Goal: Task Accomplishment & Management: Complete application form

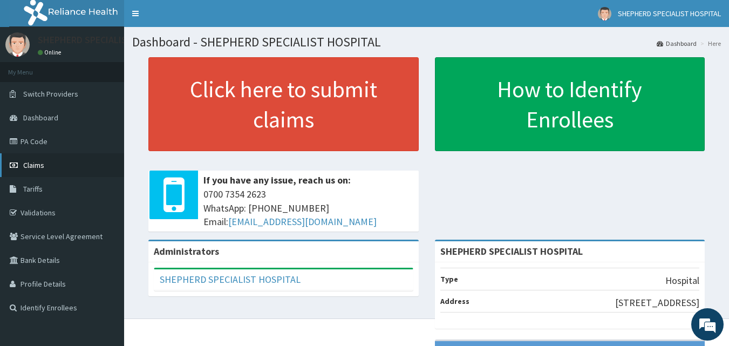
click at [42, 169] on span "Claims" at bounding box center [33, 165] width 21 height 10
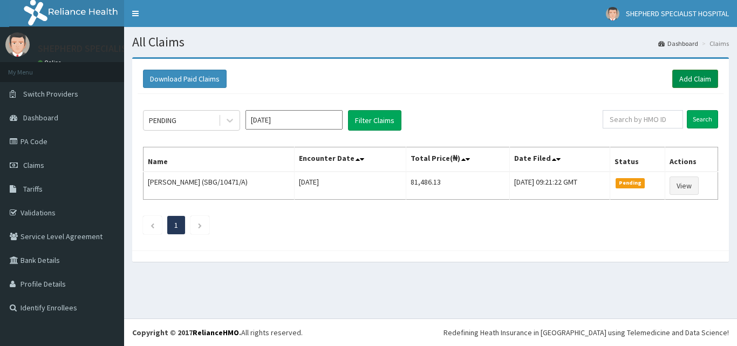
click at [695, 79] on link "Add Claim" at bounding box center [695, 79] width 46 height 18
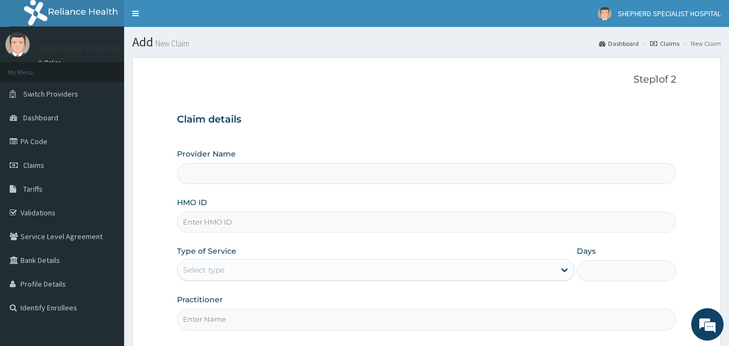
scroll to position [101, 0]
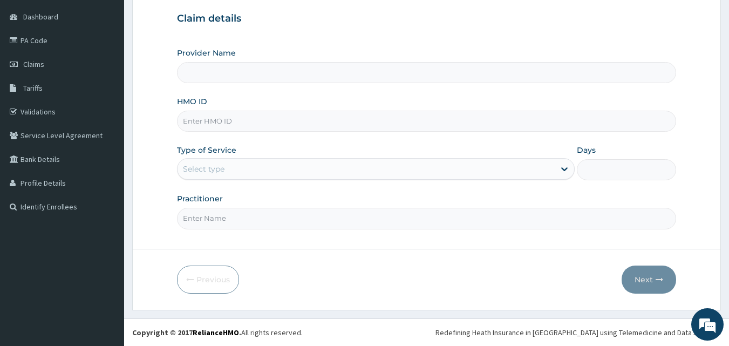
type input "SHEPHERD SPECIALIST HOSPITAL"
click at [253, 126] on input "HMO ID" at bounding box center [427, 121] width 500 height 21
type input "SSV/10040/B"
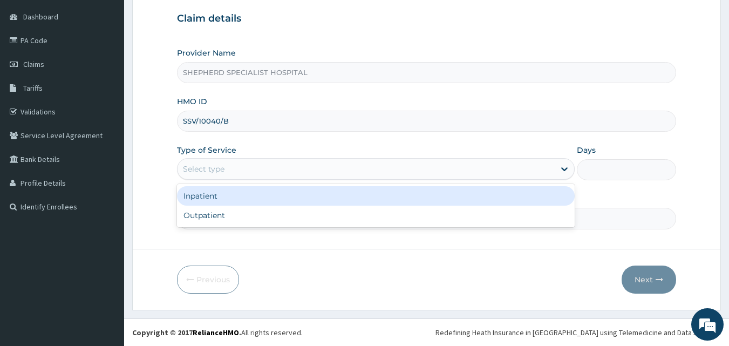
click at [246, 164] on div "Select type" at bounding box center [366, 168] width 377 height 17
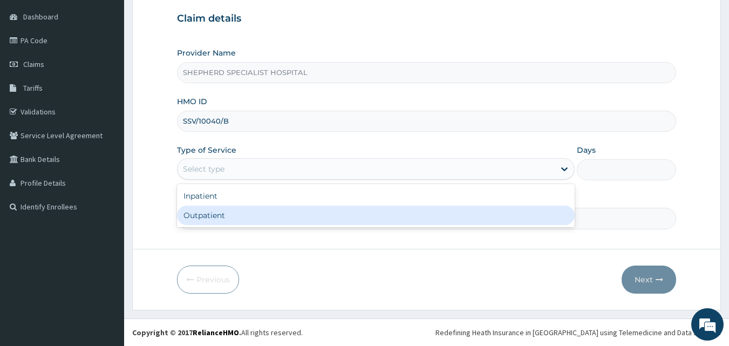
click at [223, 213] on div "Outpatient" at bounding box center [376, 215] width 398 height 19
type input "1"
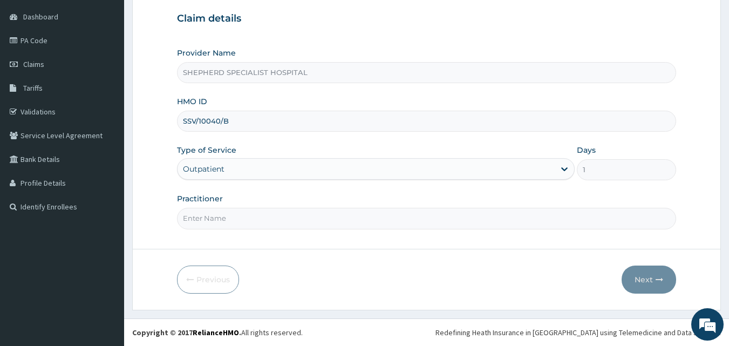
click at [251, 226] on input "Practitioner" at bounding box center [427, 218] width 500 height 21
type input "d"
type input "Dr Bashar"
click at [651, 277] on button "Next" at bounding box center [649, 280] width 55 height 28
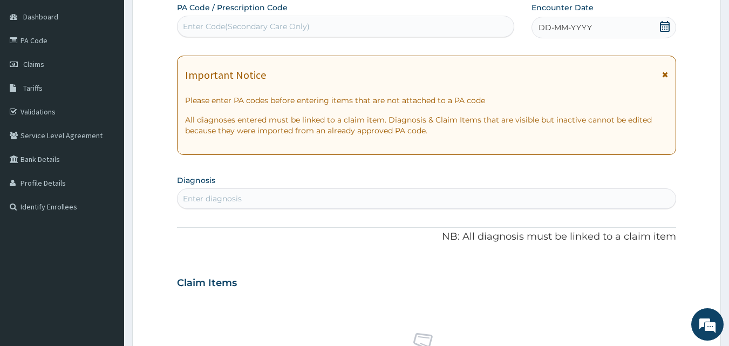
click at [665, 29] on icon at bounding box center [665, 26] width 10 height 11
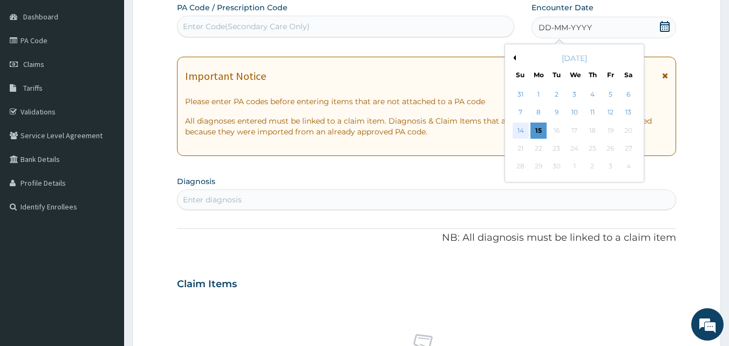
click at [521, 133] on div "14" at bounding box center [521, 131] width 16 height 16
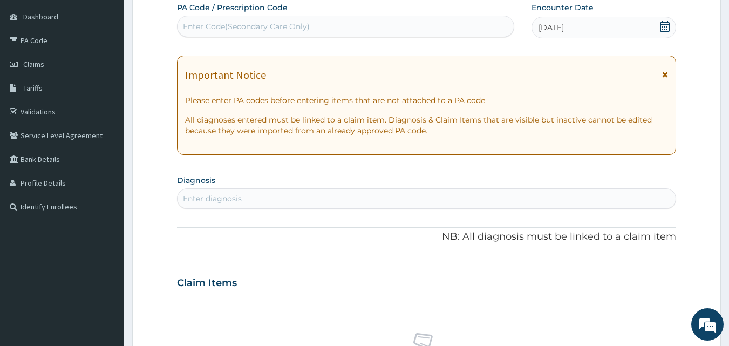
click at [390, 200] on div "Enter diagnosis" at bounding box center [427, 198] width 499 height 17
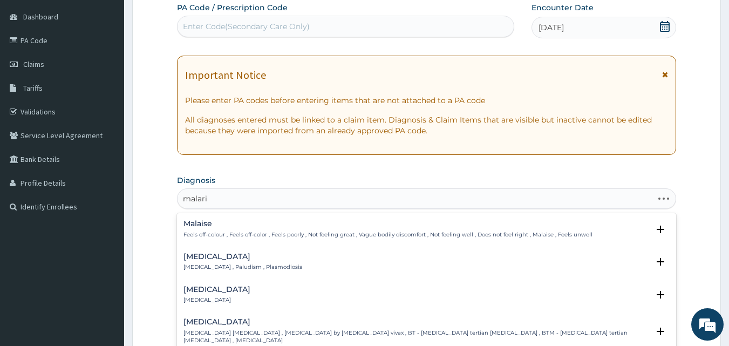
type input "malaria"
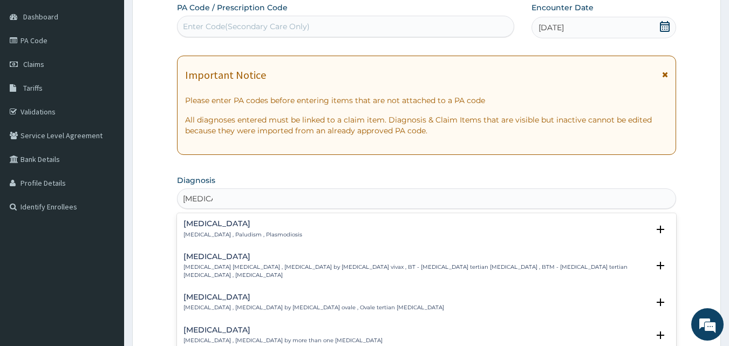
click at [220, 235] on p "Malaria , Paludism , Plasmodiosis" at bounding box center [242, 235] width 119 height 8
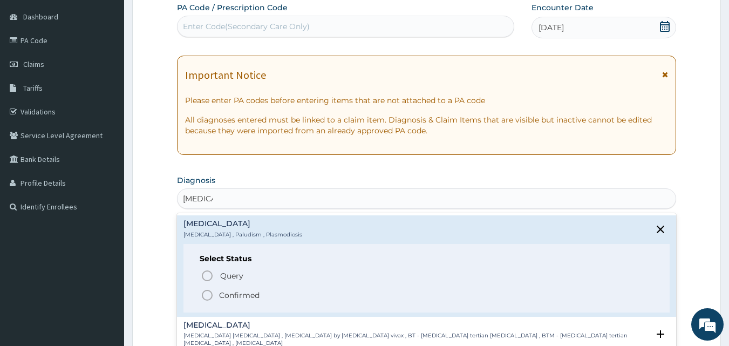
click at [217, 291] on span "Confirmed" at bounding box center [427, 295] width 453 height 13
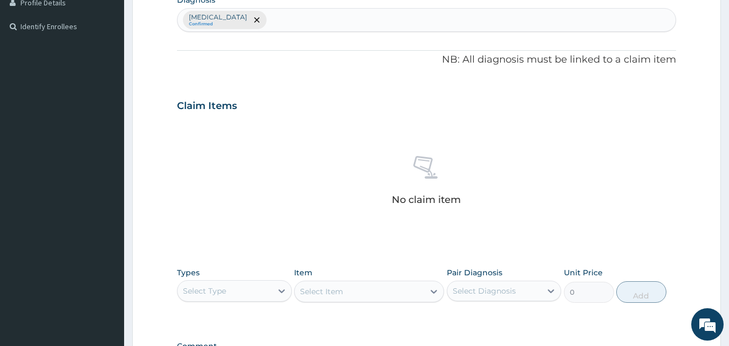
scroll to position [301, 0]
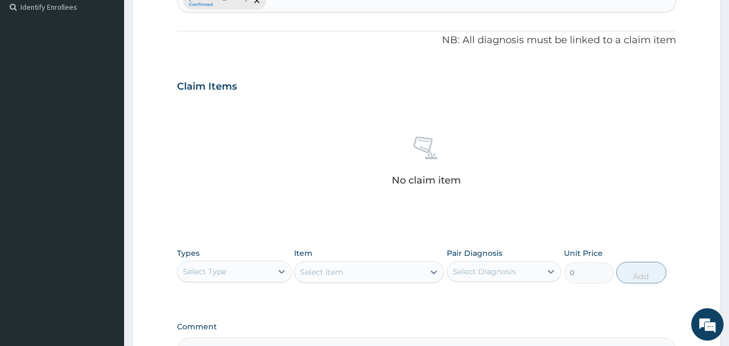
click at [214, 272] on div "Select Type" at bounding box center [204, 271] width 43 height 11
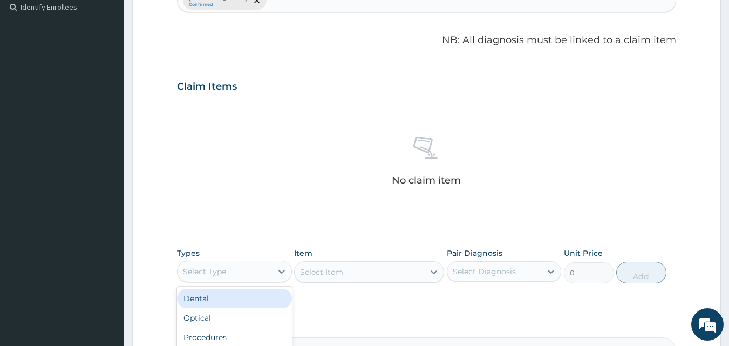
scroll to position [432, 0]
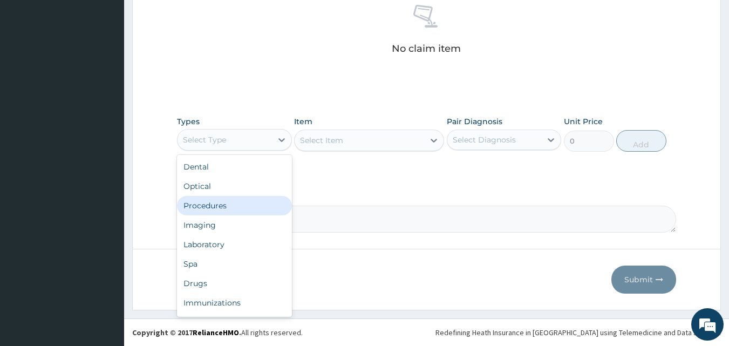
click at [217, 212] on div "Procedures" at bounding box center [234, 205] width 115 height 19
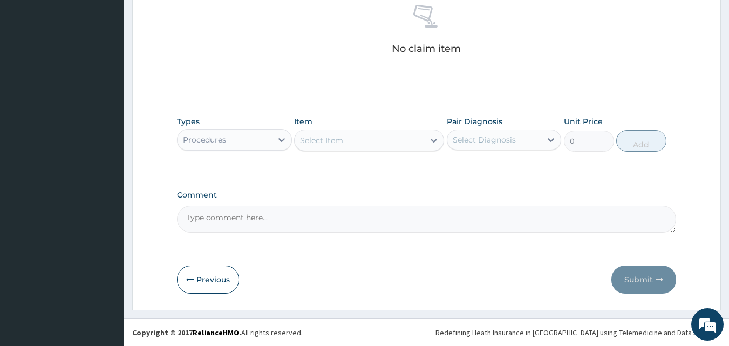
click at [364, 132] on div "Select Item" at bounding box center [360, 140] width 130 height 17
type input "lonart"
drag, startPoint x: 341, startPoint y: 137, endPoint x: 316, endPoint y: 139, distance: 24.9
click at [316, 139] on div "Select Item" at bounding box center [360, 140] width 130 height 17
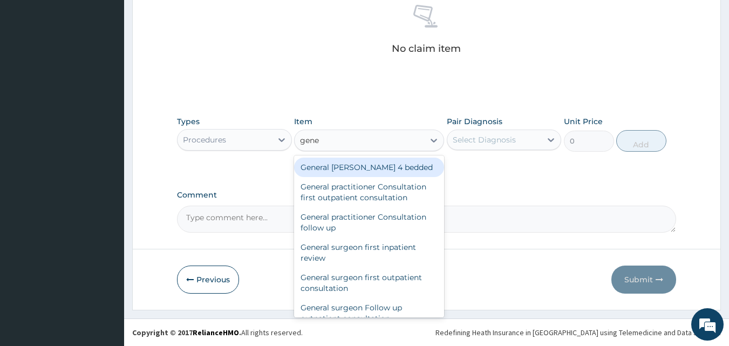
type input "gener"
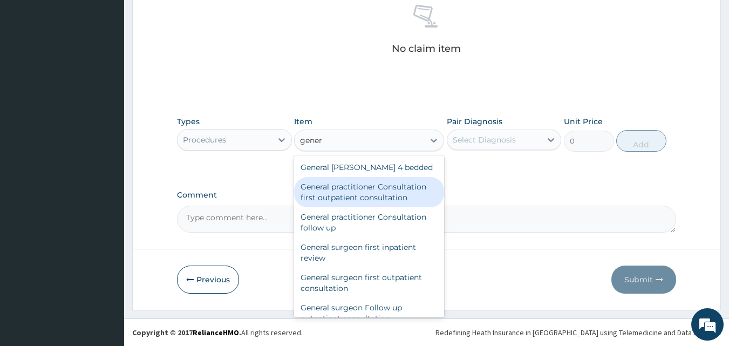
click at [336, 189] on div "General practitioner Consultation first outpatient consultation" at bounding box center [369, 192] width 150 height 30
type input "3795"
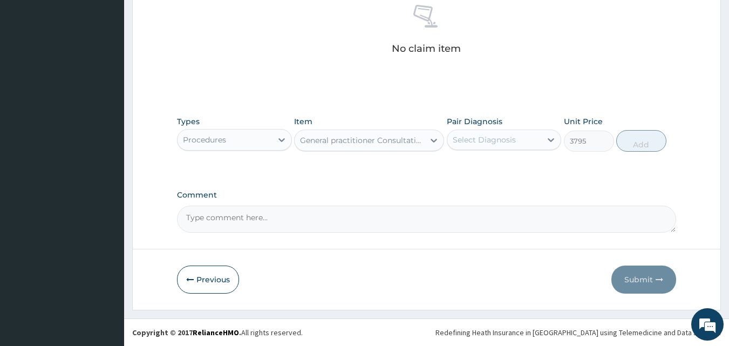
click at [535, 141] on div "Select Diagnosis" at bounding box center [494, 139] width 94 height 17
click at [509, 166] on div "Malaria" at bounding box center [504, 168] width 115 height 22
checkbox input "true"
click at [648, 142] on button "Add" at bounding box center [641, 141] width 50 height 22
type input "0"
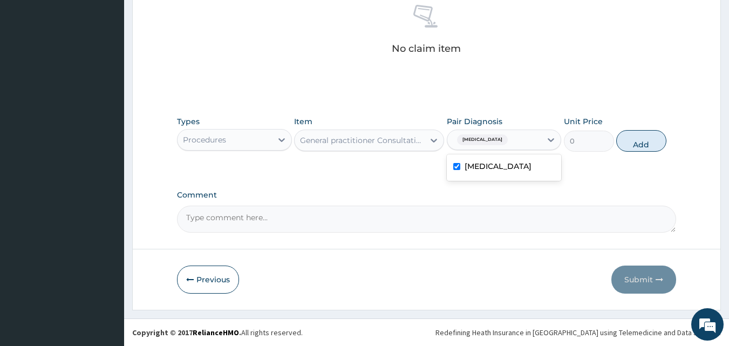
scroll to position [395, 0]
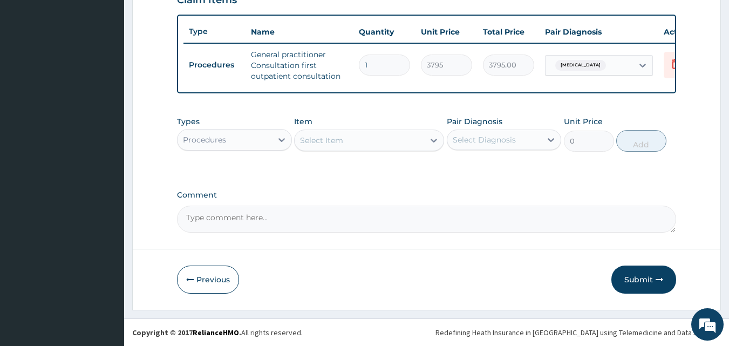
click at [348, 146] on div "Select Item" at bounding box center [360, 140] width 130 height 17
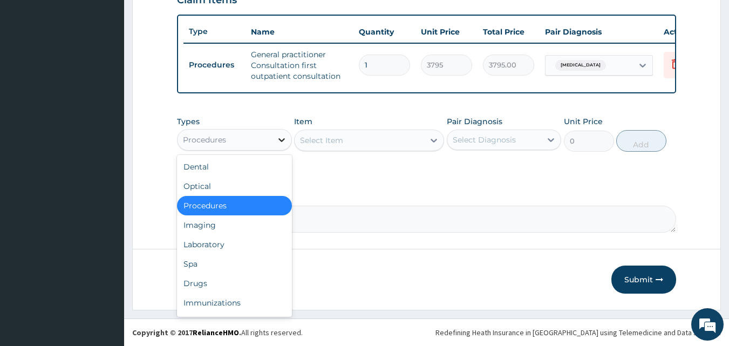
click at [277, 145] on div at bounding box center [281, 139] width 19 height 19
click at [203, 276] on div "Drugs" at bounding box center [234, 283] width 115 height 19
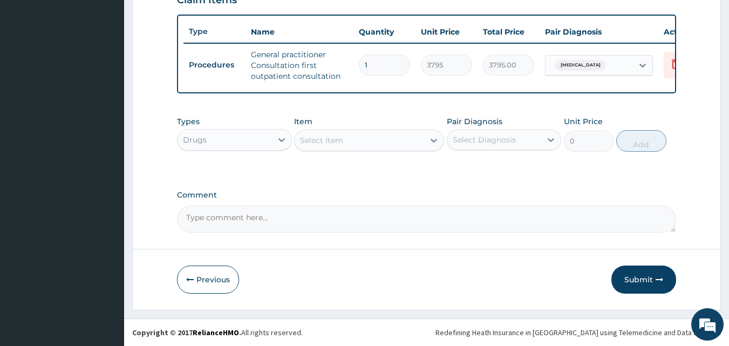
click at [363, 144] on div "Select Item" at bounding box center [360, 140] width 130 height 17
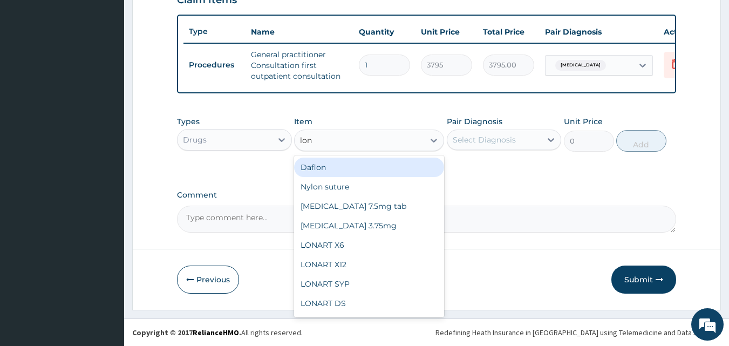
type input "lona"
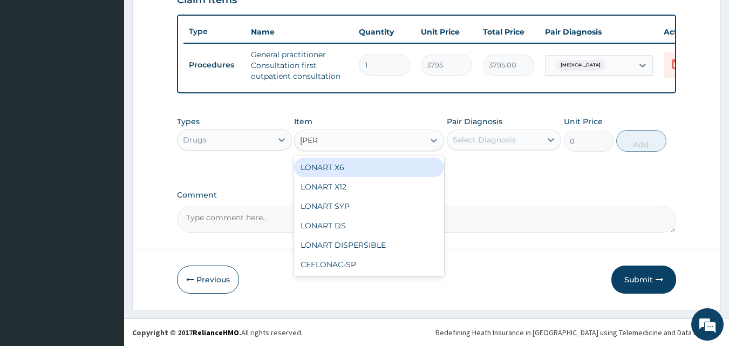
click at [346, 166] on div "LONART X6" at bounding box center [369, 167] width 150 height 19
type input "506"
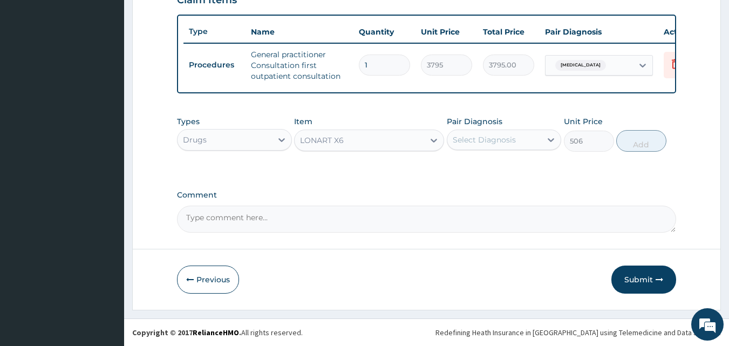
click at [467, 134] on div "Select Diagnosis" at bounding box center [484, 139] width 63 height 11
click at [461, 153] on div "Types Drugs Item LONART X6 Pair Diagnosis option Malaria, selected. option Mala…" at bounding box center [427, 134] width 500 height 46
click at [482, 170] on label "Malaria" at bounding box center [498, 166] width 67 height 11
checkbox input "true"
click at [665, 139] on button "Add" at bounding box center [641, 141] width 50 height 22
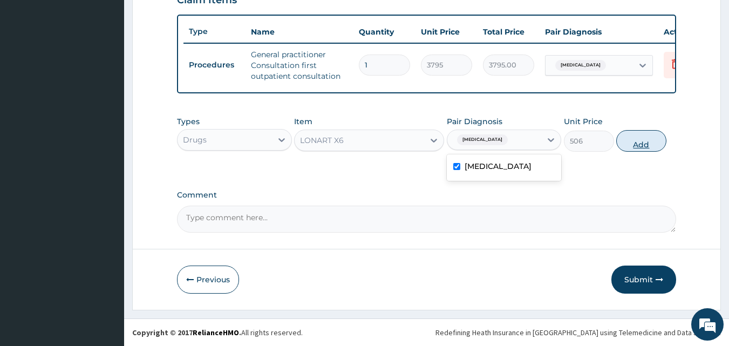
type input "0"
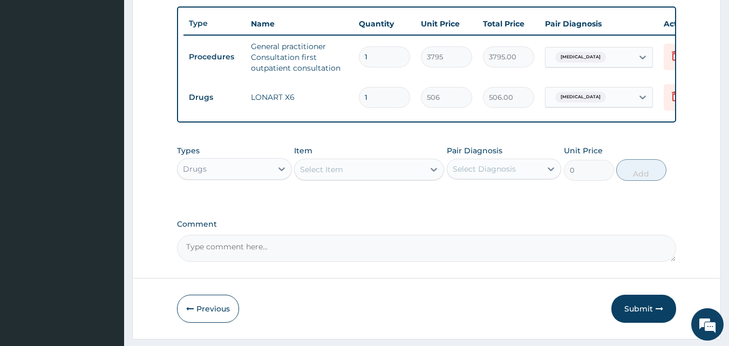
click at [341, 172] on div "Select Item" at bounding box center [321, 169] width 43 height 11
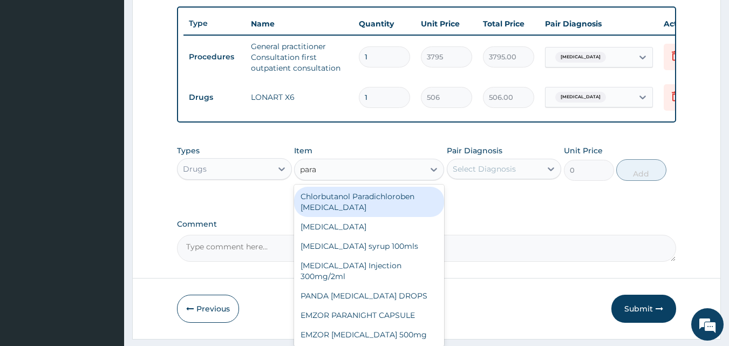
type input "parac"
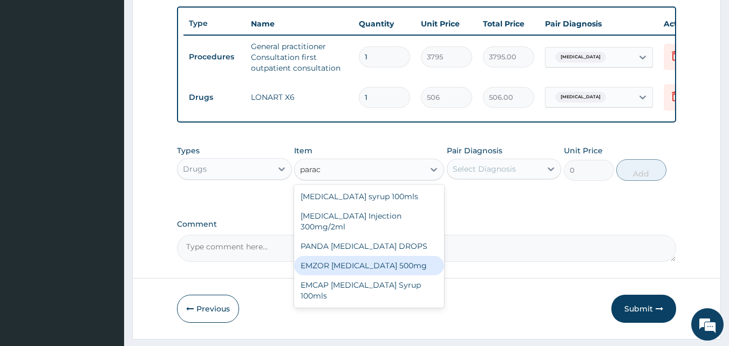
click at [366, 275] on div "EMZOR PARACETAMOL 500mg" at bounding box center [369, 265] width 150 height 19
type input "25.3"
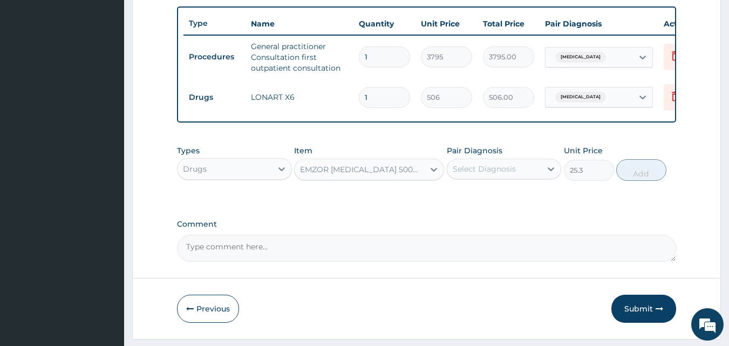
click at [519, 178] on div "Select Diagnosis" at bounding box center [494, 168] width 94 height 17
click at [495, 208] on div "Malaria" at bounding box center [504, 197] width 115 height 22
checkbox input "true"
click at [648, 181] on button "Add" at bounding box center [641, 170] width 50 height 22
type input "0"
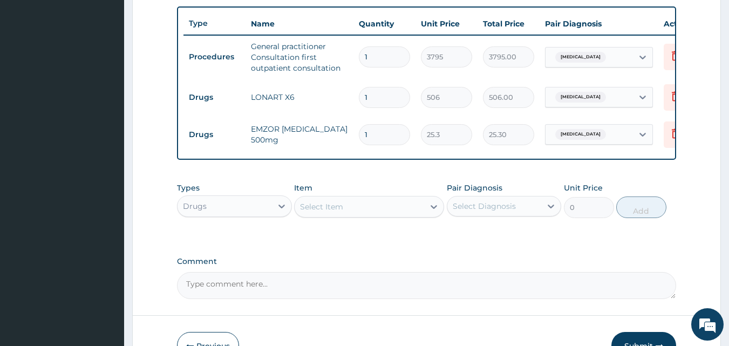
click at [368, 208] on div "Select Item" at bounding box center [360, 206] width 130 height 17
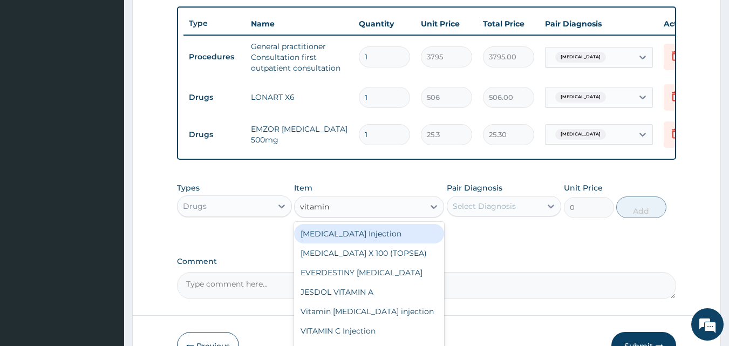
type input "vitamin b"
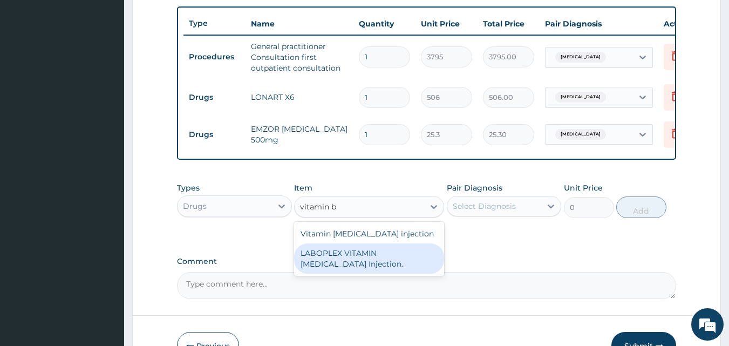
click at [352, 253] on div "LABOPLEX VITAMIN B-COMPLEX Injection." at bounding box center [369, 258] width 150 height 30
type input "151.8"
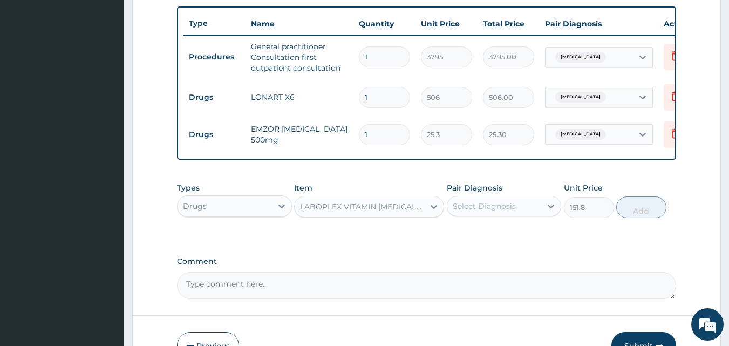
click at [397, 212] on div "LABOPLEX VITAMIN B-COMPLEX Injection." at bounding box center [362, 206] width 125 height 11
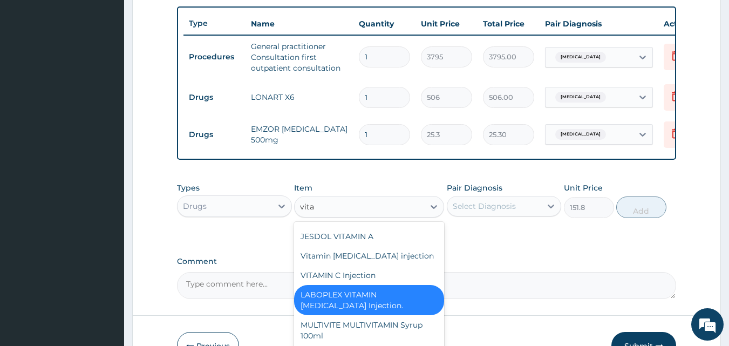
scroll to position [39, 0]
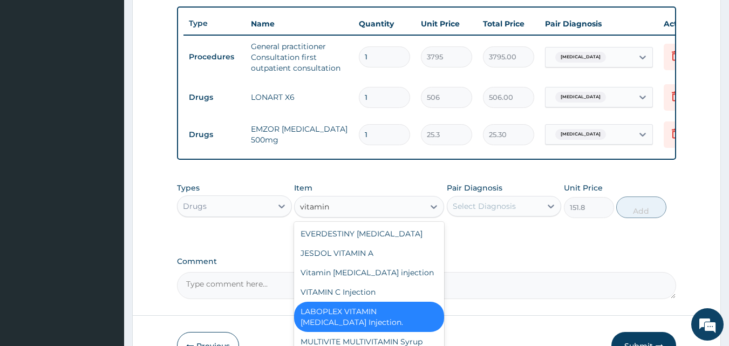
type input "vitamin b"
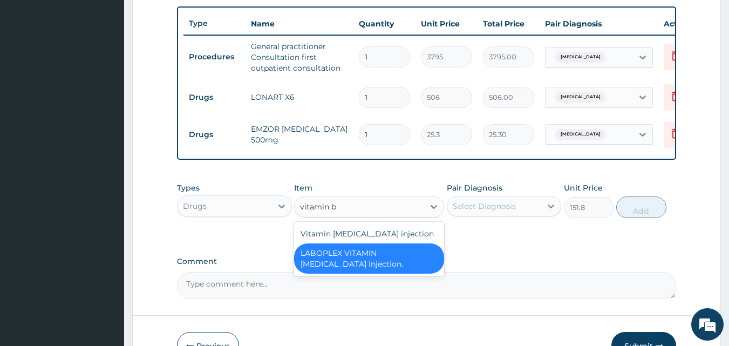
scroll to position [0, 0]
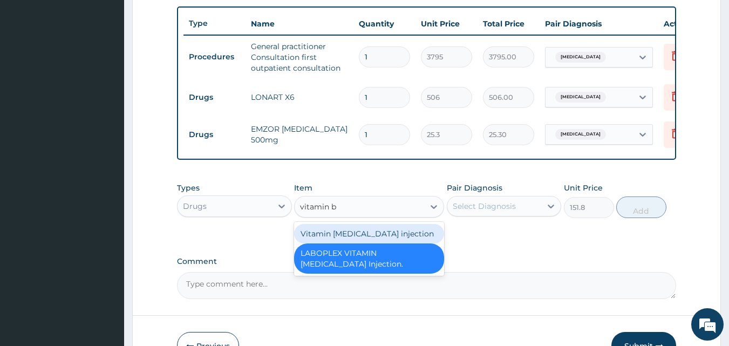
click at [352, 240] on div "Vitamin B complex injection" at bounding box center [369, 233] width 150 height 19
type input "379.5"
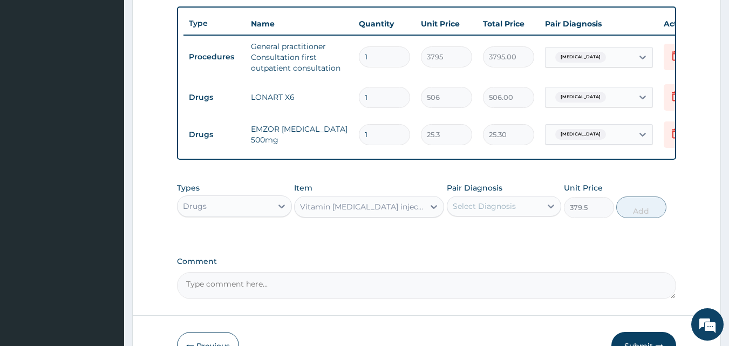
click at [527, 209] on div "Select Diagnosis" at bounding box center [494, 206] width 94 height 17
click at [512, 236] on div "Malaria" at bounding box center [504, 234] width 115 height 22
checkbox input "true"
click at [648, 212] on button "Add" at bounding box center [641, 207] width 50 height 22
type input "0"
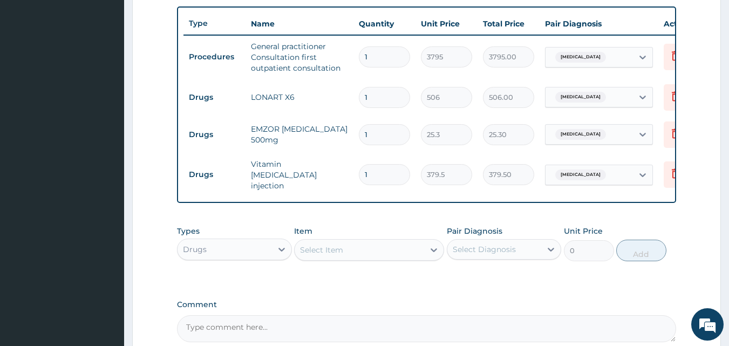
click at [357, 251] on div "Select Item" at bounding box center [360, 249] width 130 height 17
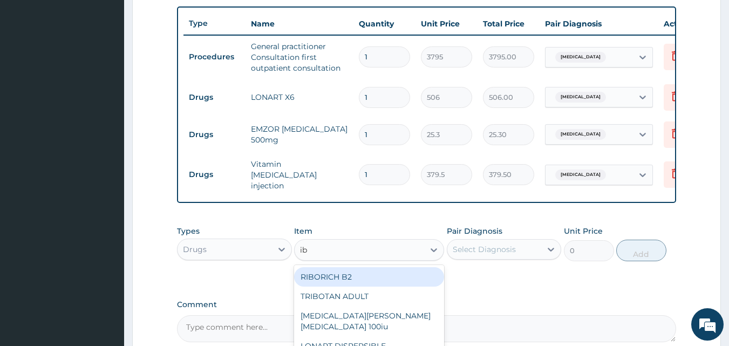
type input "ibu"
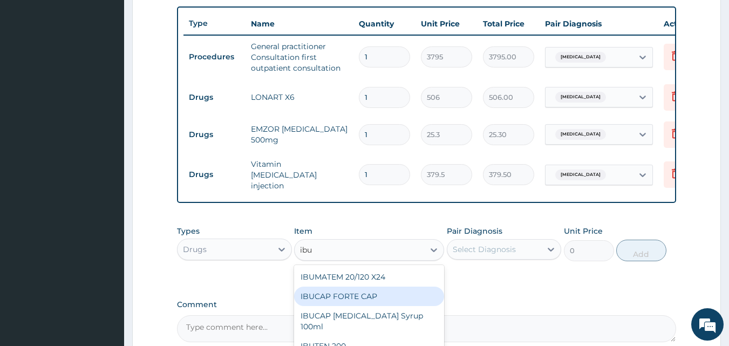
click at [357, 301] on div "IBUCAP FORTE CAP" at bounding box center [369, 296] width 150 height 19
type input "63.25"
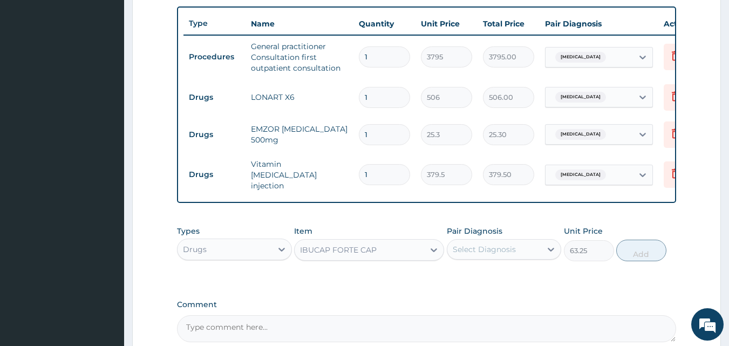
click at [517, 251] on div "Select Diagnosis" at bounding box center [494, 249] width 94 height 17
click at [486, 277] on label "Malaria" at bounding box center [498, 275] width 67 height 11
checkbox input "true"
click at [636, 252] on button "Add" at bounding box center [641, 251] width 50 height 22
type input "0"
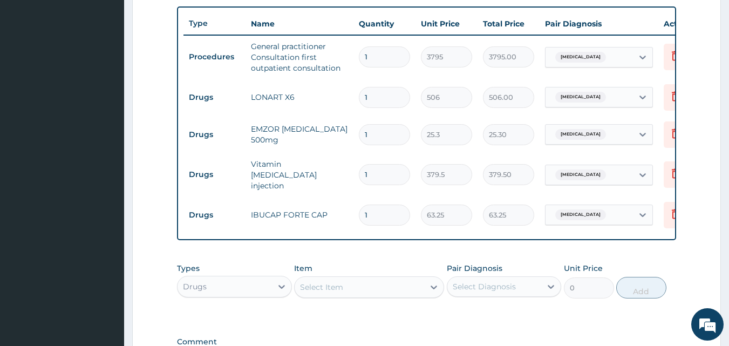
drag, startPoint x: 391, startPoint y: 208, endPoint x: 277, endPoint y: 215, distance: 114.1
click at [277, 215] on tr "Drugs IBUCAP FORTE CAP 1 63.25 63.25 Malaria Delete" at bounding box center [447, 214] width 529 height 37
type input "10"
type input "632.50"
type input "10"
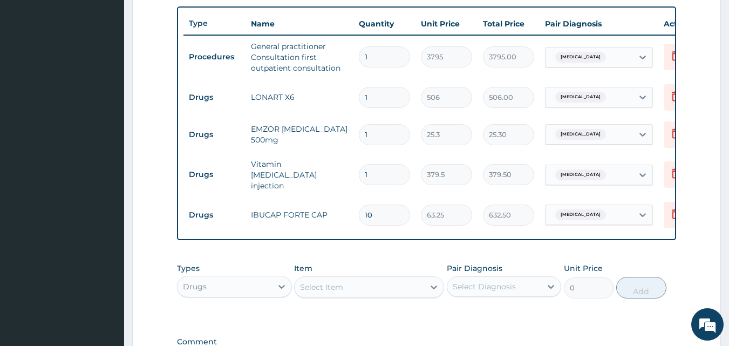
click at [376, 133] on input "1" at bounding box center [384, 134] width 51 height 21
type input "18"
type input "455.40"
type input "18"
drag, startPoint x: 366, startPoint y: 98, endPoint x: 310, endPoint y: 105, distance: 57.1
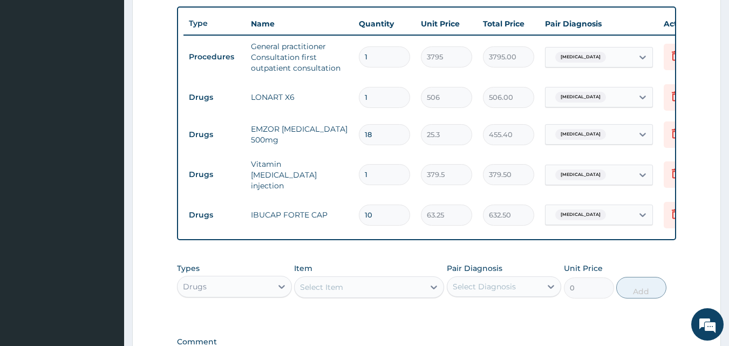
click at [310, 105] on tr "Drugs LONART X6 1 506 506.00 Malaria Delete" at bounding box center [447, 97] width 529 height 37
type input "6"
type input "3036.00"
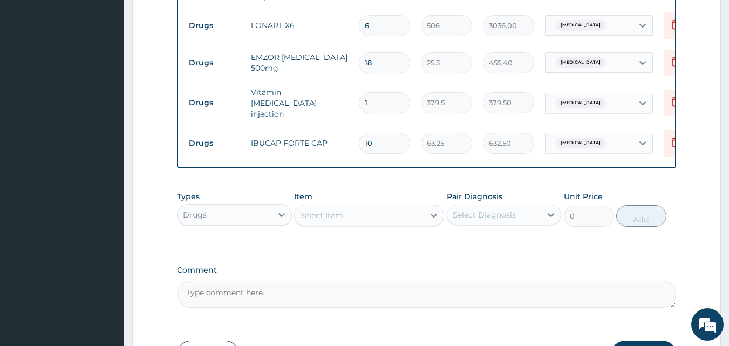
scroll to position [544, 0]
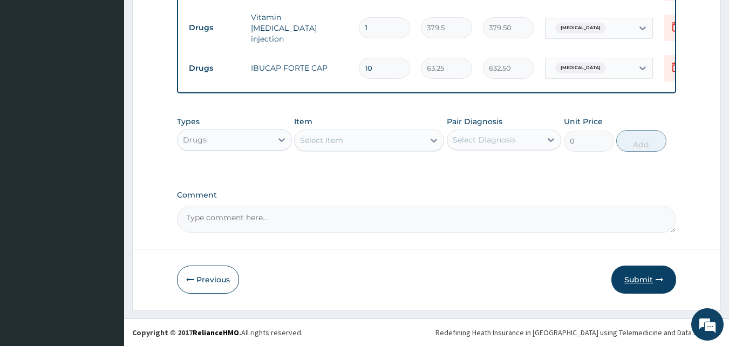
click at [647, 278] on button "Submit" at bounding box center [643, 280] width 65 height 28
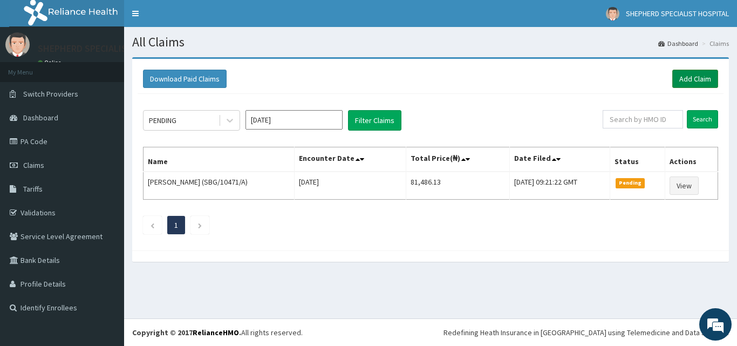
click at [693, 78] on link "Add Claim" at bounding box center [695, 79] width 46 height 18
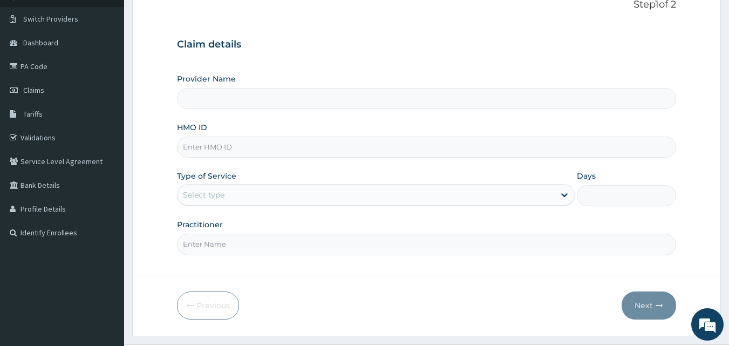
scroll to position [101, 0]
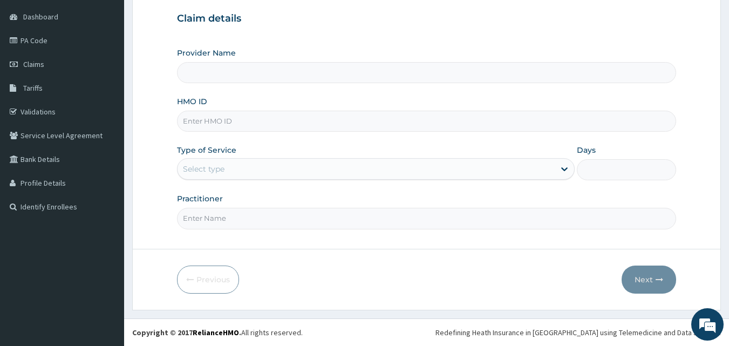
drag, startPoint x: 737, startPoint y: 36, endPoint x: 737, endPoint y: 134, distance: 97.7
click at [729, 134] on html "R EL Toggle navigation [GEOGRAPHIC_DATA] - [EMAIL_ADDRESS][DOMAIN_NAME] Member …" at bounding box center [364, 122] width 729 height 447
type input "SHEPHERD SPECIALIST HOSPITAL"
click at [243, 122] on input "HMO ID" at bounding box center [427, 121] width 500 height 21
type input "s"
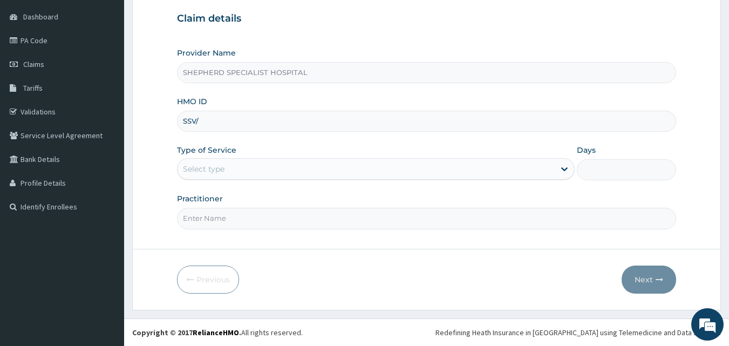
scroll to position [0, 0]
type input "SSV/10040/C"
click at [227, 160] on div "Select type" at bounding box center [376, 169] width 398 height 22
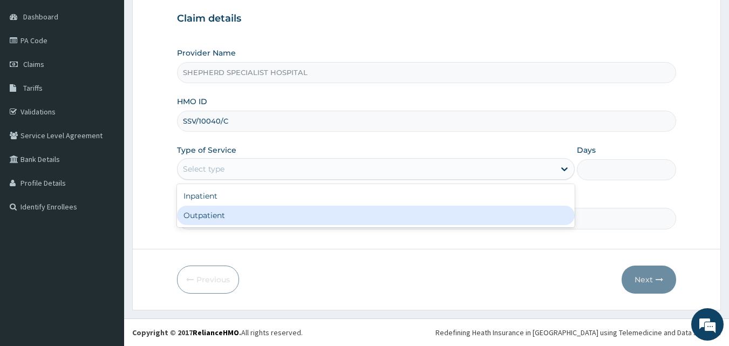
click at [216, 213] on div "Outpatient" at bounding box center [376, 215] width 398 height 19
type input "1"
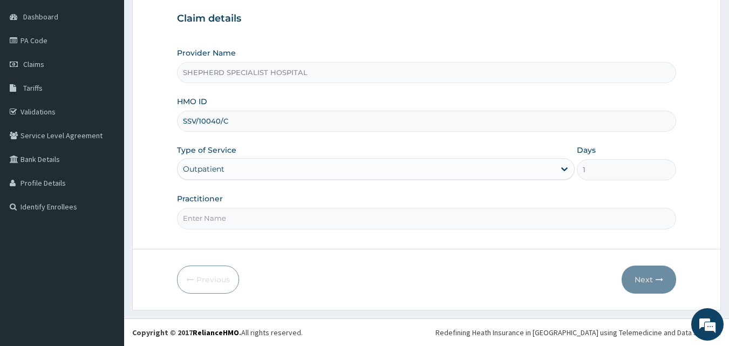
click at [216, 214] on input "Practitioner" at bounding box center [427, 218] width 500 height 21
type input "d"
type input "Dr Bashar"
click at [636, 282] on button "Next" at bounding box center [649, 280] width 55 height 28
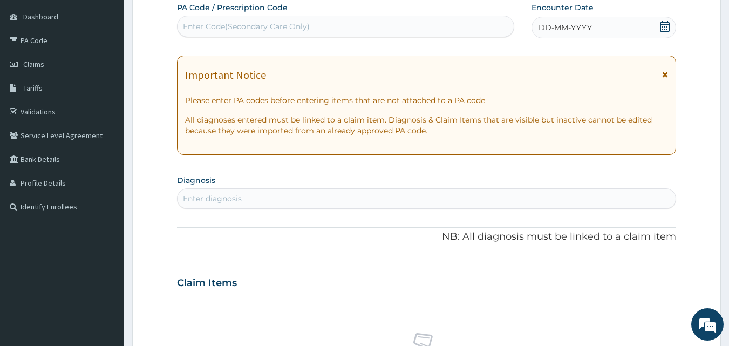
click at [670, 27] on icon at bounding box center [664, 26] width 11 height 11
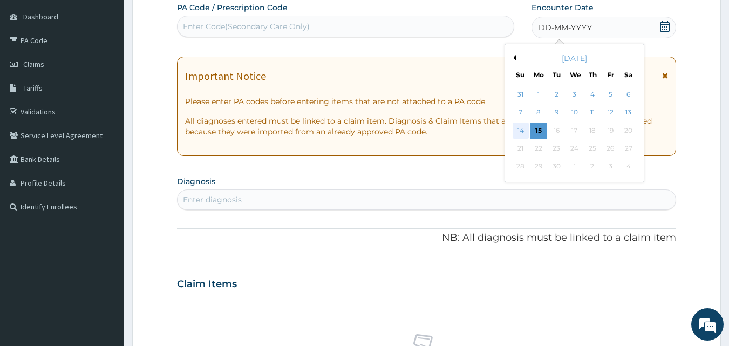
click at [523, 129] on div "14" at bounding box center [521, 131] width 16 height 16
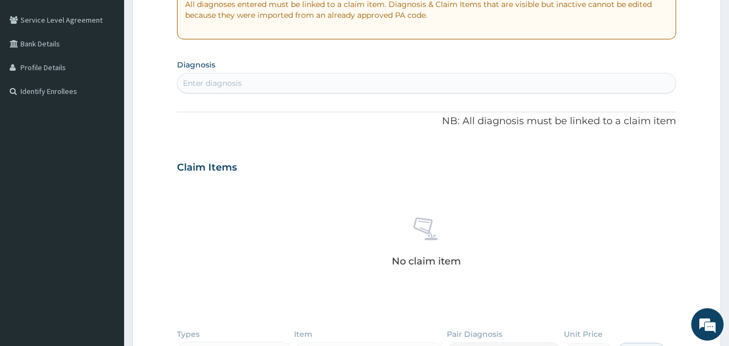
scroll to position [212, 0]
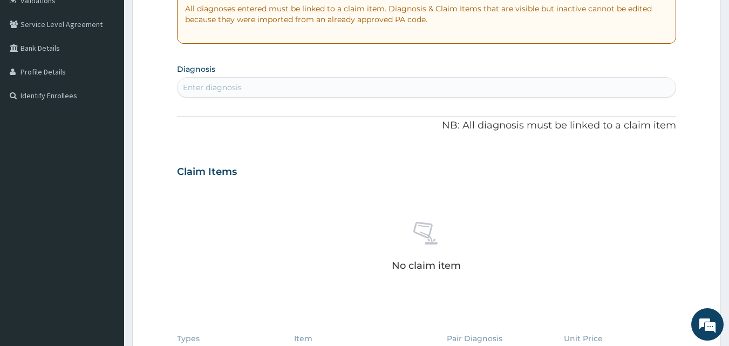
click at [298, 89] on div "Enter diagnosis" at bounding box center [427, 87] width 499 height 17
type input "[MEDICAL_DATA]"
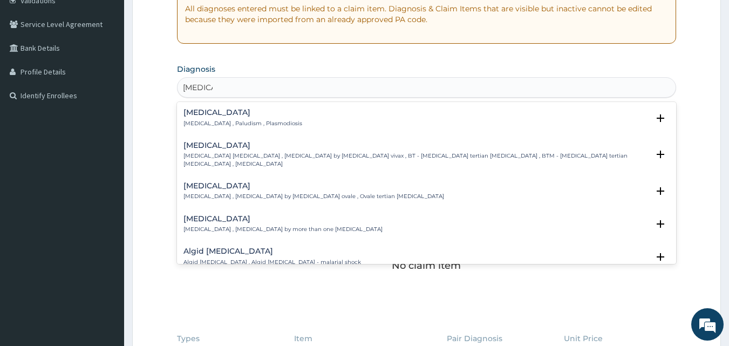
click at [214, 122] on p "[MEDICAL_DATA] , Paludism , Plasmodiosis" at bounding box center [242, 124] width 119 height 8
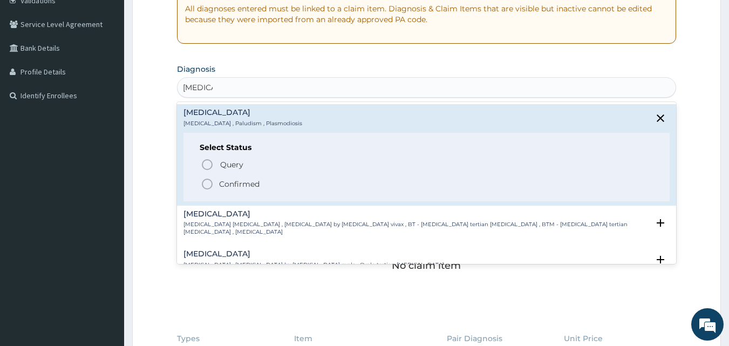
click at [230, 182] on p "Confirmed" at bounding box center [239, 184] width 40 height 11
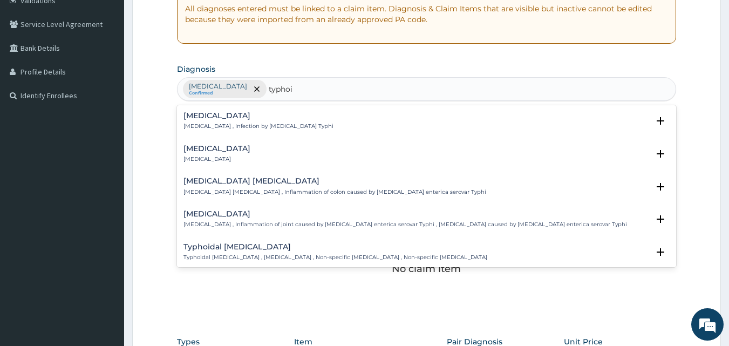
type input "typhoid"
click at [227, 123] on p "Typhoid fever , Infection by Salmonella Typhi" at bounding box center [258, 127] width 150 height 8
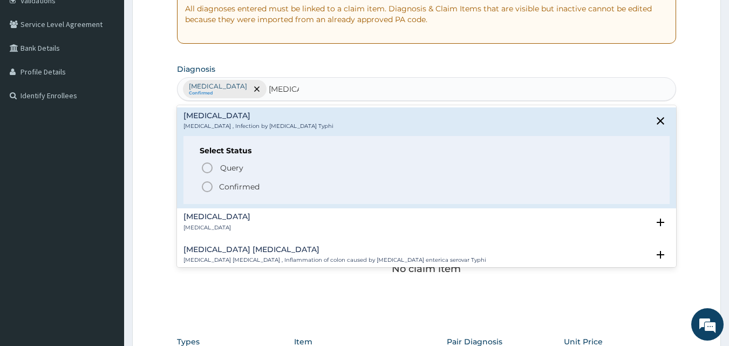
click at [222, 188] on p "Confirmed" at bounding box center [239, 186] width 40 height 11
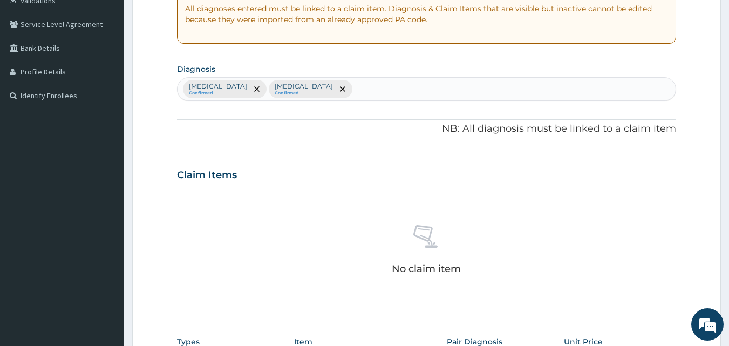
scroll to position [432, 0]
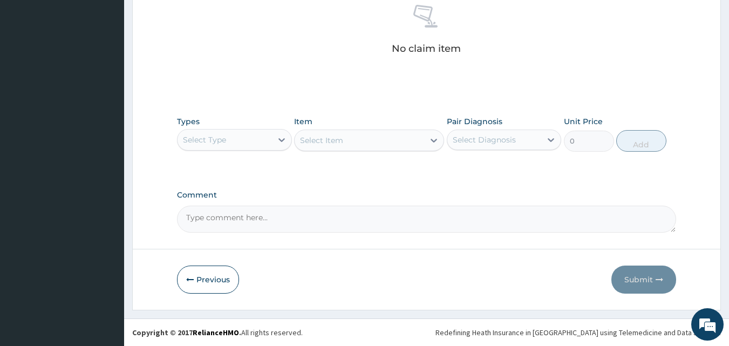
click at [249, 143] on div "Select Type" at bounding box center [225, 139] width 94 height 17
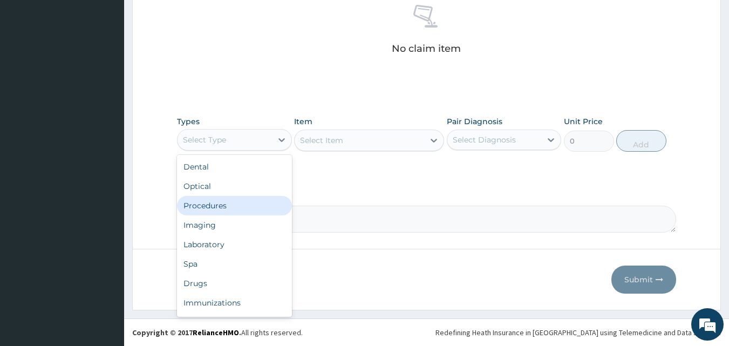
click at [238, 208] on div "Procedures" at bounding box center [234, 205] width 115 height 19
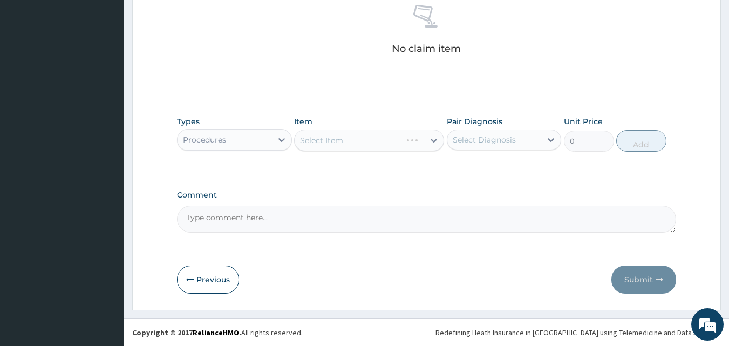
click at [344, 145] on div "Select Item" at bounding box center [369, 141] width 150 height 22
click at [344, 145] on div "Select Item" at bounding box center [360, 140] width 130 height 17
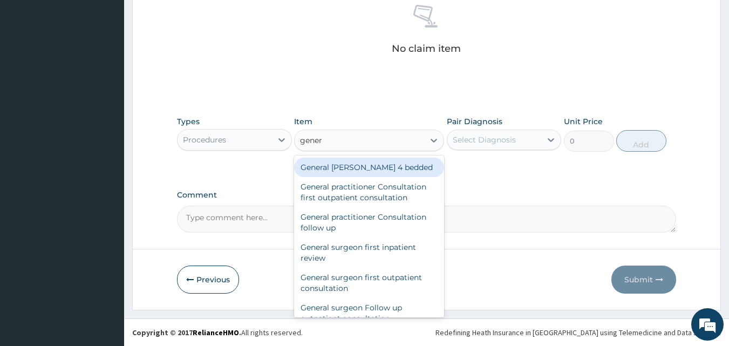
type input "genera"
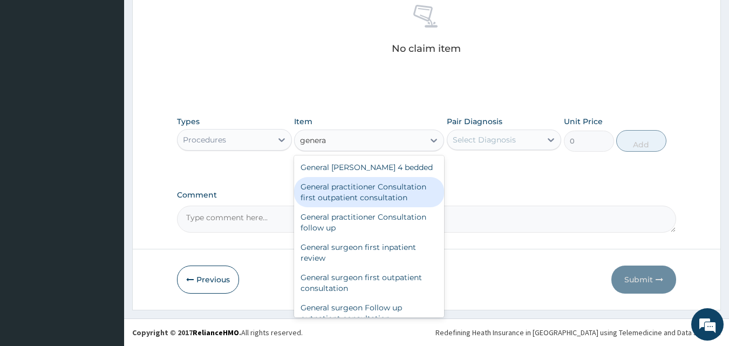
click at [337, 192] on div "General practitioner Consultation first outpatient consultation" at bounding box center [369, 192] width 150 height 30
type input "3795"
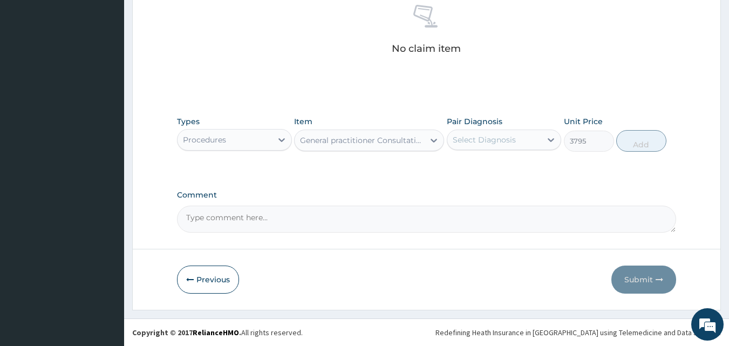
click at [517, 134] on div "Select Diagnosis" at bounding box center [494, 139] width 94 height 17
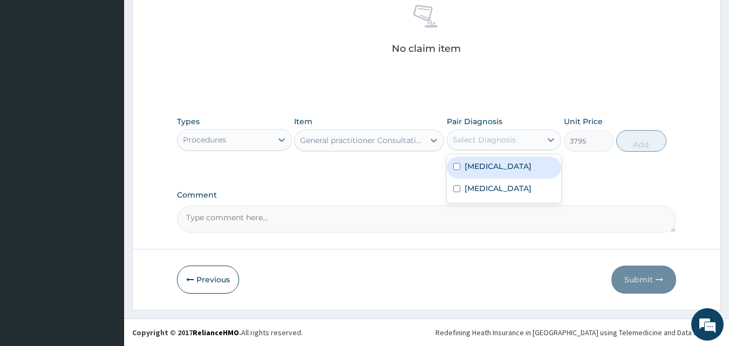
click at [499, 160] on div "[MEDICAL_DATA]" at bounding box center [504, 168] width 115 height 22
checkbox input "true"
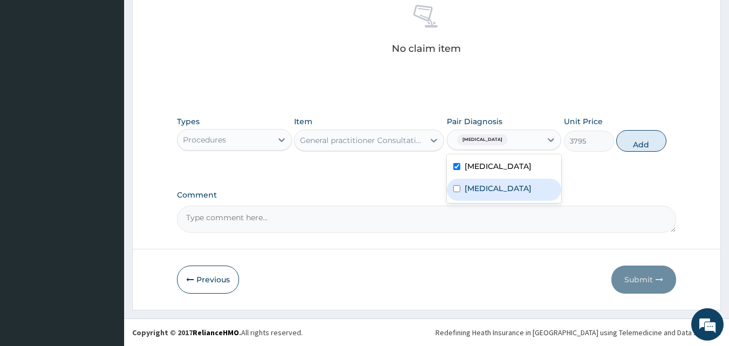
click at [496, 186] on label "Typhoid fever" at bounding box center [498, 188] width 67 height 11
checkbox input "true"
click at [641, 144] on button "Add" at bounding box center [641, 141] width 50 height 22
type input "0"
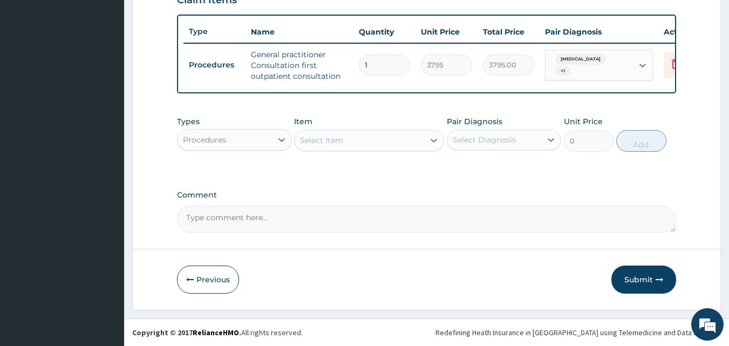
scroll to position [395, 0]
click at [343, 146] on div "Select Item" at bounding box center [360, 140] width 130 height 17
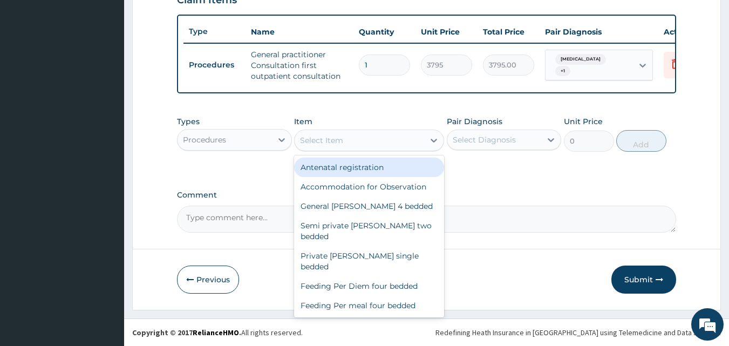
click at [255, 146] on div "Procedures" at bounding box center [225, 139] width 94 height 17
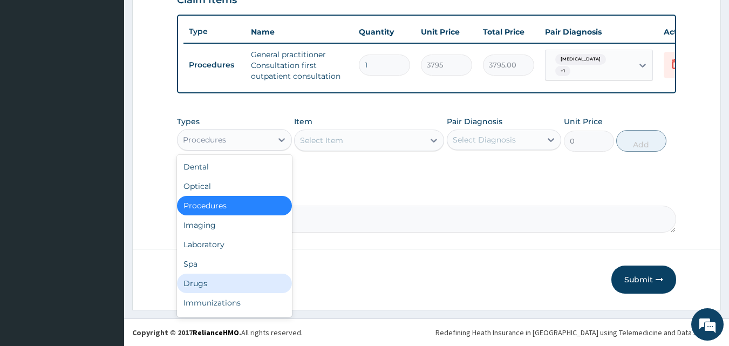
click at [216, 277] on div "Drugs" at bounding box center [234, 283] width 115 height 19
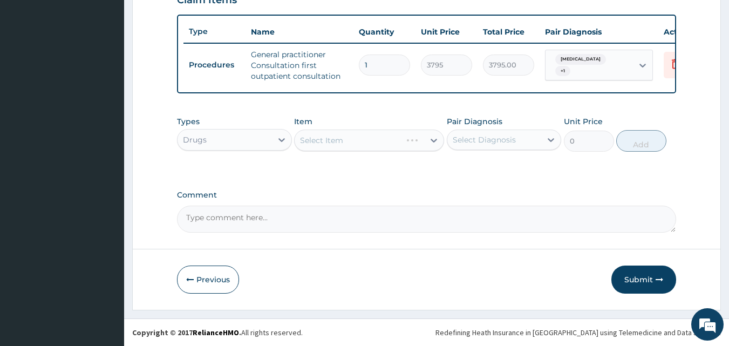
click at [357, 137] on div "Select Item" at bounding box center [369, 141] width 150 height 22
click at [357, 137] on div "Select Item" at bounding box center [360, 140] width 130 height 17
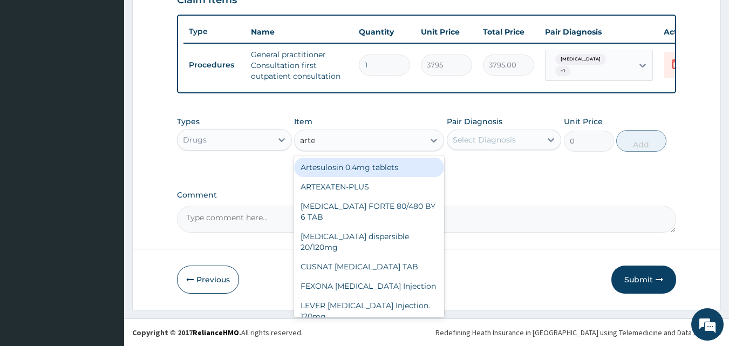
type input "artes"
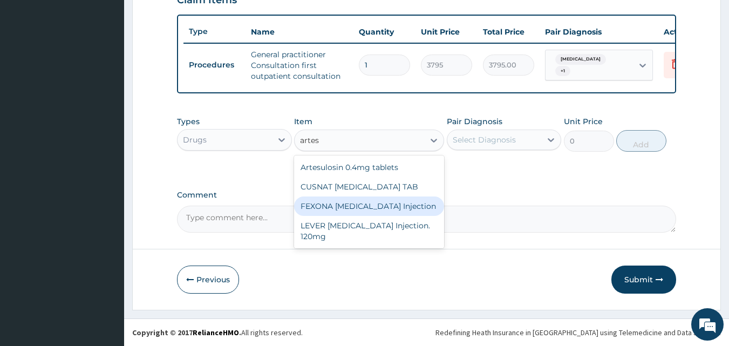
click at [379, 212] on div "FEXONA [MEDICAL_DATA] Injection" at bounding box center [369, 205] width 150 height 19
type input "4000"
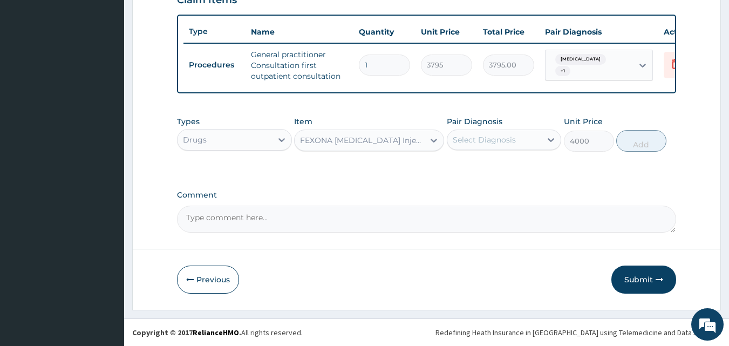
click at [512, 139] on div "Select Diagnosis" at bounding box center [484, 139] width 63 height 11
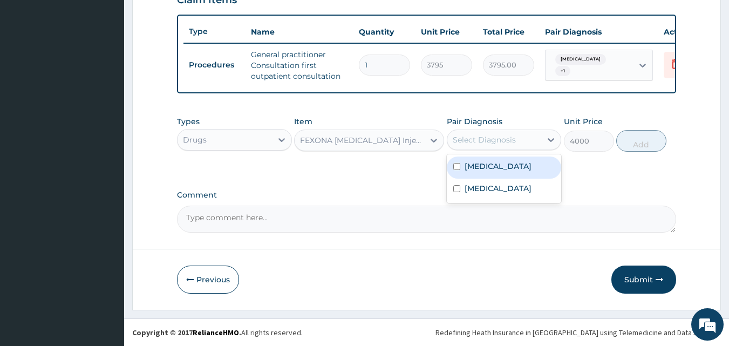
click at [492, 159] on div "[MEDICAL_DATA]" at bounding box center [504, 168] width 115 height 22
checkbox input "true"
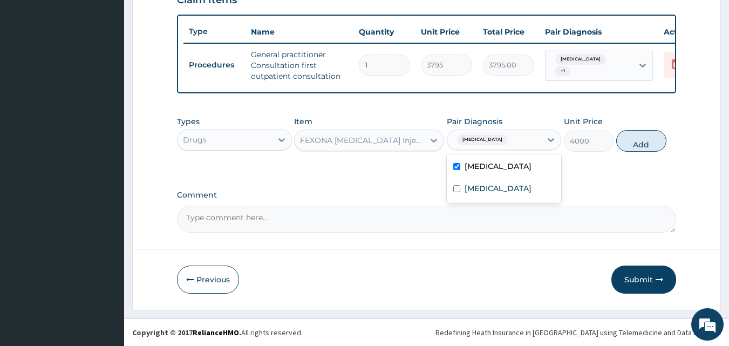
click at [655, 134] on button "Add" at bounding box center [641, 141] width 50 height 22
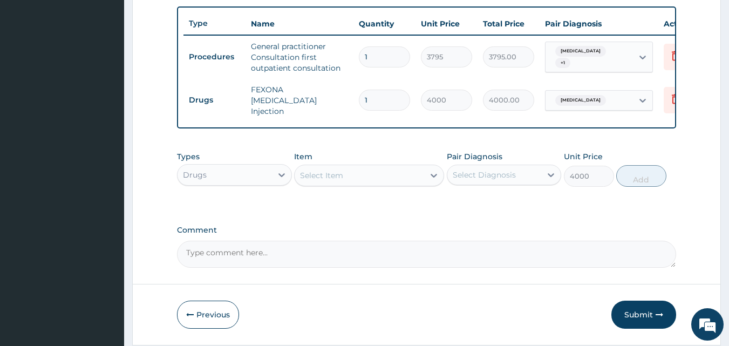
type input "0"
click at [378, 175] on div "Select Item" at bounding box center [360, 175] width 130 height 17
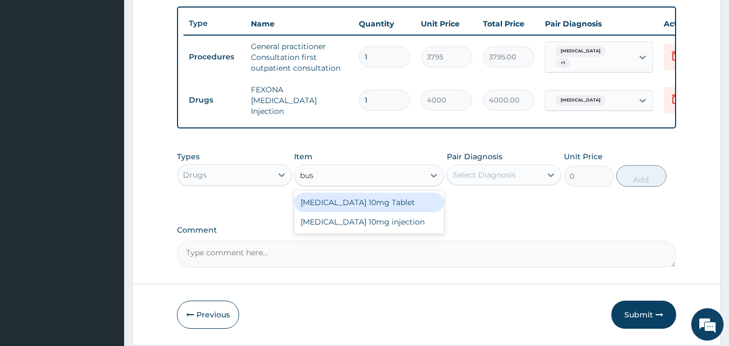
type input "busc"
click at [376, 209] on div "[MEDICAL_DATA] 10mg Tablet" at bounding box center [369, 202] width 150 height 19
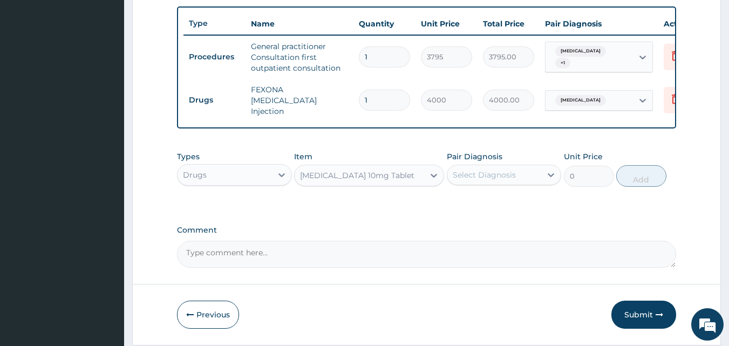
type input "44.275"
click at [492, 172] on div "Select Diagnosis" at bounding box center [484, 174] width 63 height 11
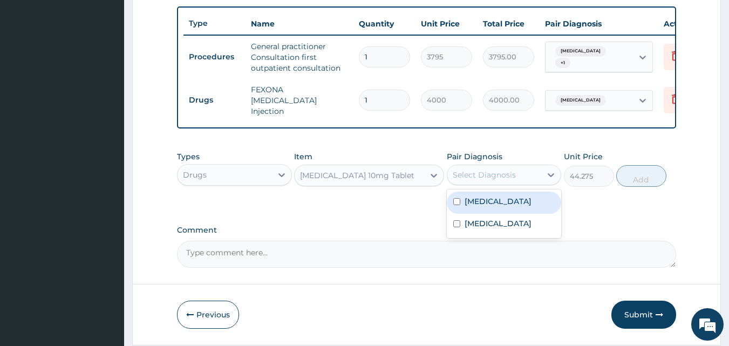
click at [478, 201] on label "[MEDICAL_DATA]" at bounding box center [498, 201] width 67 height 11
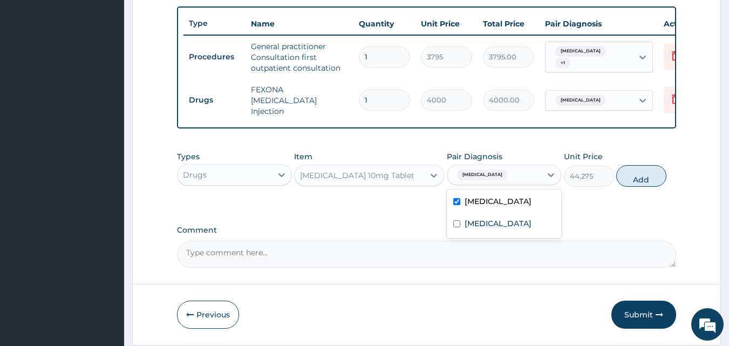
click at [478, 203] on label "[MEDICAL_DATA]" at bounding box center [498, 201] width 67 height 11
checkbox input "false"
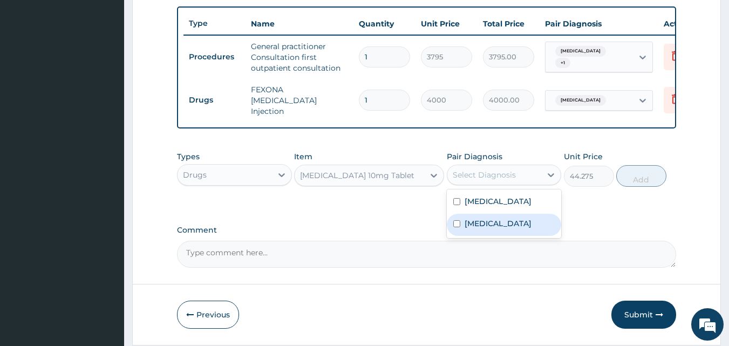
click at [475, 222] on label "Typhoid fever" at bounding box center [498, 223] width 67 height 11
checkbox input "true"
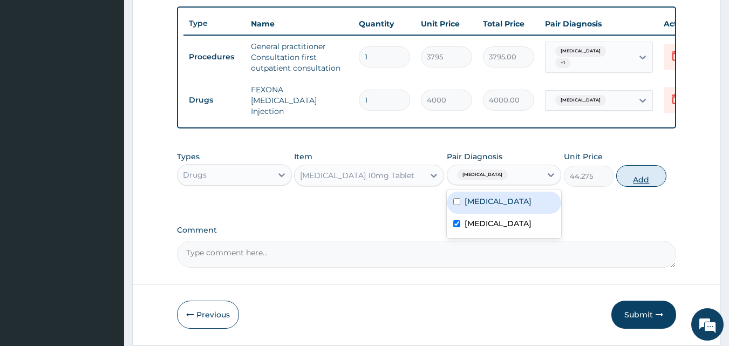
click at [636, 177] on button "Add" at bounding box center [641, 176] width 50 height 22
type input "0"
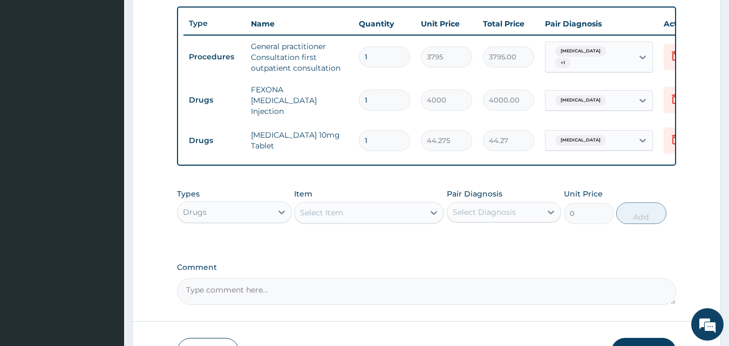
click at [367, 218] on div "Select Item" at bounding box center [360, 212] width 130 height 17
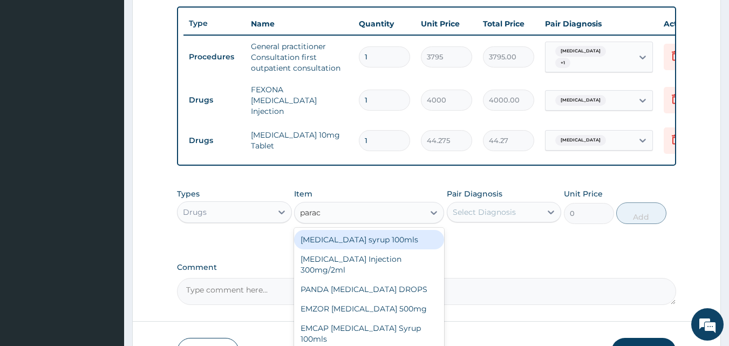
type input "parace"
click at [363, 240] on div "[MEDICAL_DATA] syrup 100mls" at bounding box center [369, 239] width 150 height 19
type input "759"
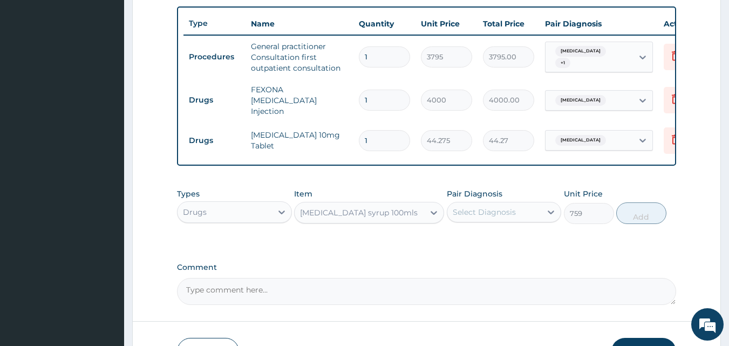
click at [518, 220] on div "Select Diagnosis" at bounding box center [494, 211] width 94 height 17
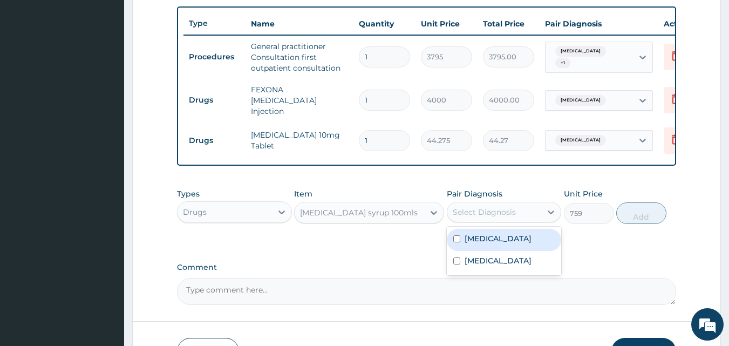
click at [498, 251] on div "[MEDICAL_DATA]" at bounding box center [504, 240] width 115 height 22
checkbox input "true"
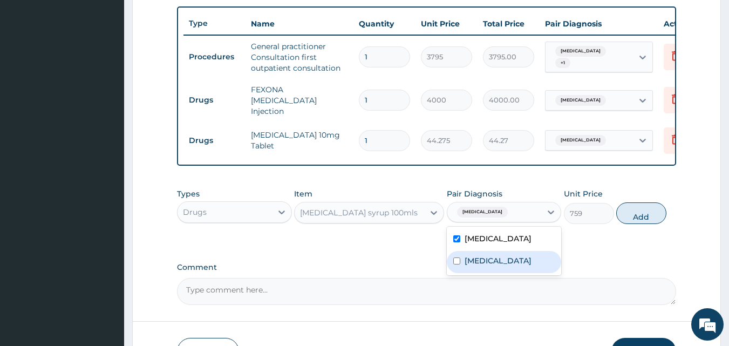
click at [508, 273] on div "Typhoid fever" at bounding box center [504, 262] width 115 height 22
checkbox input "true"
click at [655, 214] on button "Add" at bounding box center [641, 213] width 50 height 22
type input "0"
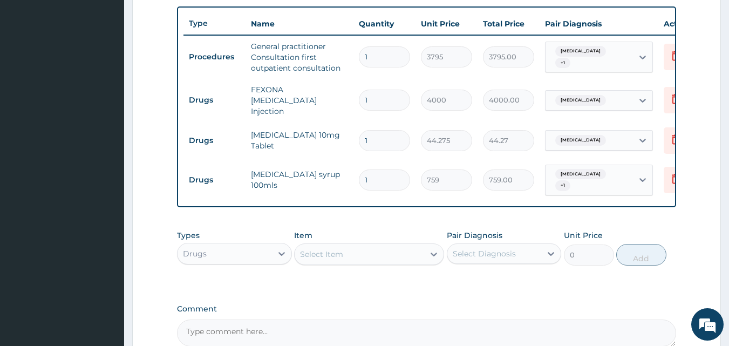
drag, startPoint x: 724, startPoint y: 220, endPoint x: 737, endPoint y: 220, distance: 13.0
click at [729, 220] on html "R EL Toggle navigation SHEPHERD SPECIALIST HOSPITAL SHEPHERD SPECIALIST HOSPITA…" at bounding box center [364, 32] width 729 height 855
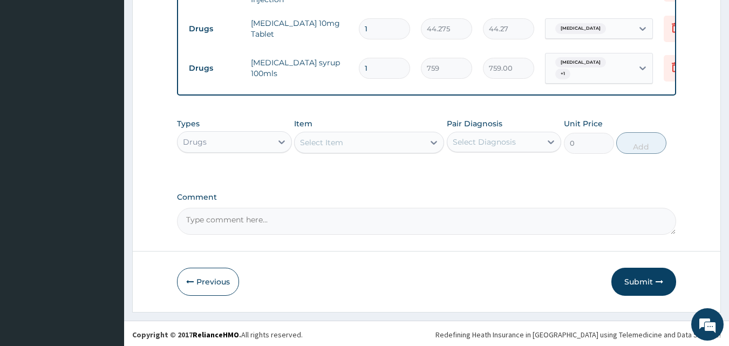
scroll to position [504, 0]
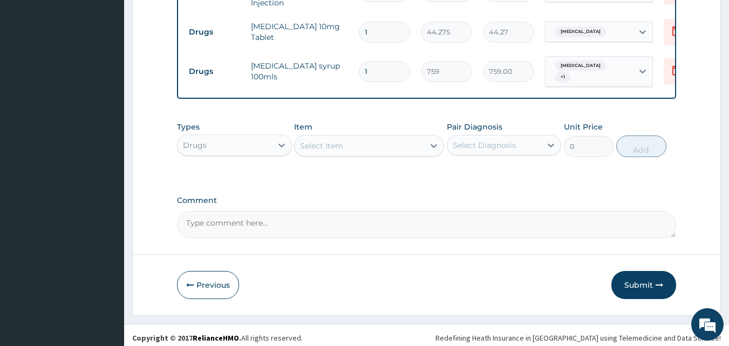
click at [355, 148] on div "Select Item" at bounding box center [360, 145] width 130 height 17
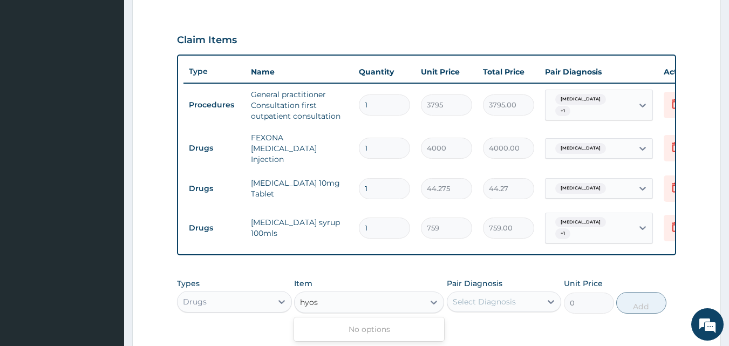
scroll to position [343, 0]
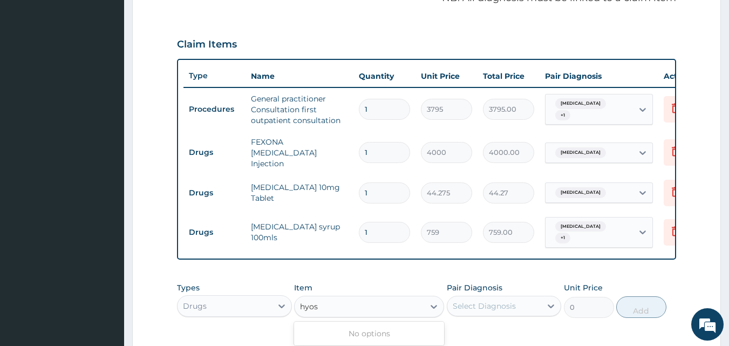
type input "hyos"
drag, startPoint x: 375, startPoint y: 185, endPoint x: 359, endPoint y: 185, distance: 15.7
click at [359, 185] on input "1" at bounding box center [384, 192] width 51 height 21
type input "0"
type input "0.00"
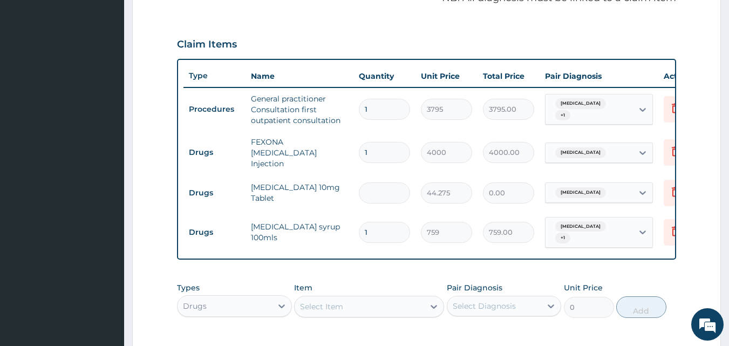
type input "1"
type input "44.27"
type input "10"
type input "442.75"
type input "10"
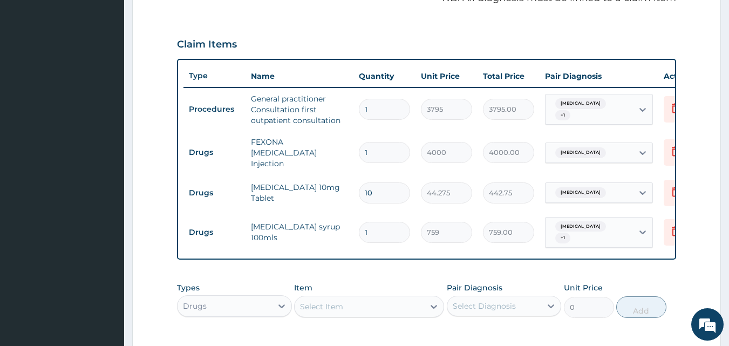
click at [542, 243] on div "Type Name Quantity Unit Price Total Price Pair Diagnosis Actions Procedures Gen…" at bounding box center [427, 159] width 500 height 201
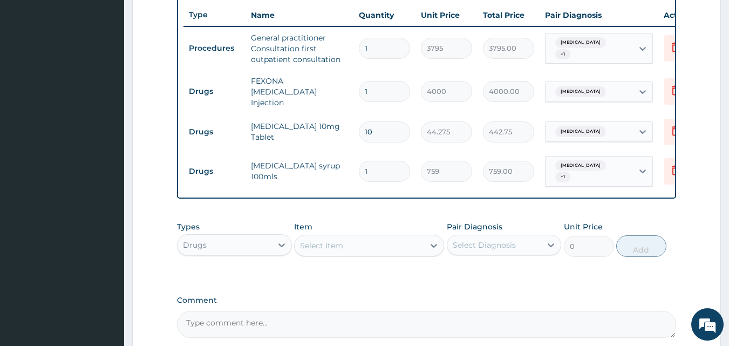
scroll to position [385, 0]
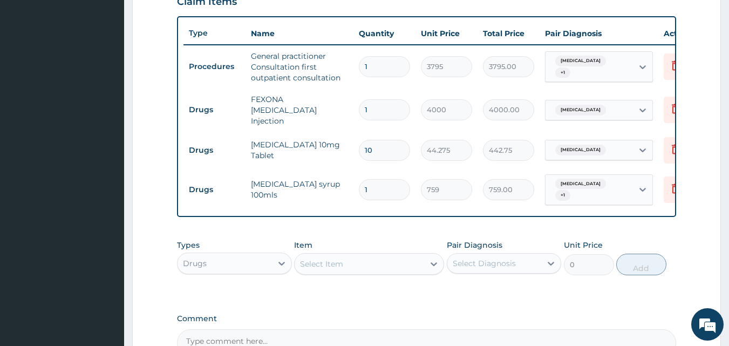
drag, startPoint x: 359, startPoint y: 109, endPoint x: 350, endPoint y: 111, distance: 9.3
click at [350, 111] on tr "Drugs FEXONA ARTESUNATE Injection 1 4000 4000.00 Malaria Delete" at bounding box center [447, 110] width 529 height 43
type input "3"
type input "12000.00"
type input "3"
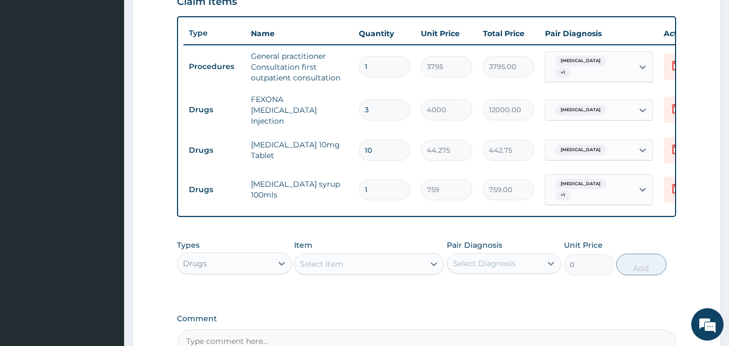
click at [713, 185] on form "Step 2 of 2 PA Code / Prescription Code Enter Code(Secondary Care Only) Encount…" at bounding box center [426, 53] width 589 height 762
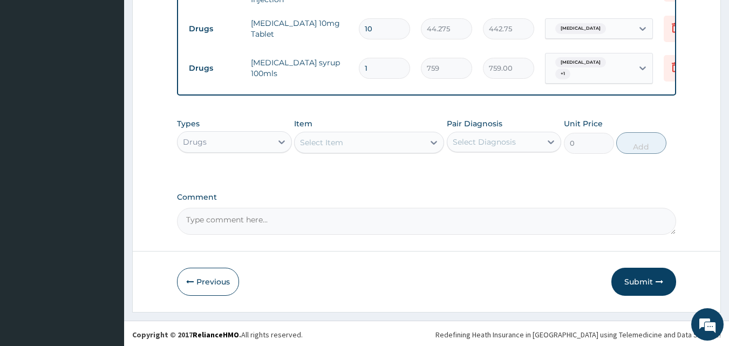
click at [646, 282] on button "Submit" at bounding box center [643, 282] width 65 height 28
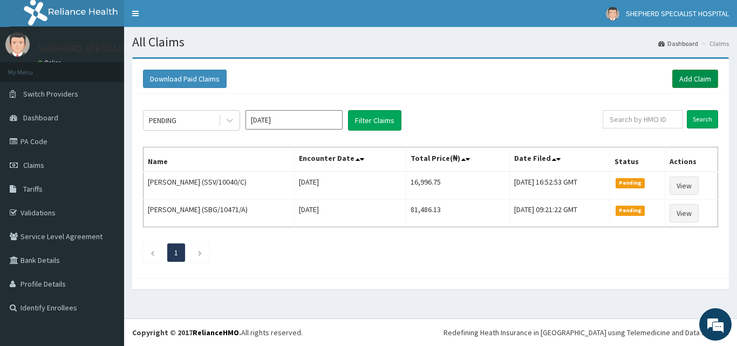
click at [701, 81] on link "Add Claim" at bounding box center [695, 79] width 46 height 18
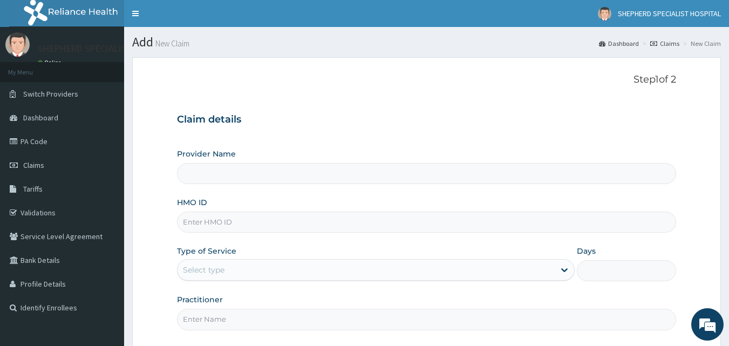
type input "SHEPHERD SPECIALIST HOSPITAL"
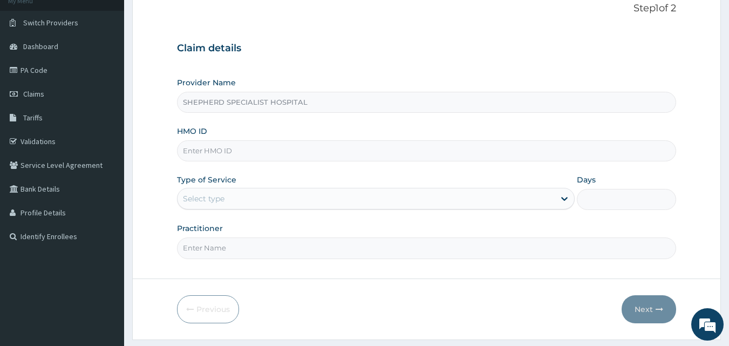
scroll to position [101, 0]
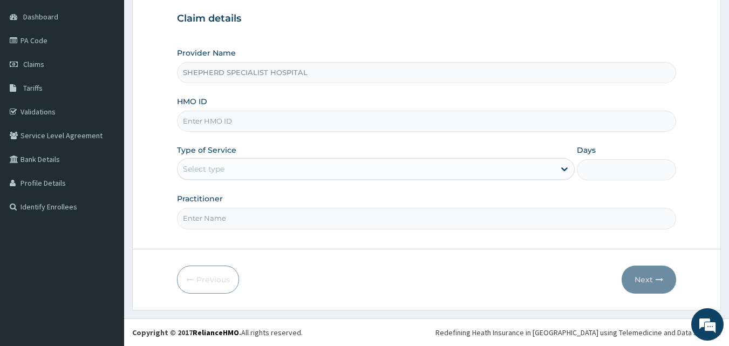
click at [330, 123] on input "HMO ID" at bounding box center [427, 121] width 500 height 21
type input "CYU/10317/A"
click at [482, 159] on div "Select type" at bounding box center [376, 169] width 398 height 22
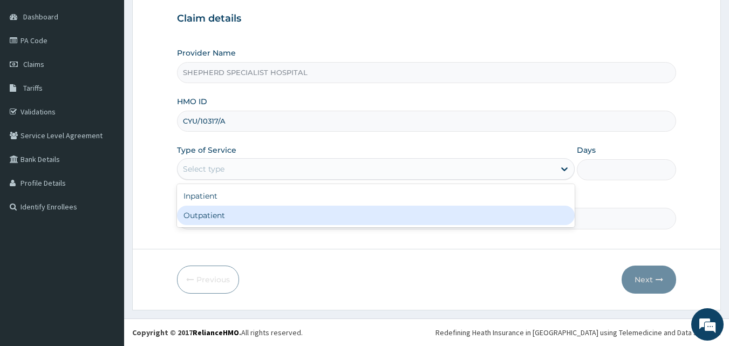
click at [393, 216] on div "Outpatient" at bounding box center [376, 215] width 398 height 19
type input "1"
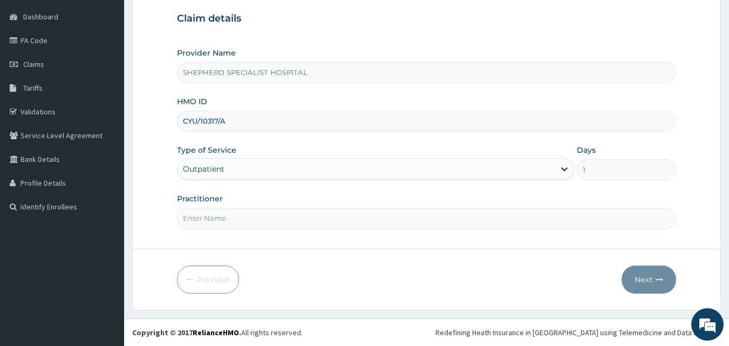
click at [393, 216] on input "Practitioner" at bounding box center [427, 218] width 500 height 21
type input "Prof Iseh"
click at [653, 281] on button "Next" at bounding box center [649, 280] width 55 height 28
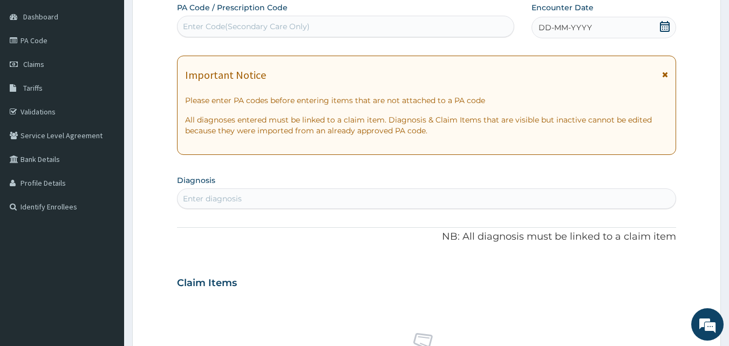
click at [662, 23] on icon at bounding box center [664, 26] width 11 height 11
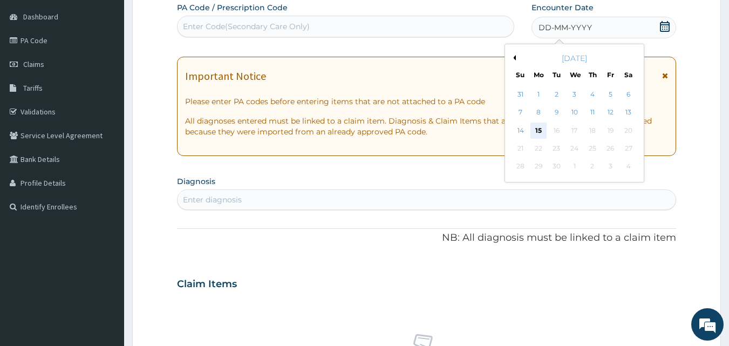
click at [537, 131] on div "15" at bounding box center [538, 131] width 16 height 16
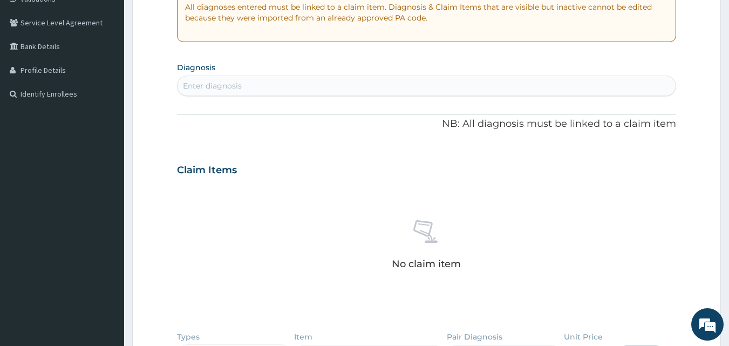
scroll to position [227, 0]
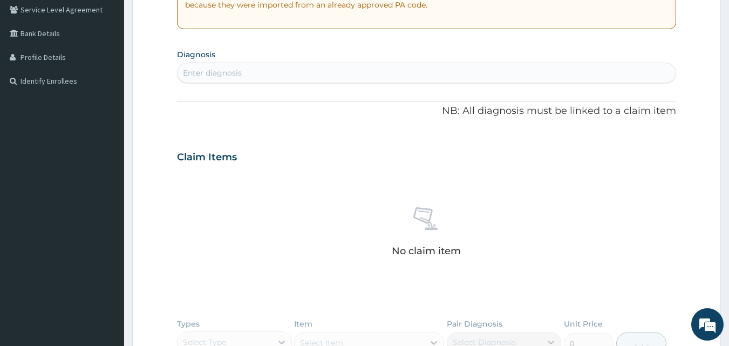
click at [273, 78] on div "Enter diagnosis" at bounding box center [427, 72] width 499 height 17
type input "MALARIA"
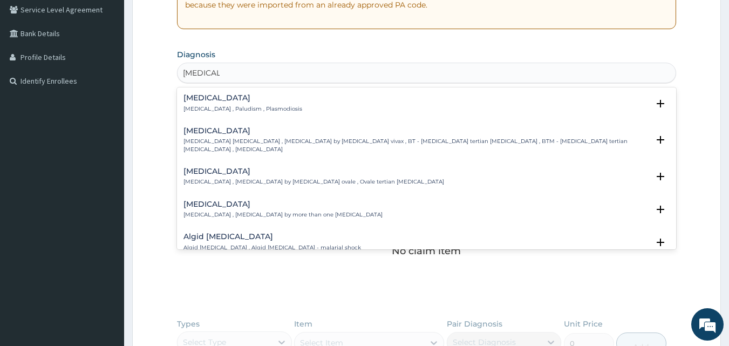
click at [221, 106] on p "[MEDICAL_DATA] , Paludism , Plasmodiosis" at bounding box center [242, 109] width 119 height 8
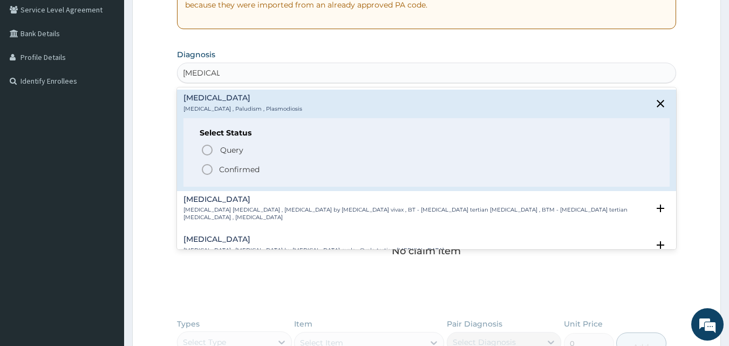
click at [228, 171] on p "Confirmed" at bounding box center [239, 169] width 40 height 11
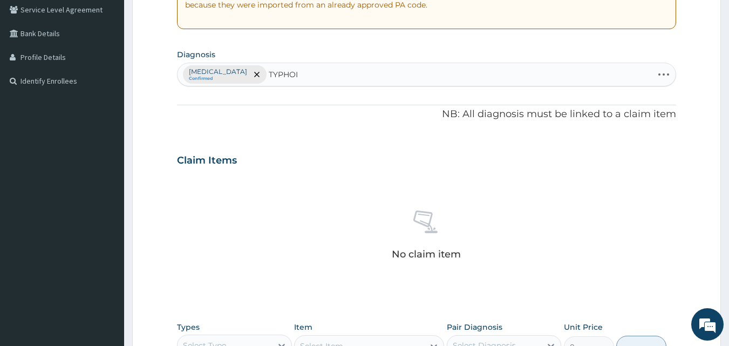
type input "TYPHOID"
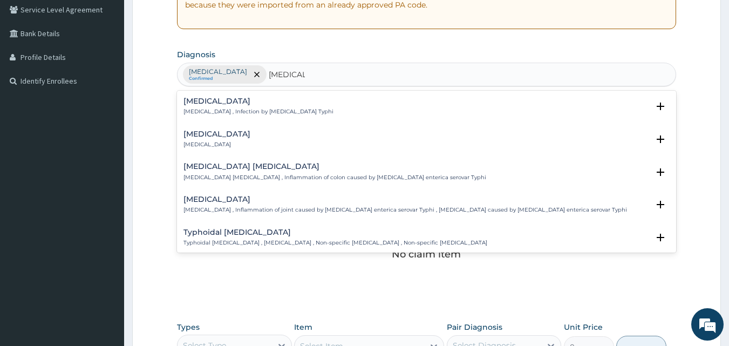
click at [234, 113] on p "Typhoid fever , Infection by Salmonella Typhi" at bounding box center [258, 112] width 150 height 8
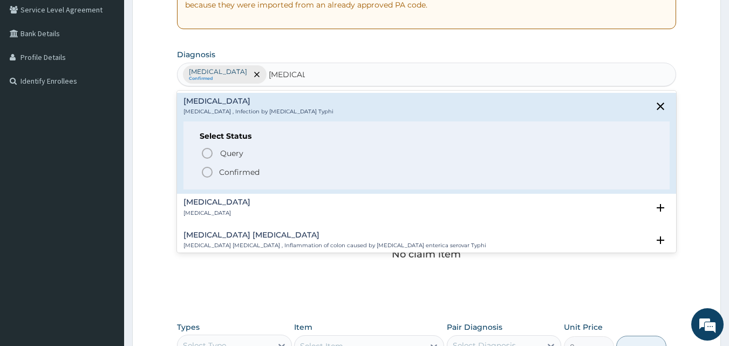
click at [221, 168] on p "Confirmed" at bounding box center [239, 172] width 40 height 11
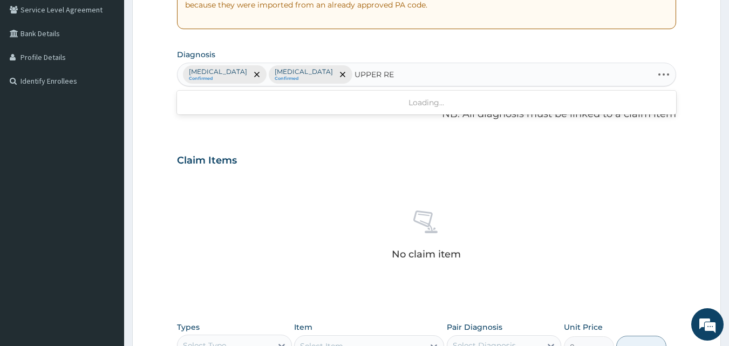
type input "UPPER RES"
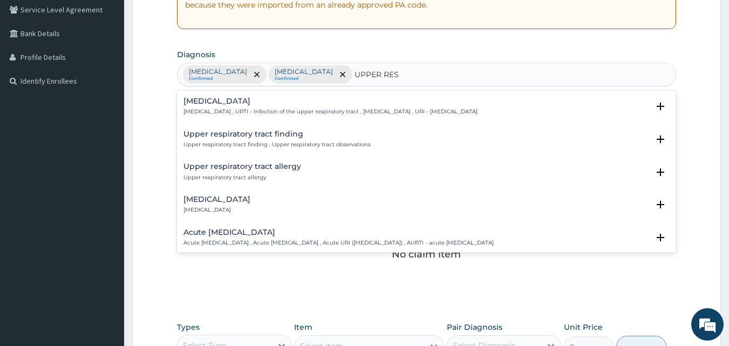
click at [256, 112] on p "Upper respiratory infection , URTI - Infection of the upper respiratory tract ,…" at bounding box center [330, 112] width 294 height 8
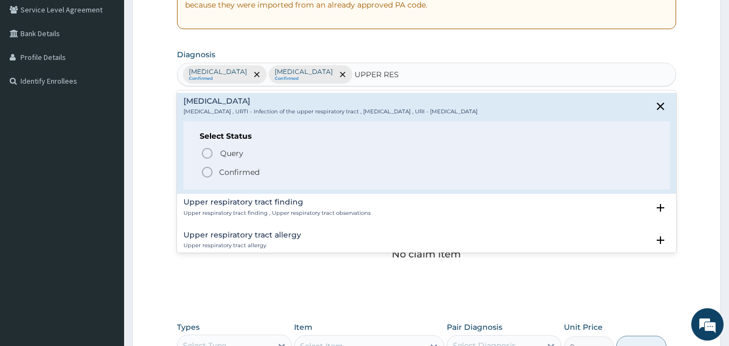
click at [235, 167] on p "Confirmed" at bounding box center [239, 172] width 40 height 11
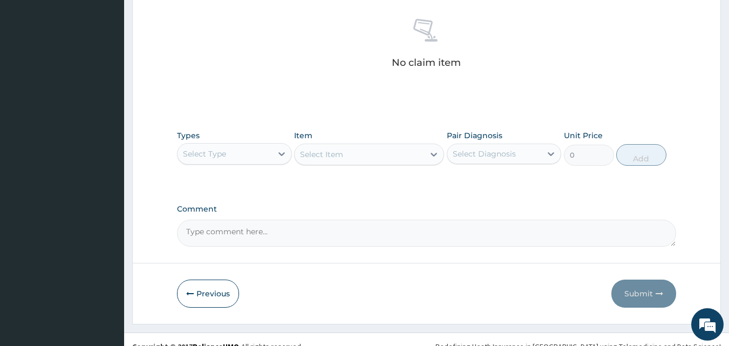
scroll to position [432, 0]
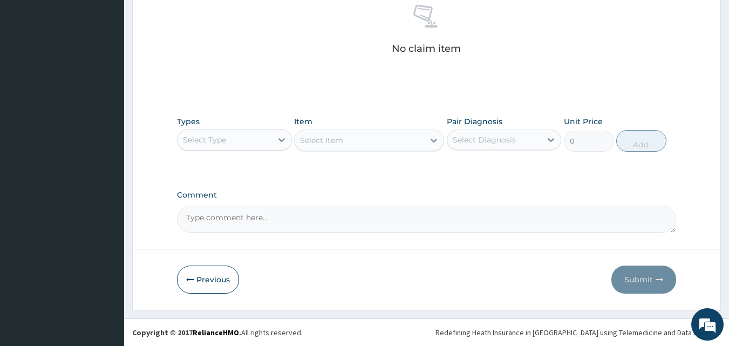
click at [265, 145] on div "Select Type" at bounding box center [225, 139] width 94 height 17
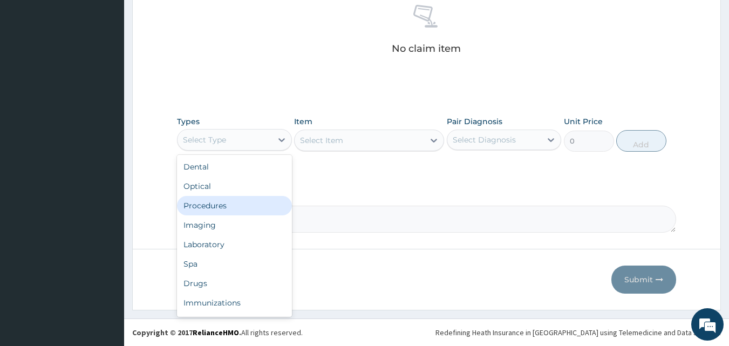
click at [229, 206] on div "Procedures" at bounding box center [234, 205] width 115 height 19
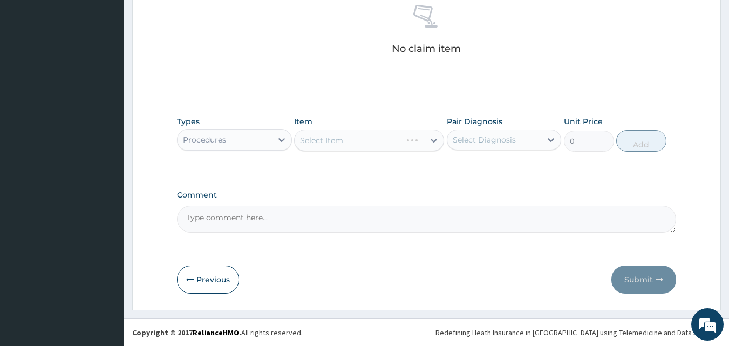
click at [376, 139] on div "Select Item" at bounding box center [369, 141] width 150 height 22
click at [376, 139] on div "Select Item" at bounding box center [360, 140] width 130 height 17
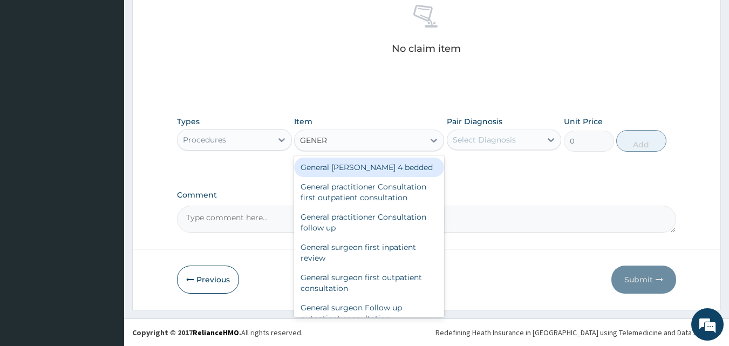
type input "GENERA"
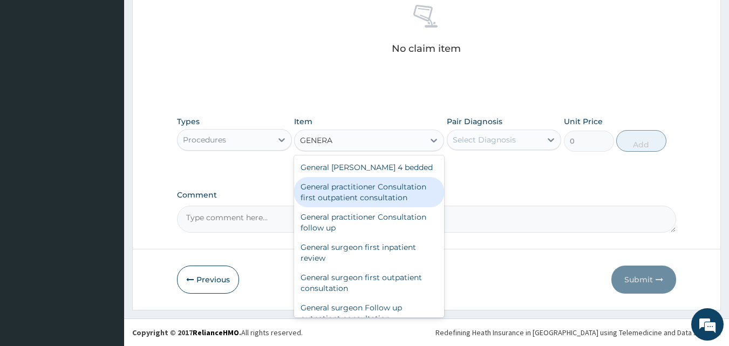
click at [341, 192] on div "General practitioner Consultation first outpatient consultation" at bounding box center [369, 192] width 150 height 30
type input "3795"
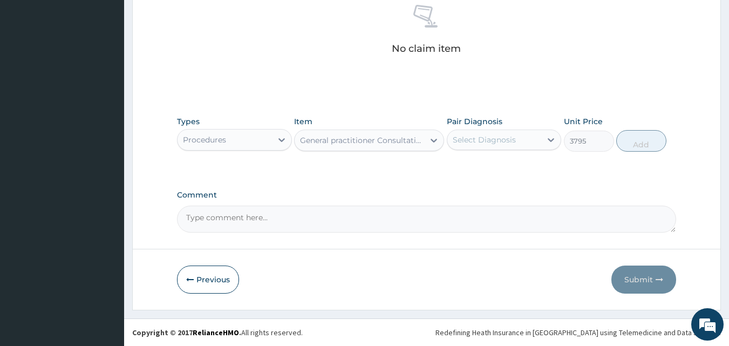
click at [493, 141] on div "Select Diagnosis" at bounding box center [484, 139] width 63 height 11
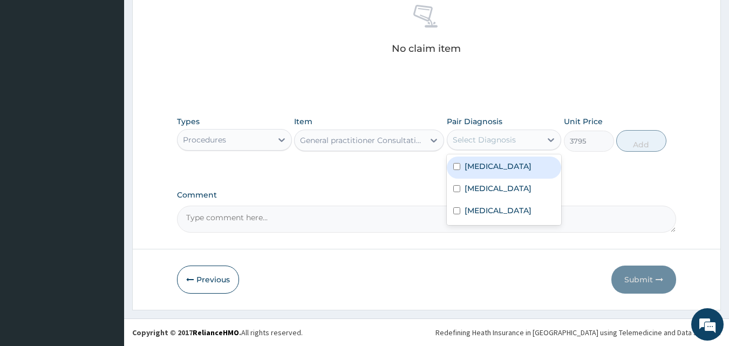
click at [470, 164] on label "[MEDICAL_DATA]" at bounding box center [498, 166] width 67 height 11
checkbox input "true"
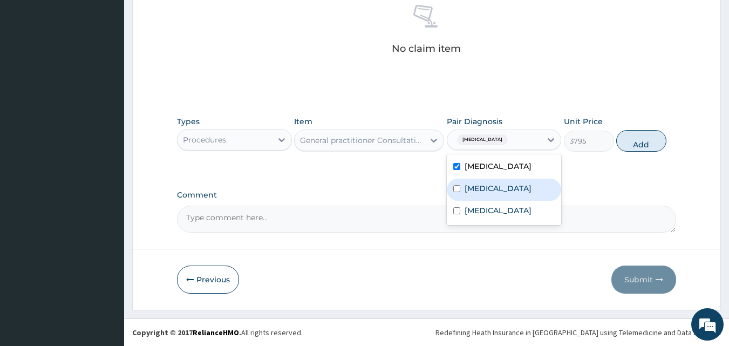
click at [470, 183] on label "Typhoid fever" at bounding box center [498, 188] width 67 height 11
checkbox input "true"
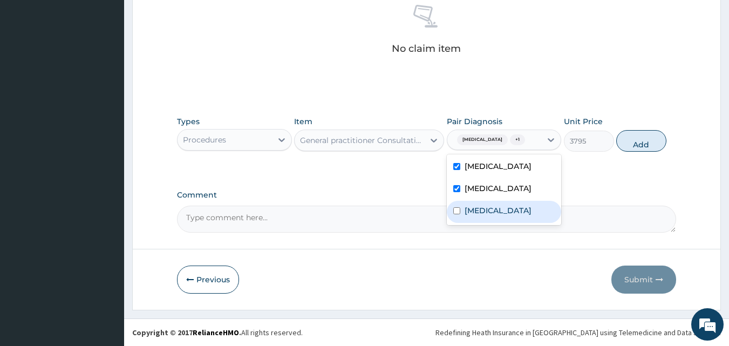
click at [470, 205] on label "Upper respiratory infection" at bounding box center [498, 210] width 67 height 11
checkbox input "true"
click at [650, 137] on button "Add" at bounding box center [641, 141] width 50 height 22
type input "0"
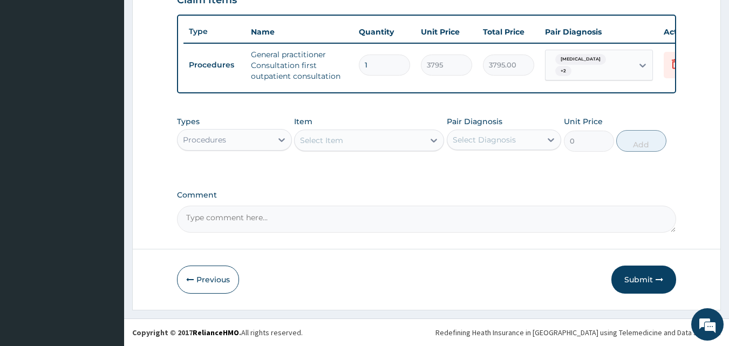
click at [345, 141] on div "Select Item" at bounding box center [360, 140] width 130 height 17
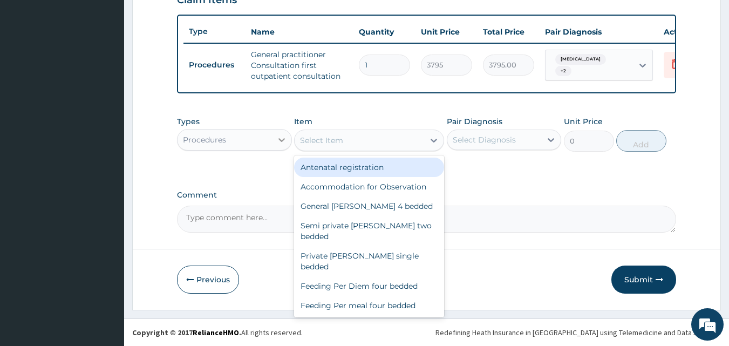
click at [279, 137] on icon at bounding box center [281, 139] width 11 height 11
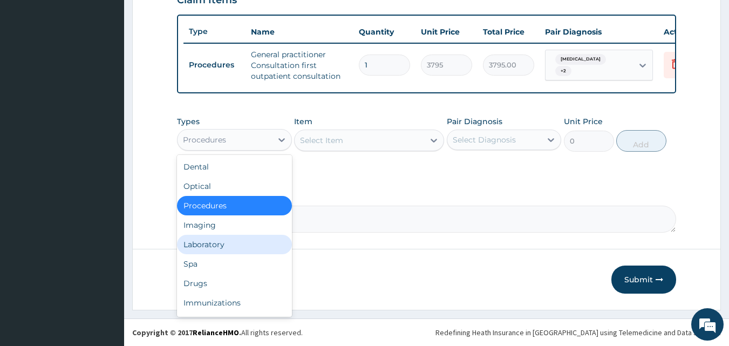
click at [220, 249] on div "Laboratory" at bounding box center [234, 244] width 115 height 19
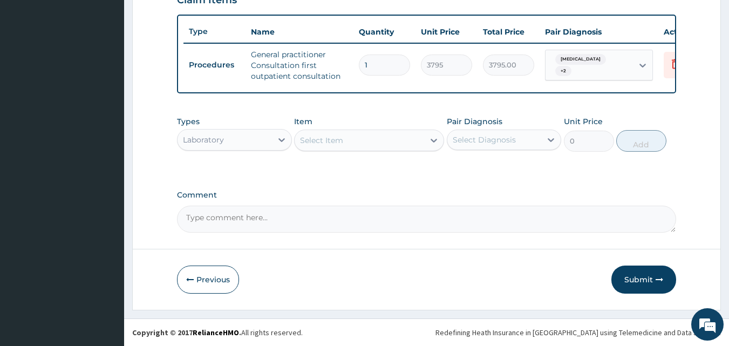
click at [376, 141] on div "Select Item" at bounding box center [360, 140] width 130 height 17
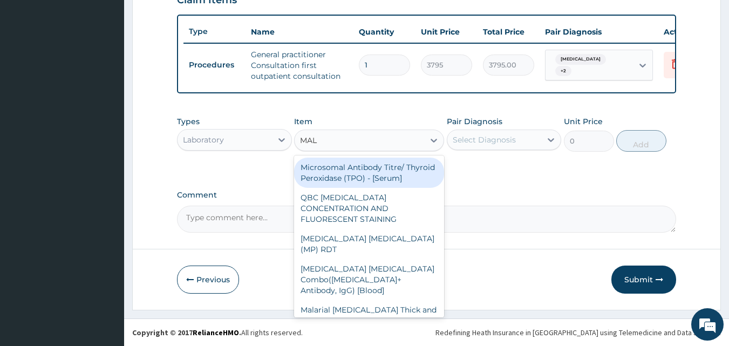
type input "MALA"
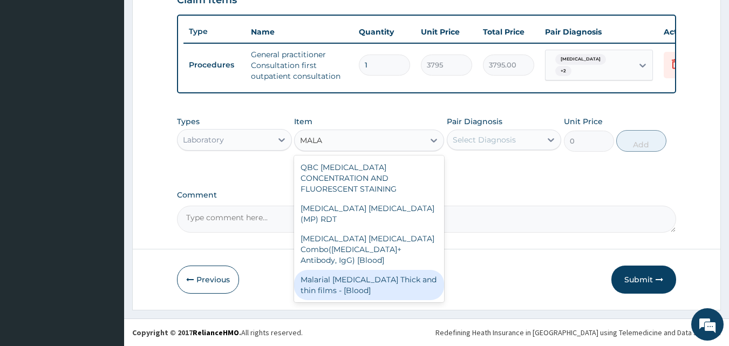
click at [330, 270] on div "Malarial Parasite Thick and thin films - [Blood]" at bounding box center [369, 285] width 150 height 30
type input "1725"
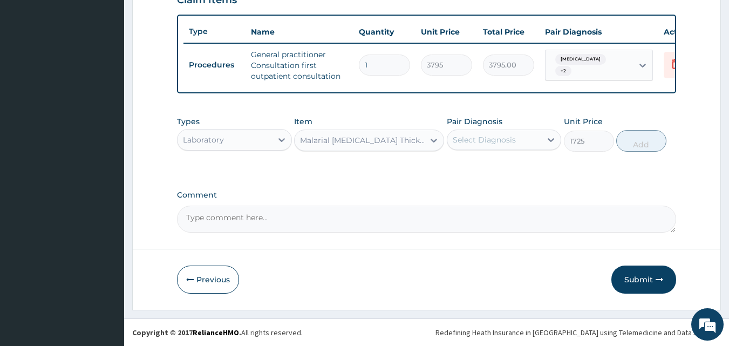
click at [534, 142] on div "Select Diagnosis" at bounding box center [494, 139] width 94 height 17
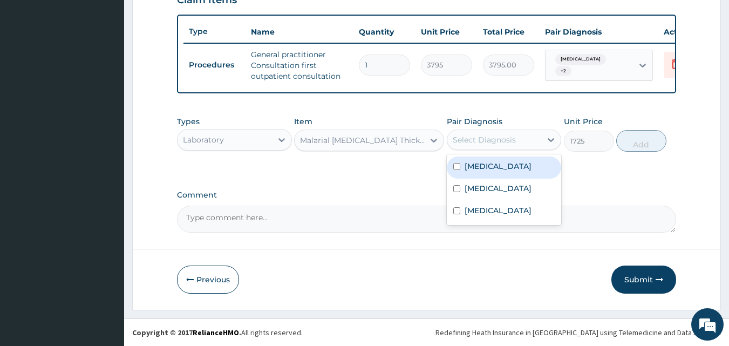
click at [512, 160] on div "Malaria" at bounding box center [504, 168] width 115 height 22
checkbox input "true"
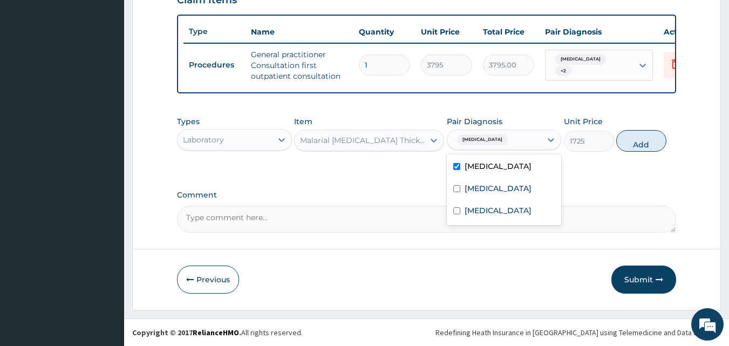
click at [623, 141] on button "Add" at bounding box center [641, 141] width 50 height 22
type input "0"
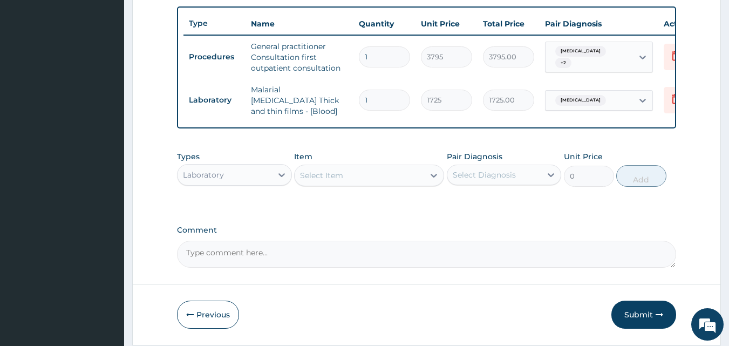
click at [408, 175] on div "Select Item" at bounding box center [360, 175] width 130 height 17
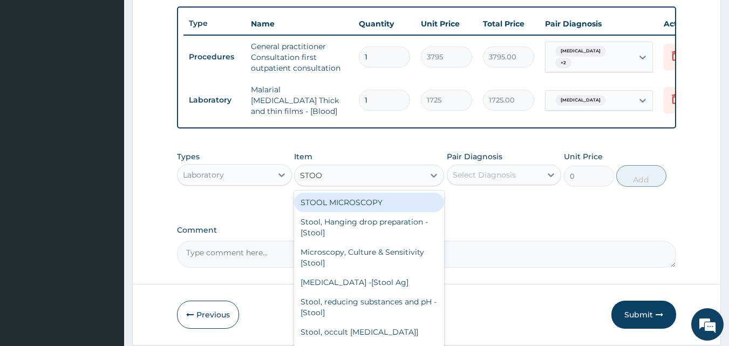
type input "STOOL"
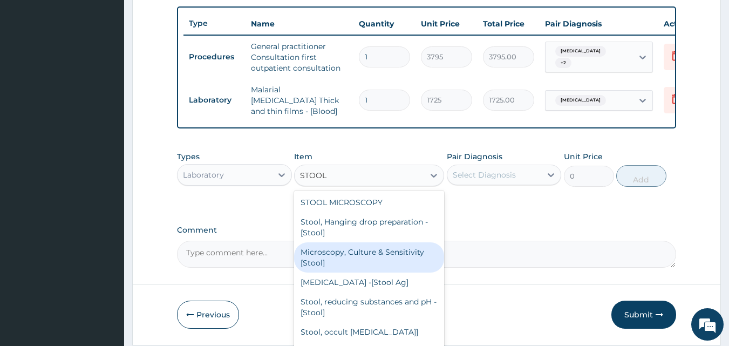
click at [363, 260] on div "Microscopy, Culture & Sensitivity [Stool]" at bounding box center [369, 257] width 150 height 30
type input "5175"
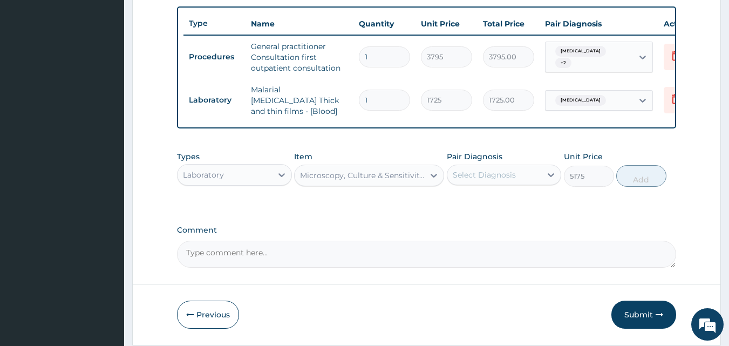
click at [535, 163] on div "Pair Diagnosis Select Diagnosis" at bounding box center [504, 169] width 115 height 36
click at [510, 178] on div "Select Diagnosis" at bounding box center [484, 174] width 63 height 11
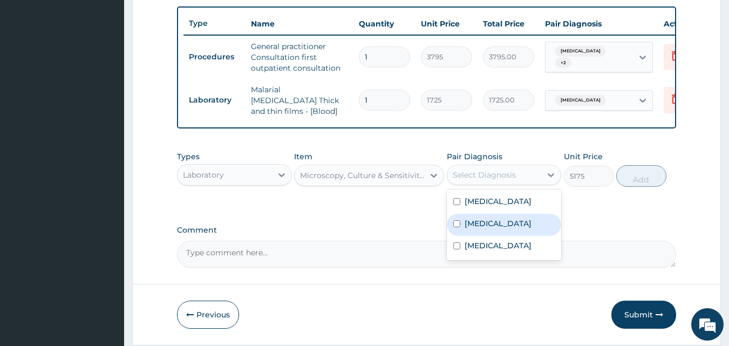
click at [482, 221] on label "Typhoid fever" at bounding box center [498, 223] width 67 height 11
checkbox input "true"
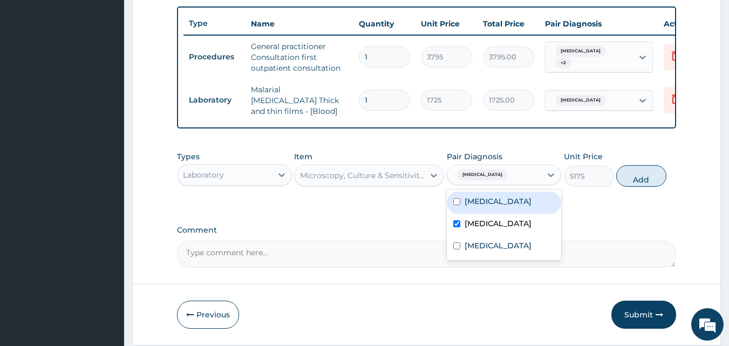
click at [634, 183] on button "Add" at bounding box center [641, 176] width 50 height 22
type input "0"
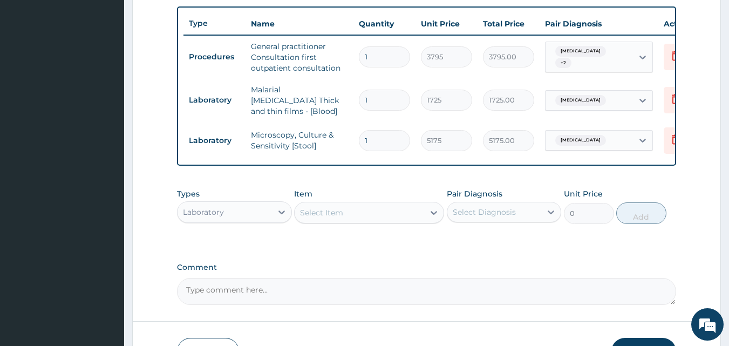
click at [375, 210] on div "Select Item" at bounding box center [360, 212] width 130 height 17
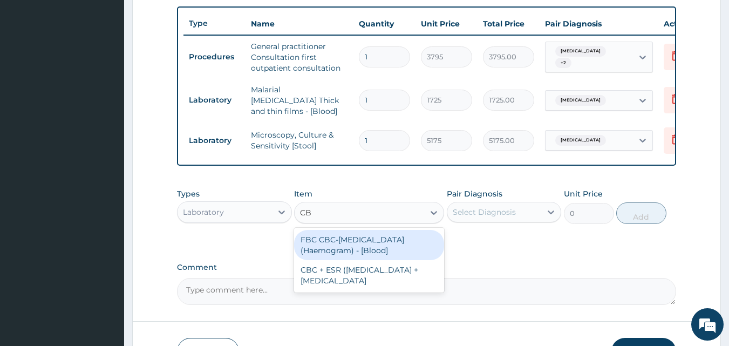
type input "CBC"
click at [346, 244] on div "FBC CBC-Complete Blood Count (Haemogram) - [Blood]" at bounding box center [369, 245] width 150 height 30
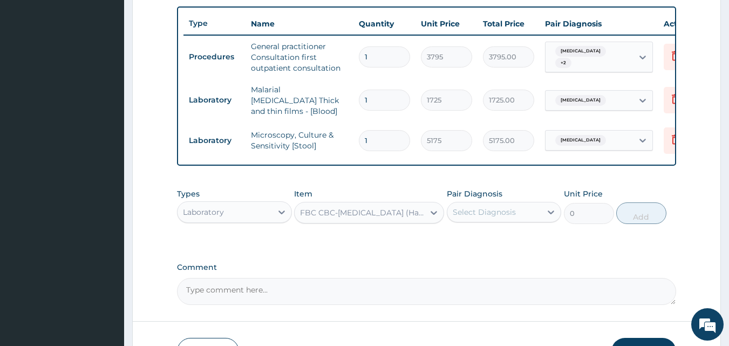
type input "4600"
click at [487, 216] on div "Select Diagnosis" at bounding box center [484, 212] width 63 height 11
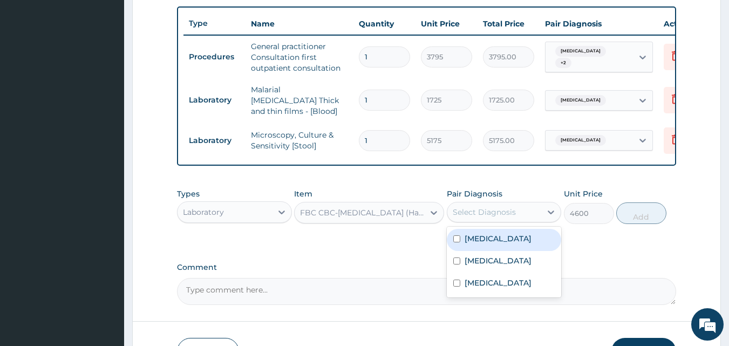
click at [477, 244] on label "Malaria" at bounding box center [498, 238] width 67 height 11
checkbox input "true"
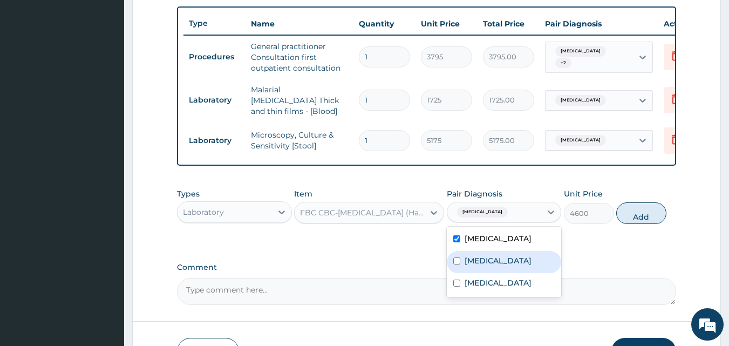
click at [484, 263] on label "Typhoid fever" at bounding box center [498, 260] width 67 height 11
checkbox input "true"
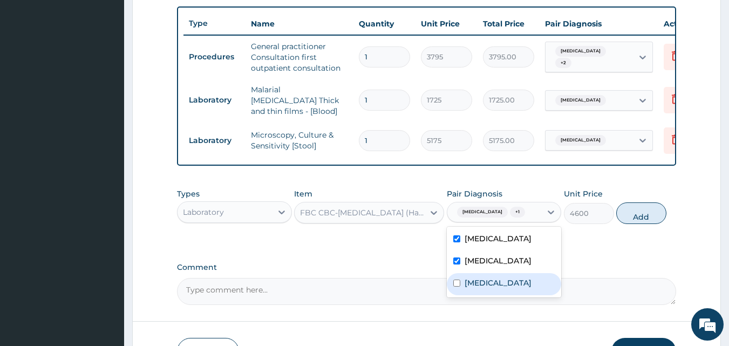
click at [477, 288] on label "Upper respiratory infection" at bounding box center [498, 282] width 67 height 11
checkbox input "true"
click at [636, 212] on button "Add" at bounding box center [641, 213] width 50 height 22
type input "0"
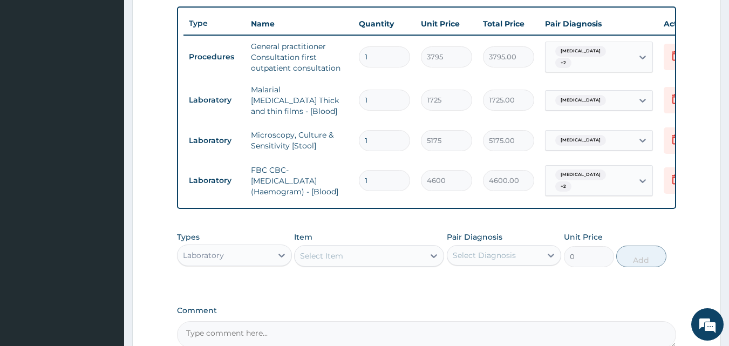
scroll to position [513, 0]
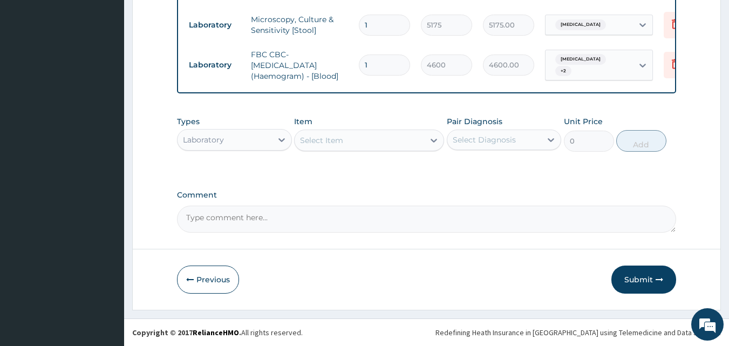
click at [342, 144] on div "Select Item" at bounding box center [321, 140] width 43 height 11
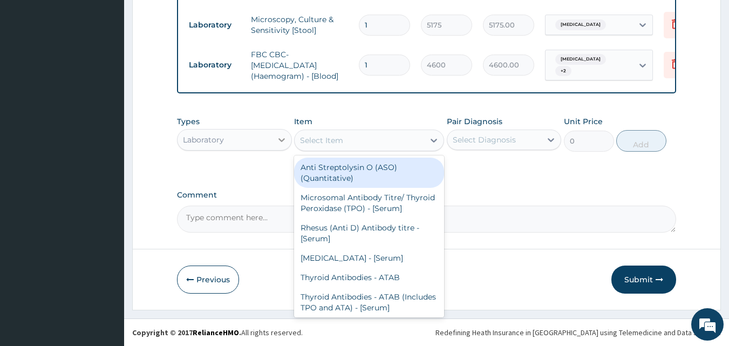
click at [274, 146] on div at bounding box center [281, 139] width 19 height 19
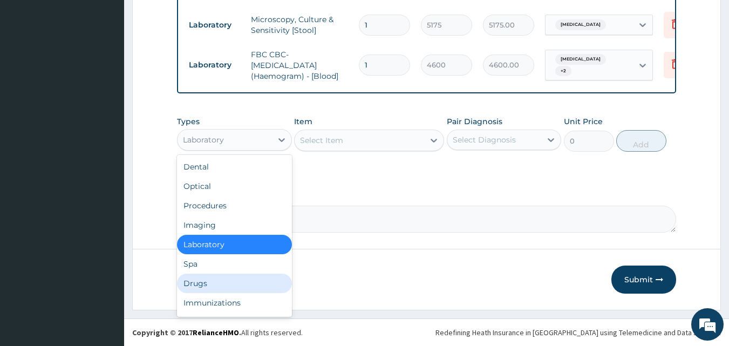
click at [184, 286] on div "Drugs" at bounding box center [234, 283] width 115 height 19
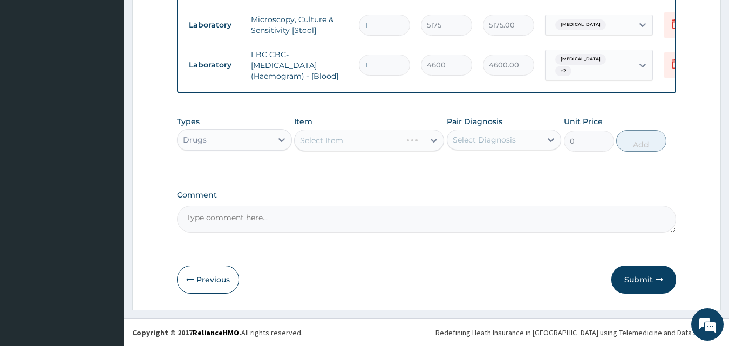
click at [379, 140] on div "Select Item" at bounding box center [369, 141] width 150 height 22
click at [379, 140] on div "Select Item" at bounding box center [360, 140] width 130 height 17
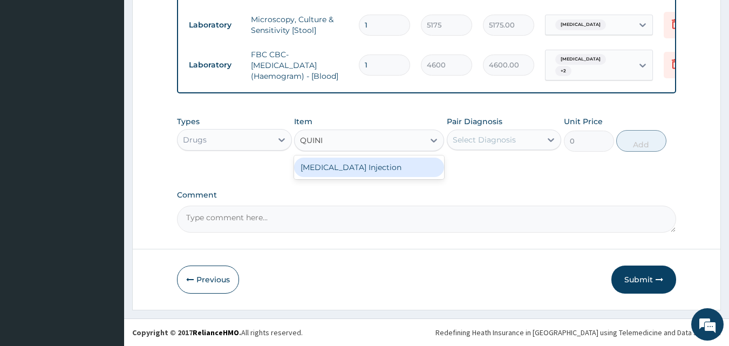
type input "QUIN"
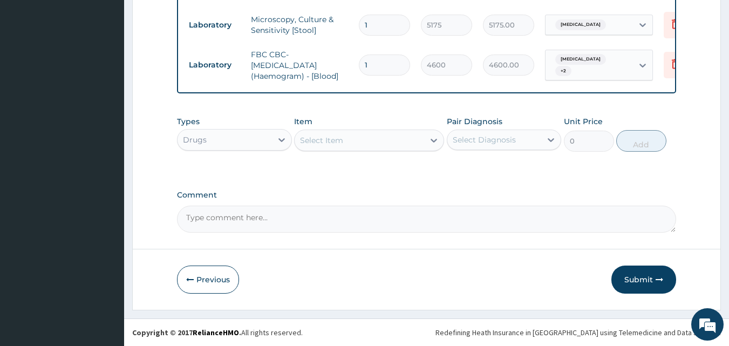
click at [348, 137] on div "Select Item" at bounding box center [360, 140] width 130 height 17
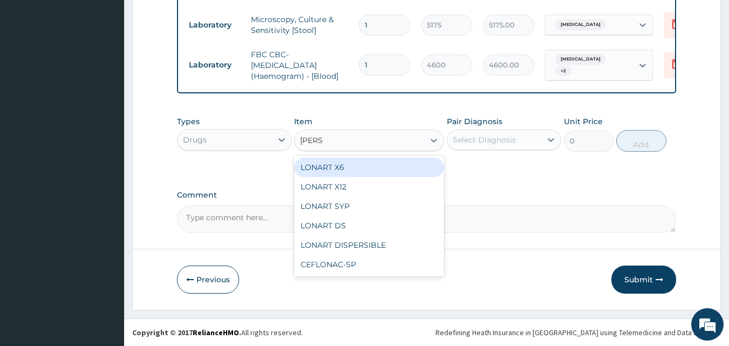
type input "LONAR"
click at [343, 168] on div "LONART X6" at bounding box center [369, 167] width 150 height 19
type input "506"
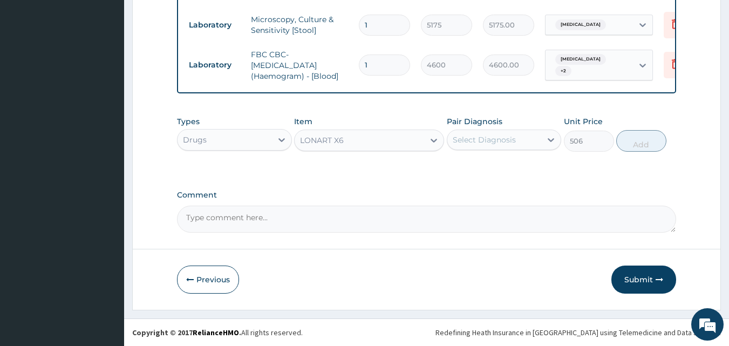
click at [521, 140] on div "Select Diagnosis" at bounding box center [494, 139] width 94 height 17
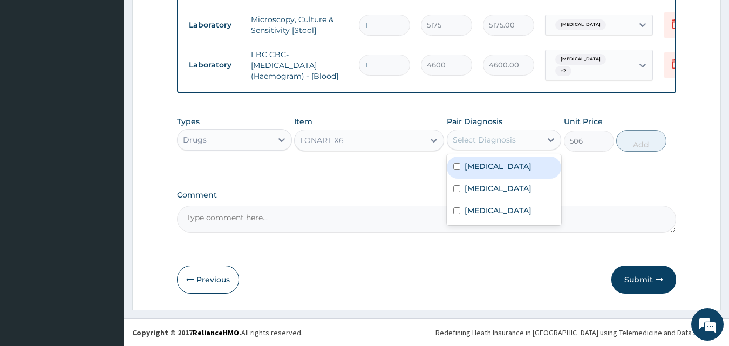
click at [487, 169] on label "Malaria" at bounding box center [498, 166] width 67 height 11
checkbox input "true"
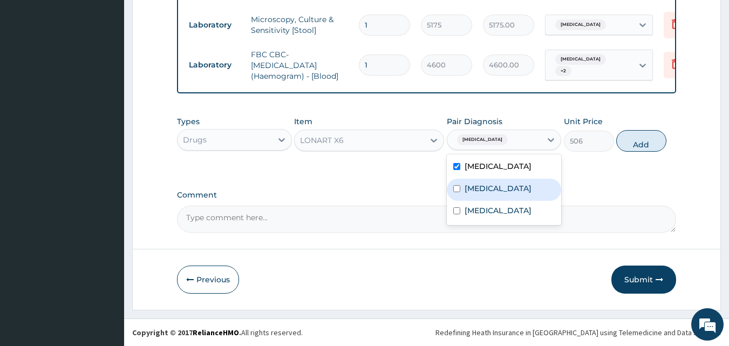
click at [647, 138] on button "Add" at bounding box center [641, 141] width 50 height 22
type input "0"
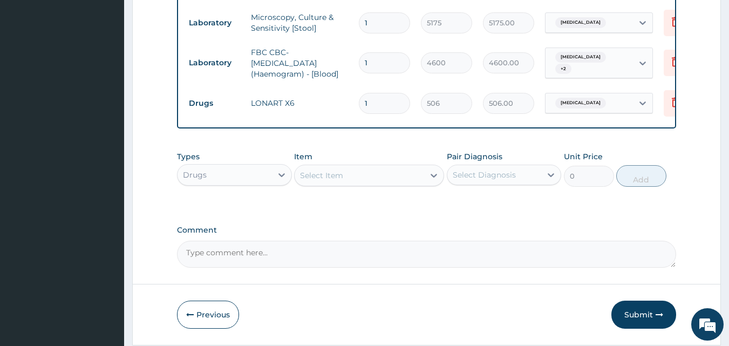
click at [355, 181] on div "Select Item" at bounding box center [360, 175] width 130 height 17
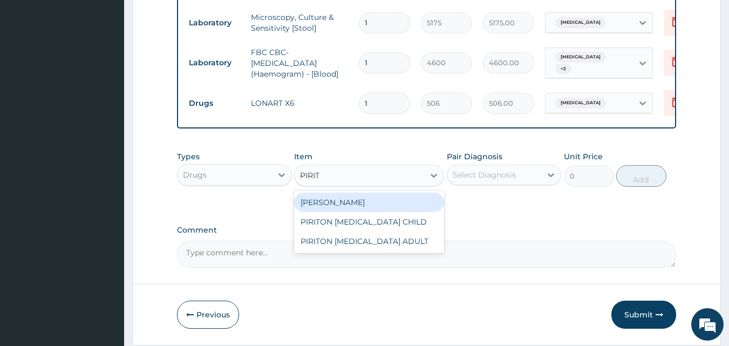
type input "PIRITO"
click at [389, 208] on div "PIRITON TAB EVANS" at bounding box center [369, 202] width 150 height 19
type input "25.3"
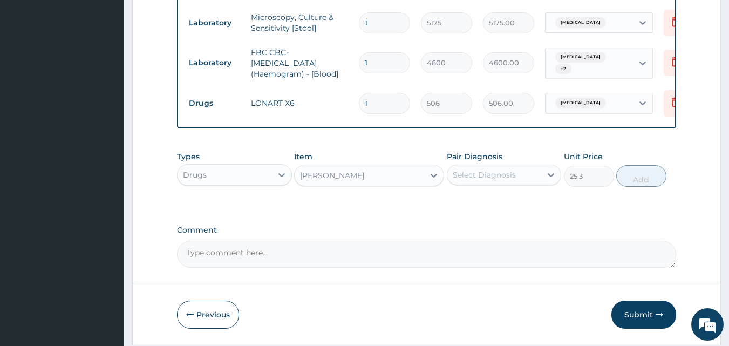
click at [508, 173] on div "Select Diagnosis" at bounding box center [484, 174] width 63 height 11
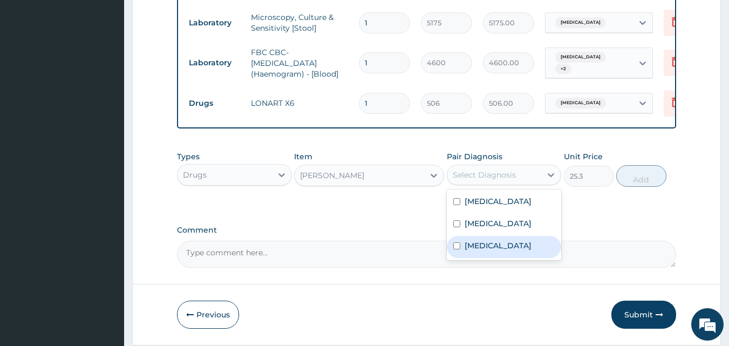
click at [480, 247] on label "Upper respiratory infection" at bounding box center [498, 245] width 67 height 11
checkbox input "true"
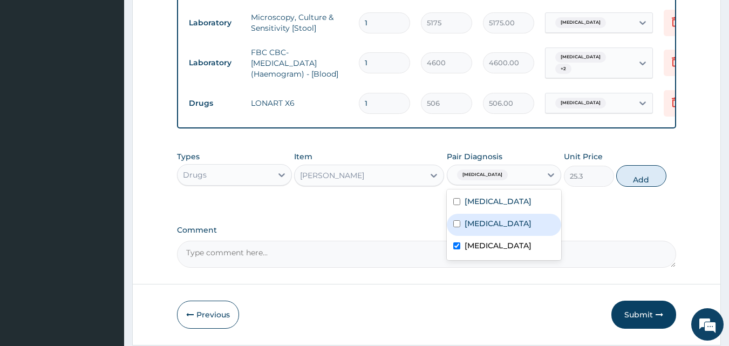
click at [635, 180] on button "Add" at bounding box center [641, 176] width 50 height 22
type input "0"
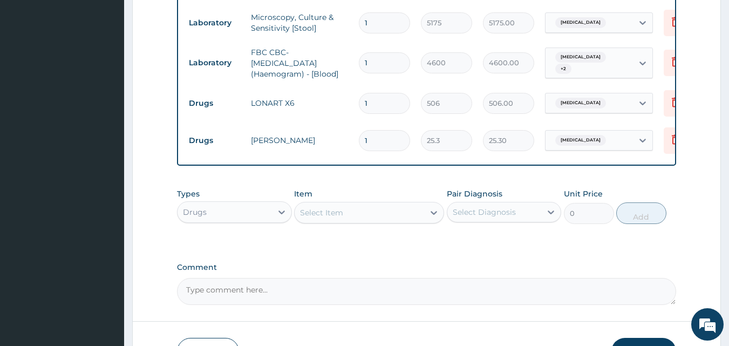
click at [381, 214] on div "Select Item" at bounding box center [360, 212] width 130 height 17
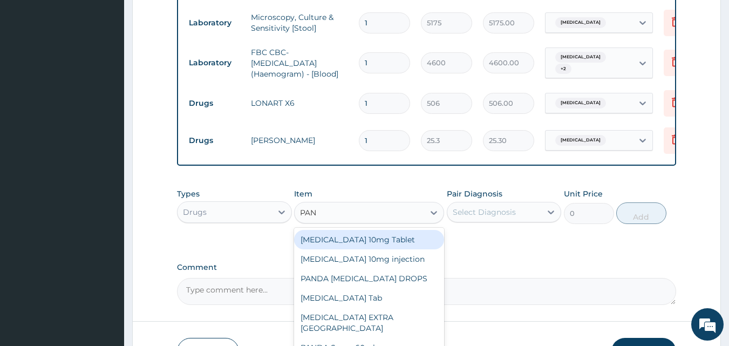
type input "PANA"
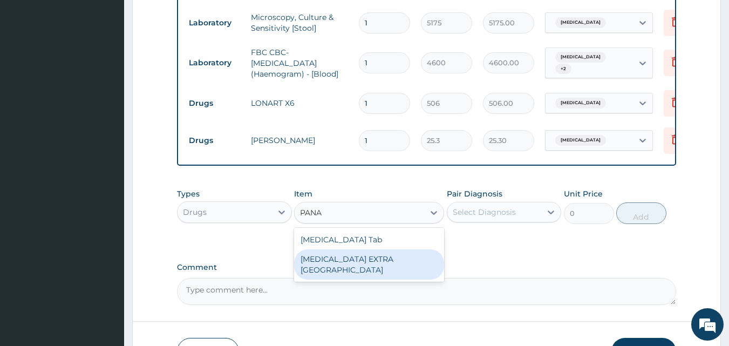
drag, startPoint x: 346, startPoint y: 263, endPoint x: 381, endPoint y: 254, distance: 36.3
click at [346, 264] on div "PANADOL EXTRA NIGERIA" at bounding box center [369, 264] width 150 height 30
type input "61.985"
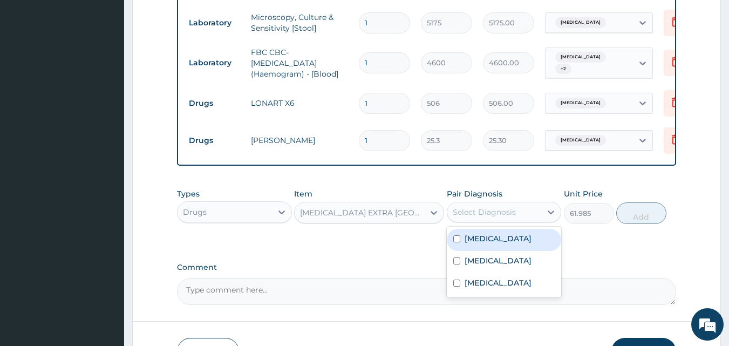
click at [482, 221] on div "Select Diagnosis" at bounding box center [494, 211] width 94 height 17
click at [470, 243] on label "Malaria" at bounding box center [498, 238] width 67 height 11
checkbox input "true"
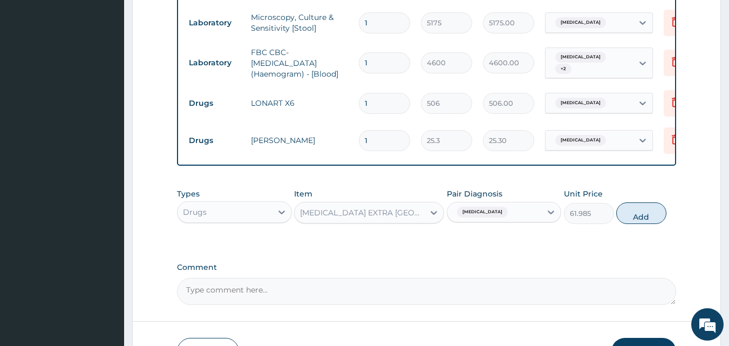
click at [659, 216] on button "Add" at bounding box center [641, 213] width 50 height 22
type input "0"
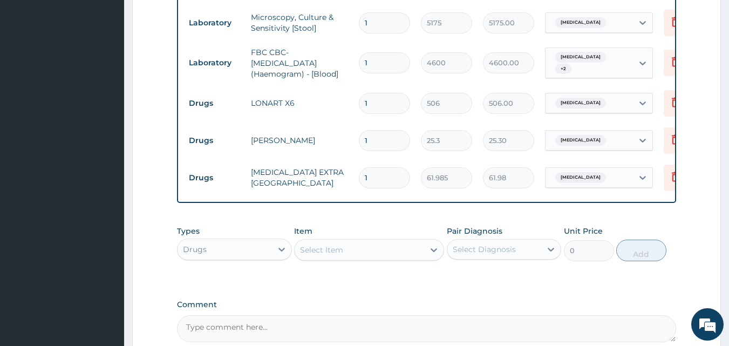
click at [332, 255] on div "Select Item" at bounding box center [321, 249] width 43 height 11
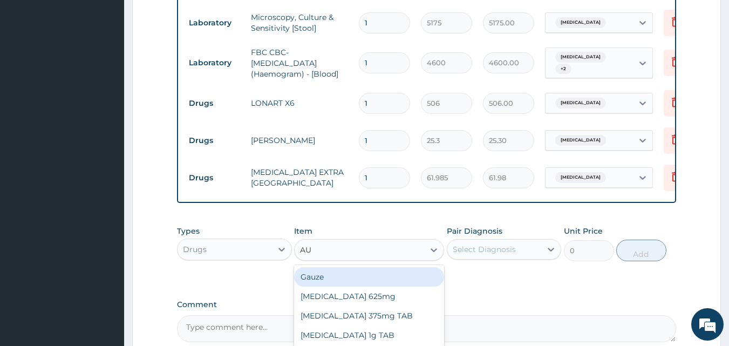
type input "AUG"
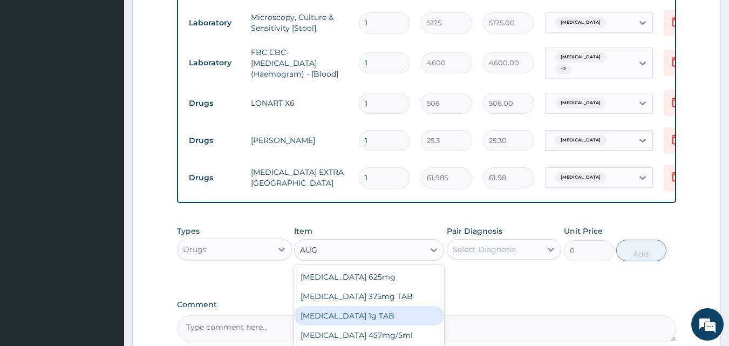
click at [336, 320] on div "AUGMENTIN 1g TAB" at bounding box center [369, 315] width 150 height 19
type input "1581.25"
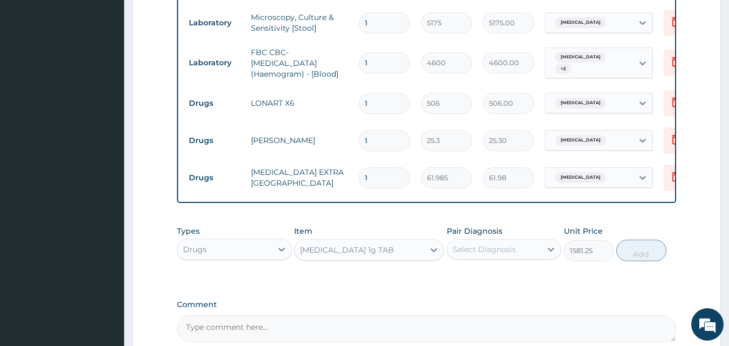
click at [491, 255] on div "Select Diagnosis" at bounding box center [484, 249] width 63 height 11
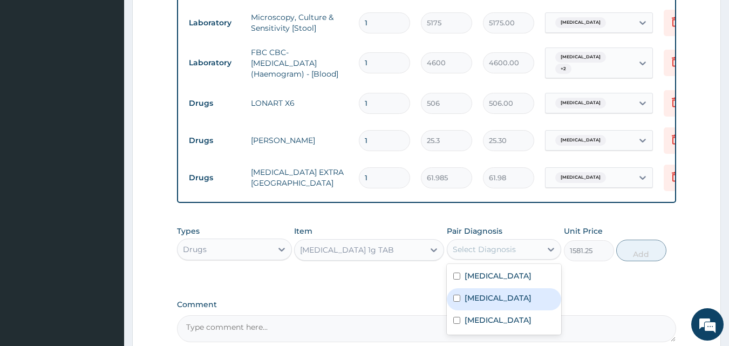
click at [467, 298] on label "Typhoid fever" at bounding box center [498, 298] width 67 height 11
checkbox input "true"
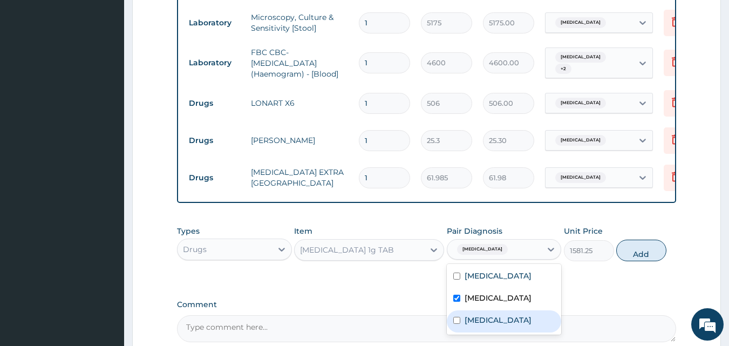
click at [463, 319] on div "Upper respiratory infection" at bounding box center [504, 321] width 115 height 22
checkbox input "true"
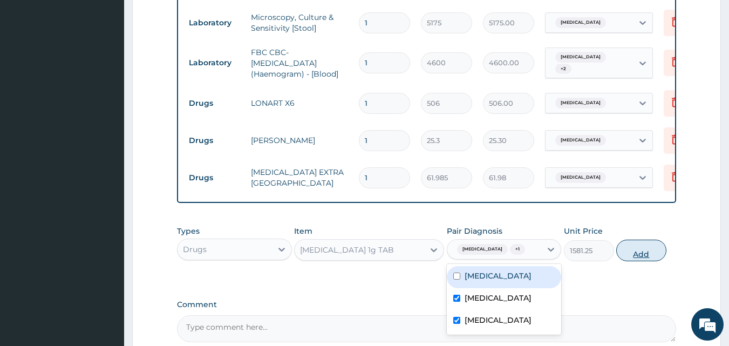
click at [652, 253] on button "Add" at bounding box center [641, 251] width 50 height 22
type input "0"
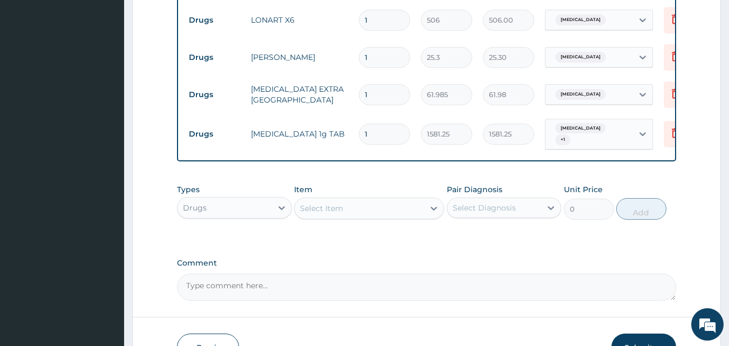
scroll to position [662, 0]
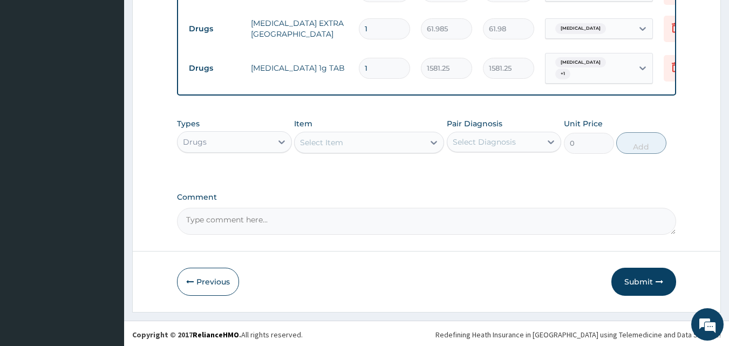
click at [367, 144] on div "Select Item" at bounding box center [360, 142] width 130 height 17
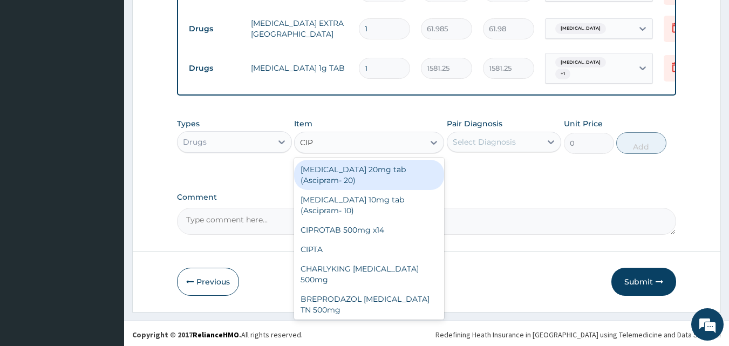
type input "CIPR"
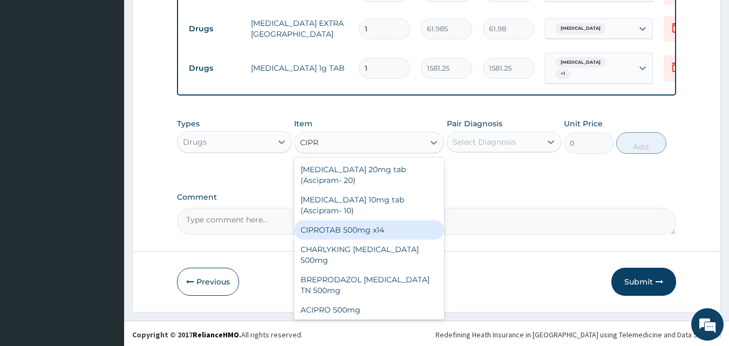
click at [369, 228] on div "CIPROTAB 500mg x14" at bounding box center [369, 229] width 150 height 19
type input "341.55"
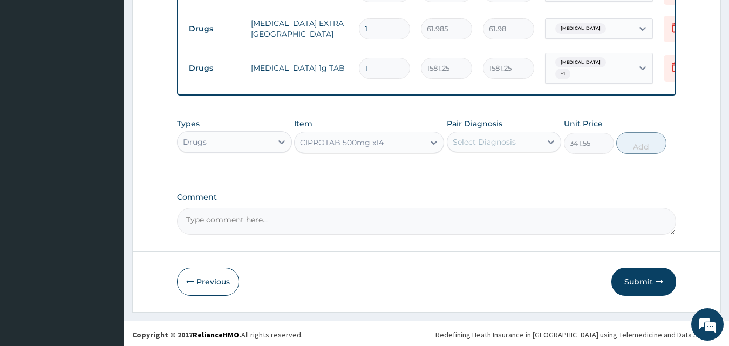
click at [527, 139] on div "Select Diagnosis" at bounding box center [494, 141] width 94 height 17
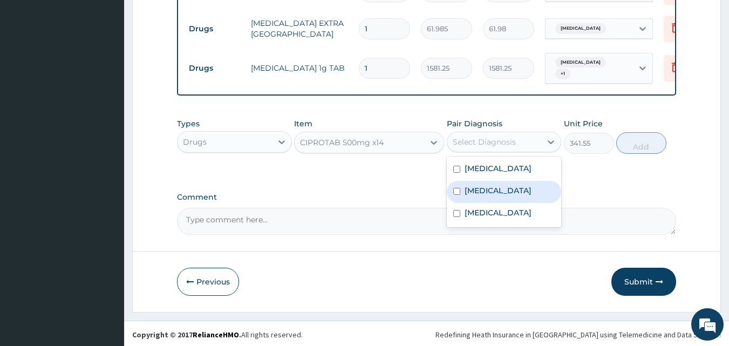
click at [485, 185] on label "Typhoid fever" at bounding box center [498, 190] width 67 height 11
checkbox input "true"
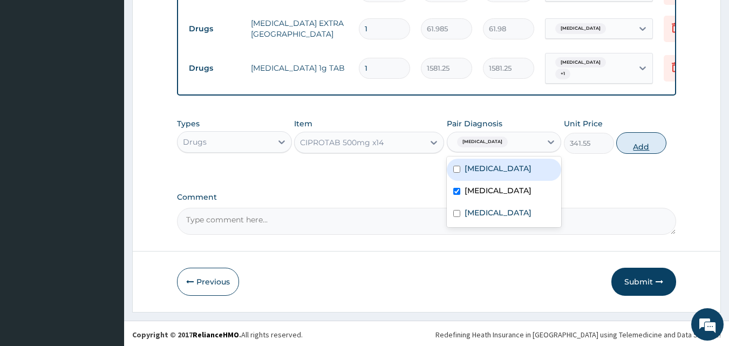
click at [631, 144] on button "Add" at bounding box center [641, 143] width 50 height 22
type input "0"
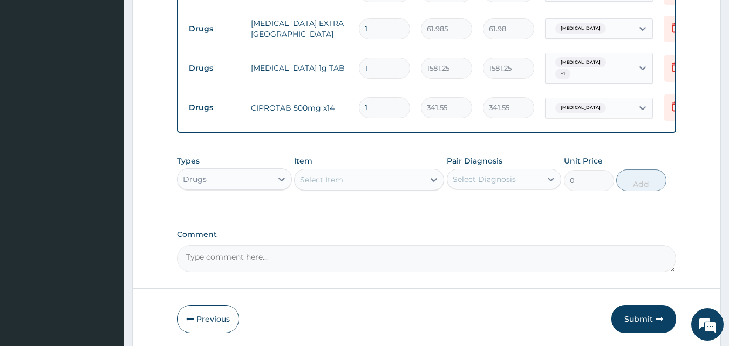
click at [356, 186] on div "Select Item" at bounding box center [369, 180] width 150 height 22
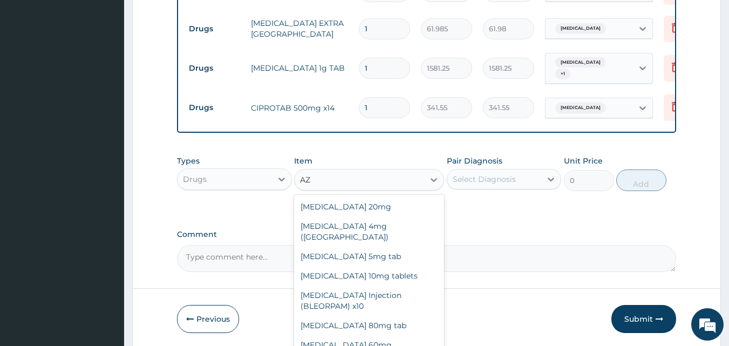
type input "A"
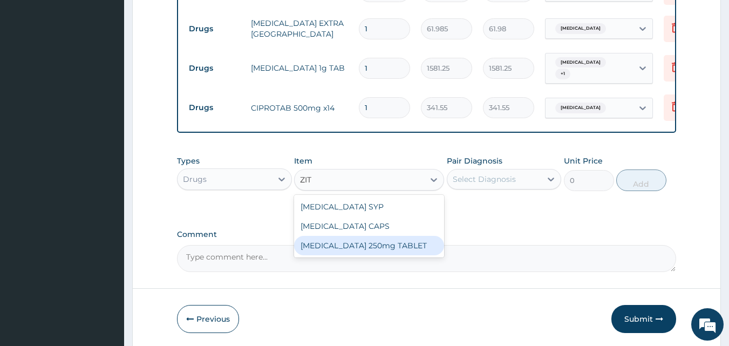
type input "ZITH"
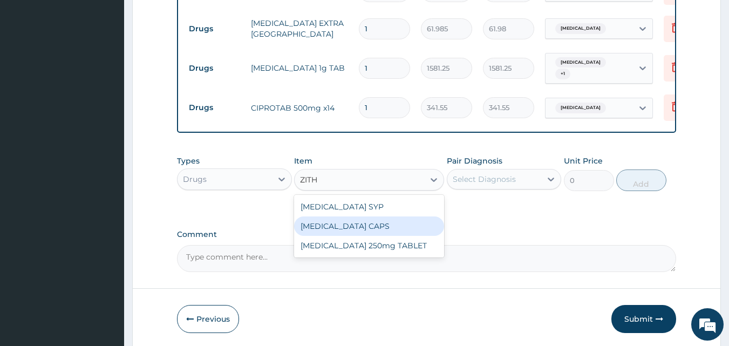
click at [352, 222] on div "ZITHROMAX CAPS" at bounding box center [369, 225] width 150 height 19
type input "948.75"
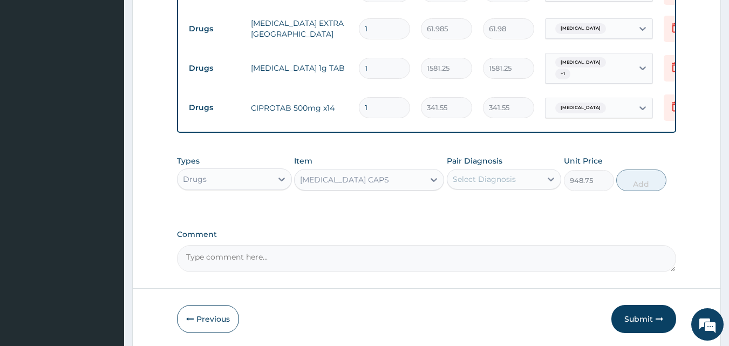
click at [514, 176] on div "Select Diagnosis" at bounding box center [484, 179] width 63 height 11
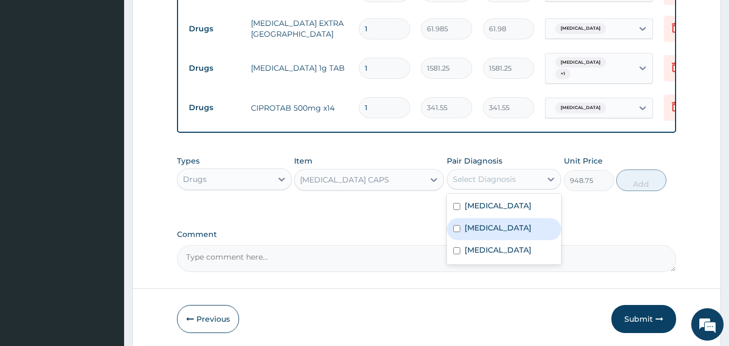
click at [478, 226] on label "Typhoid fever" at bounding box center [498, 227] width 67 height 11
checkbox input "true"
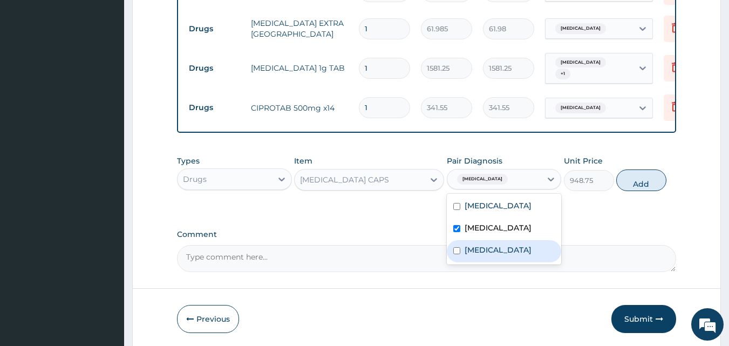
click at [474, 245] on label "Upper respiratory infection" at bounding box center [498, 249] width 67 height 11
checkbox input "true"
click at [649, 180] on button "Add" at bounding box center [641, 180] width 50 height 22
type input "0"
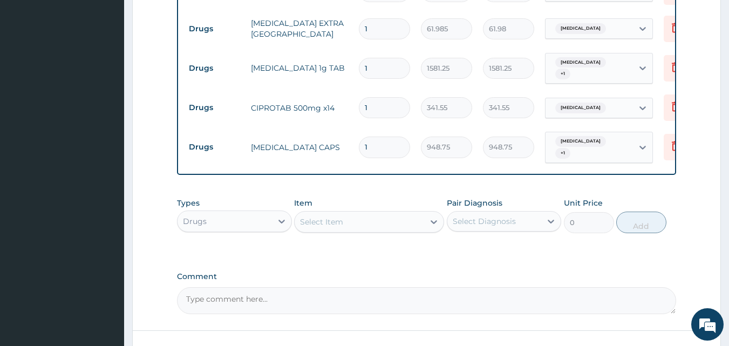
click at [374, 215] on div "Select Item" at bounding box center [360, 221] width 130 height 17
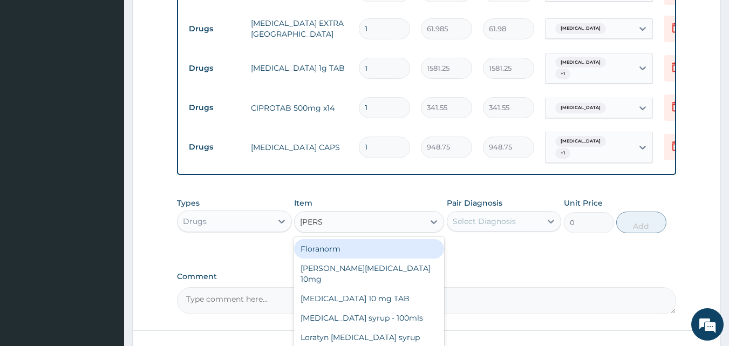
type input "LORAT"
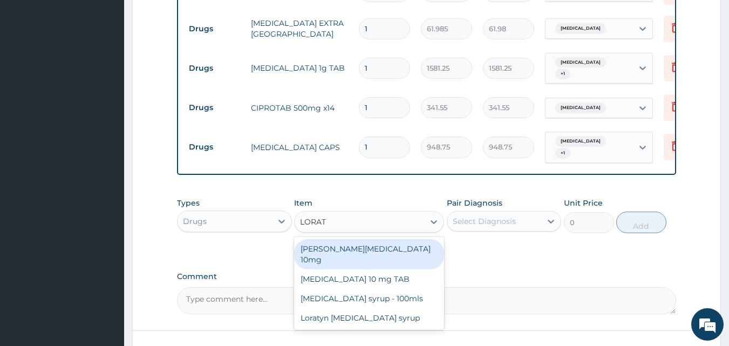
click at [366, 245] on div "Loratyn Loratadine 10mg" at bounding box center [369, 254] width 150 height 30
type input "94.875"
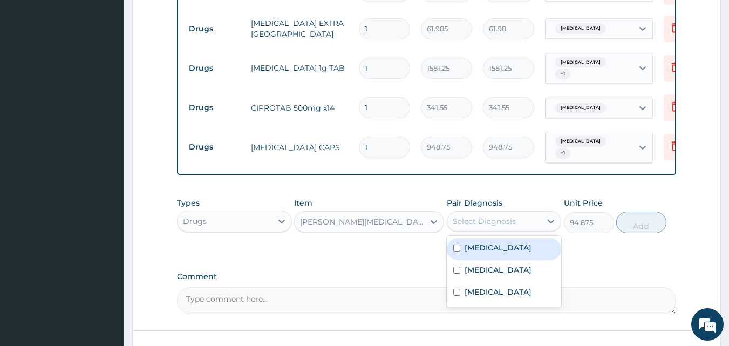
click at [487, 217] on div "Select Diagnosis" at bounding box center [484, 221] width 63 height 11
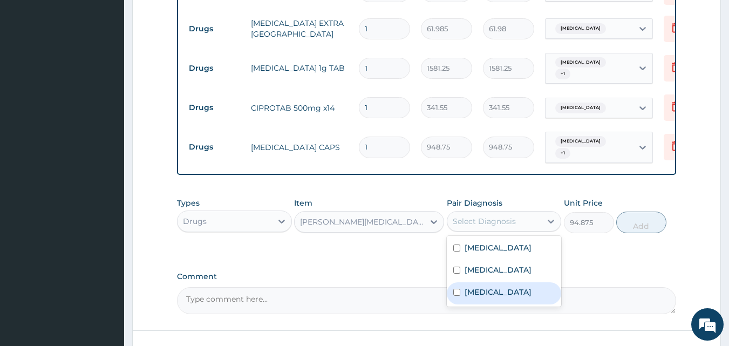
click at [470, 287] on label "Upper respiratory infection" at bounding box center [498, 292] width 67 height 11
checkbox input "true"
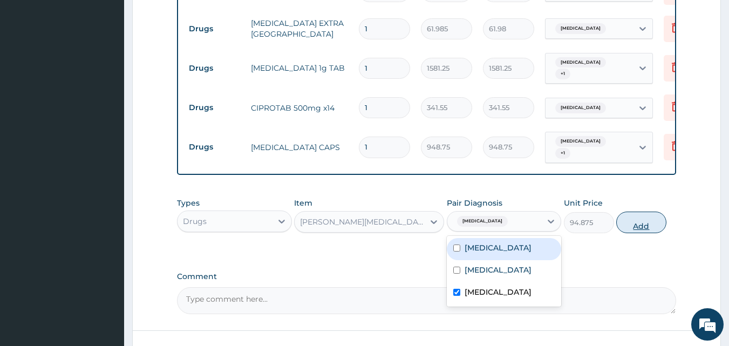
click at [630, 213] on button "Add" at bounding box center [641, 223] width 50 height 22
type input "0"
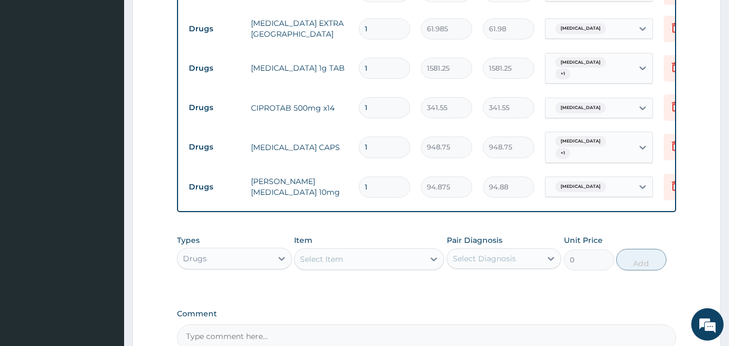
click at [357, 252] on div "Select Item" at bounding box center [360, 258] width 130 height 17
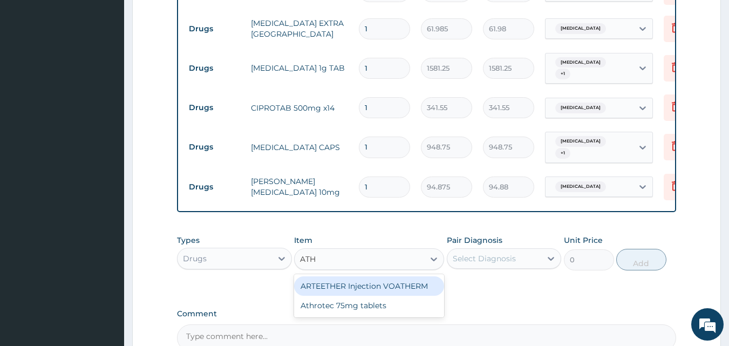
type input "ATHR"
click at [334, 283] on div "Athrotec 75mg tablets" at bounding box center [369, 285] width 150 height 19
type input "196.075"
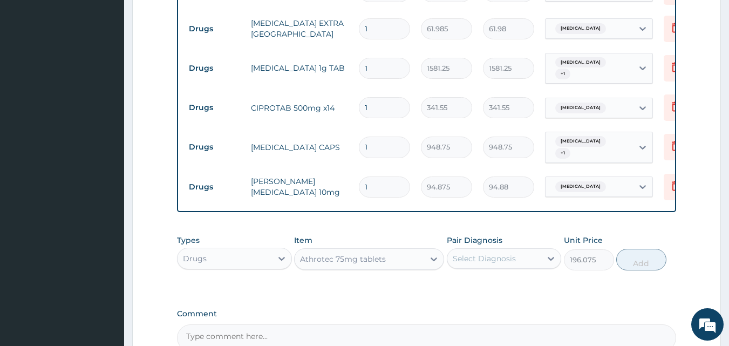
click at [493, 259] on div "Select Diagnosis" at bounding box center [494, 258] width 94 height 17
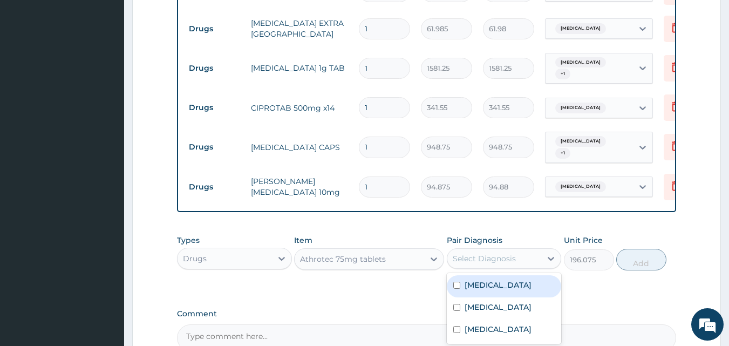
click at [486, 283] on label "Malaria" at bounding box center [498, 285] width 67 height 11
checkbox input "true"
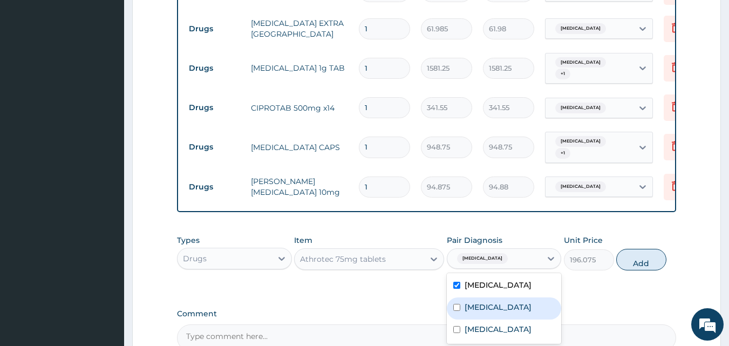
click at [486, 302] on label "Typhoid fever" at bounding box center [498, 307] width 67 height 11
checkbox input "true"
click at [638, 256] on button "Add" at bounding box center [641, 260] width 50 height 22
type input "0"
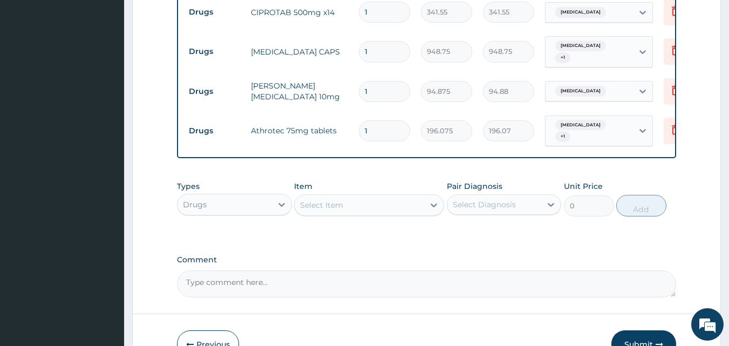
scroll to position [811, 0]
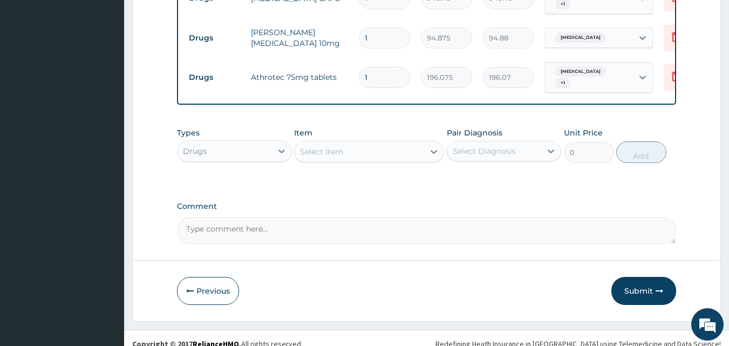
click at [355, 127] on div "Item Select Item" at bounding box center [369, 145] width 150 height 36
click at [350, 143] on div "Select Item" at bounding box center [360, 151] width 130 height 17
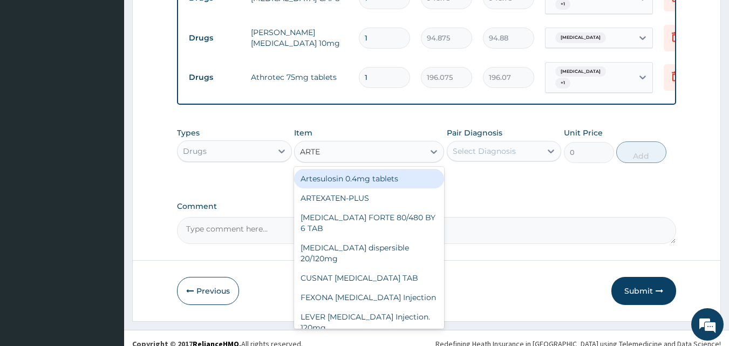
type input "ARTES"
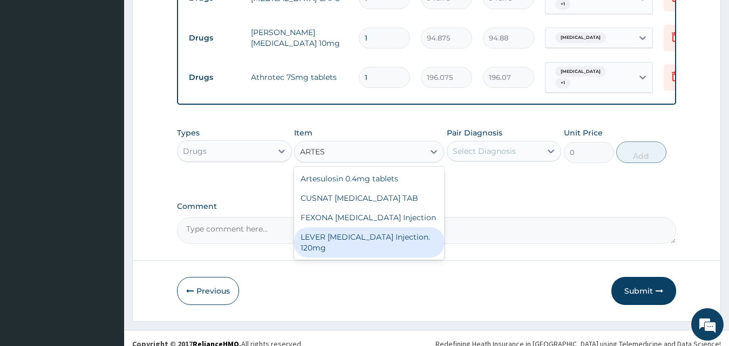
click at [331, 227] on div "LEVER ARTESUNATE Injection. 120mg" at bounding box center [369, 242] width 150 height 30
type input "5000"
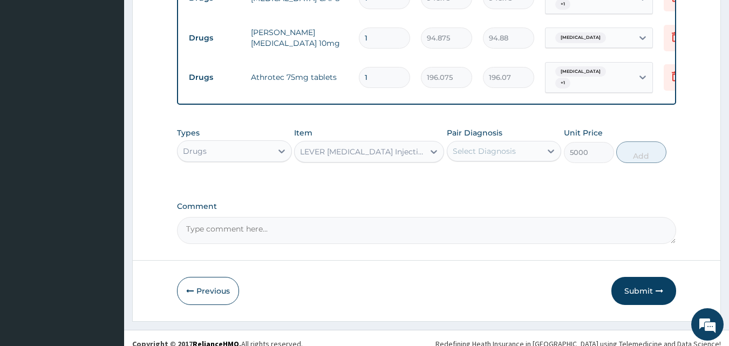
click at [516, 142] on div "Select Diagnosis" at bounding box center [494, 150] width 94 height 17
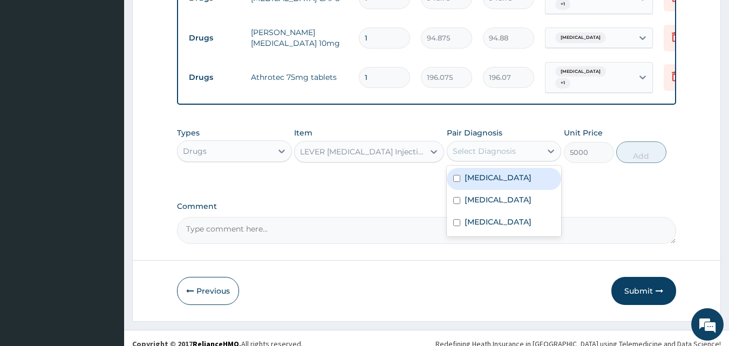
click at [487, 172] on label "Malaria" at bounding box center [498, 177] width 67 height 11
checkbox input "true"
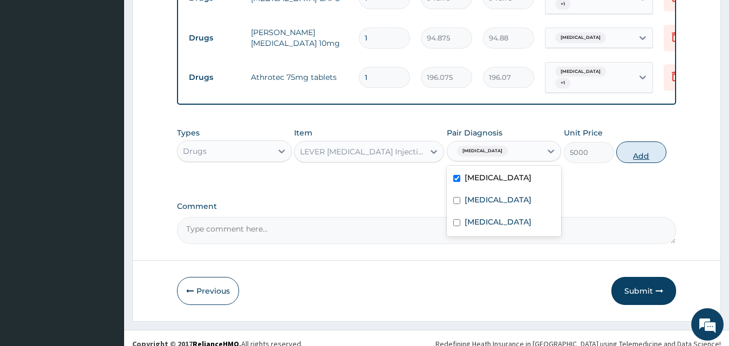
click at [631, 141] on button "Add" at bounding box center [641, 152] width 50 height 22
type input "0"
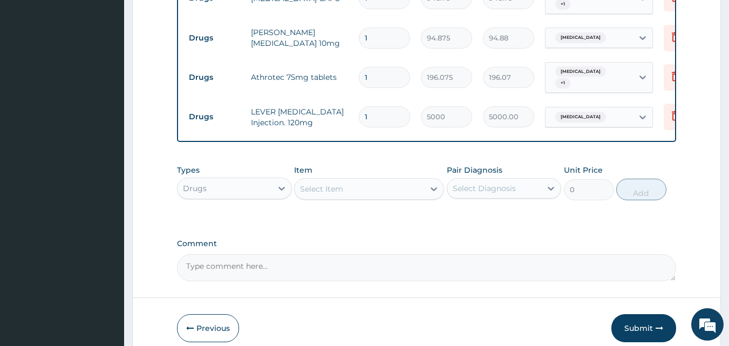
click at [375, 185] on div "Select Item" at bounding box center [360, 188] width 130 height 17
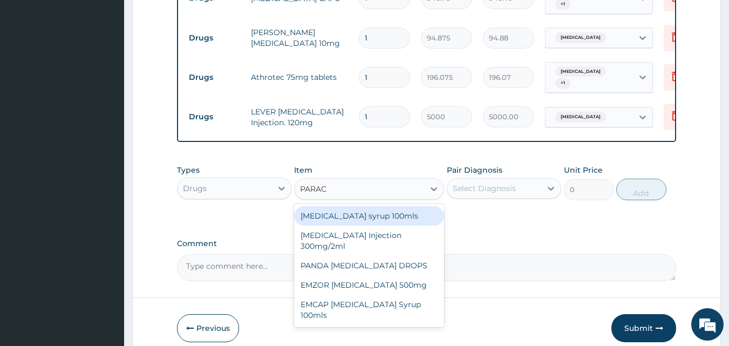
type input "PARACE"
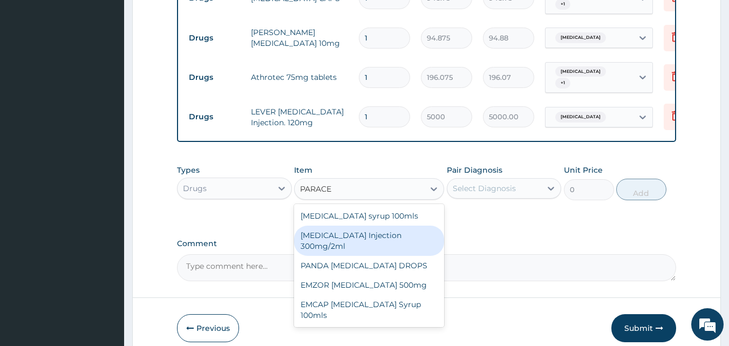
click at [347, 226] on div "PARACETAMOL Injection 300mg/2ml" at bounding box center [369, 241] width 150 height 30
type input "278.3"
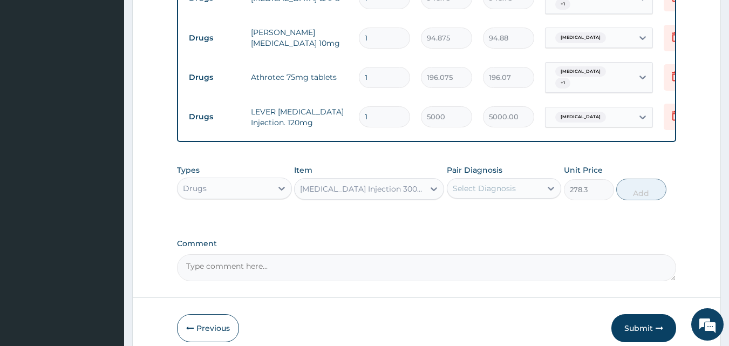
click at [509, 183] on div "Select Diagnosis" at bounding box center [484, 188] width 63 height 11
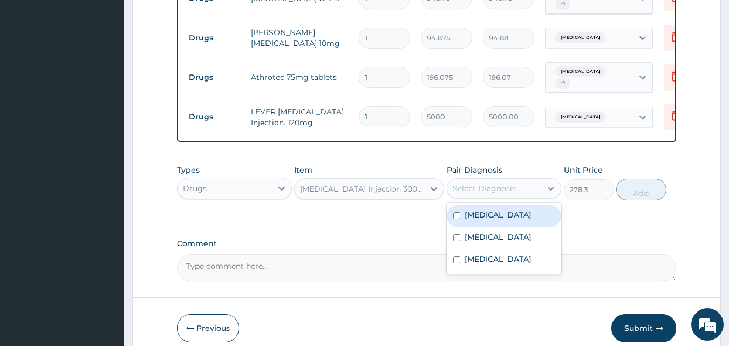
click at [485, 210] on div "Malaria" at bounding box center [504, 216] width 115 height 22
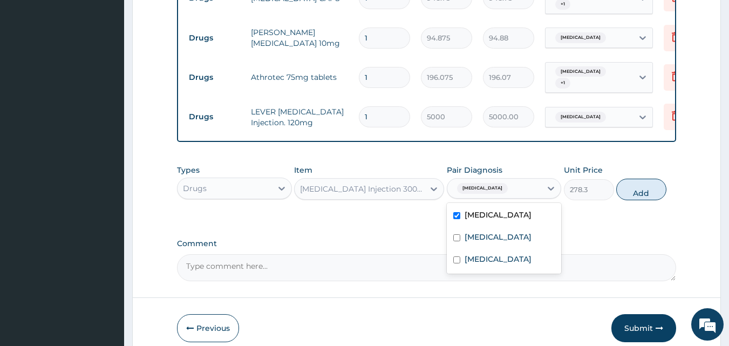
checkbox input "true"
click at [637, 182] on button "Add" at bounding box center [641, 190] width 50 height 22
type input "0"
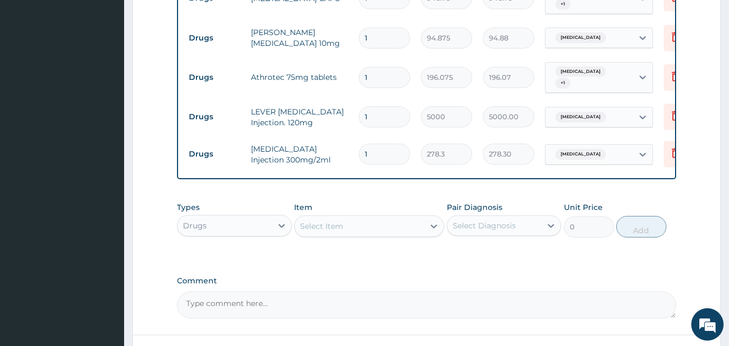
click at [365, 217] on div "Select Item" at bounding box center [360, 225] width 130 height 17
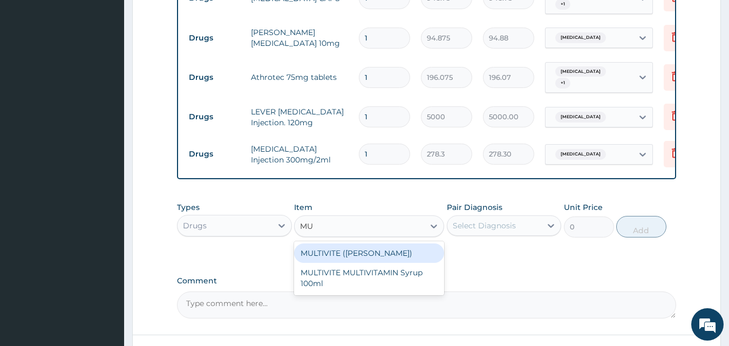
type input "MUL"
click at [361, 243] on div "MULTIVITE (EVANS)" at bounding box center [369, 252] width 150 height 19
type input "25.3"
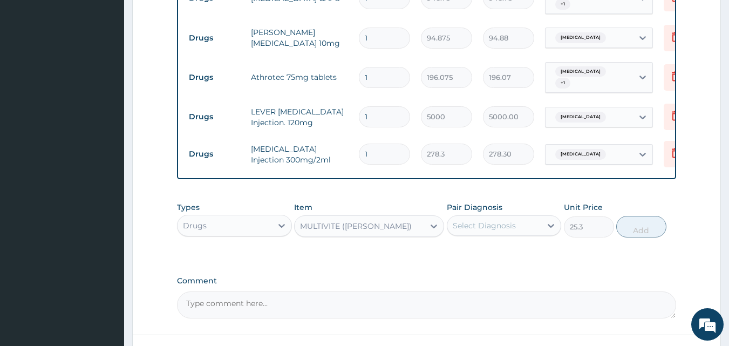
click at [502, 217] on div "Select Diagnosis" at bounding box center [494, 225] width 94 height 17
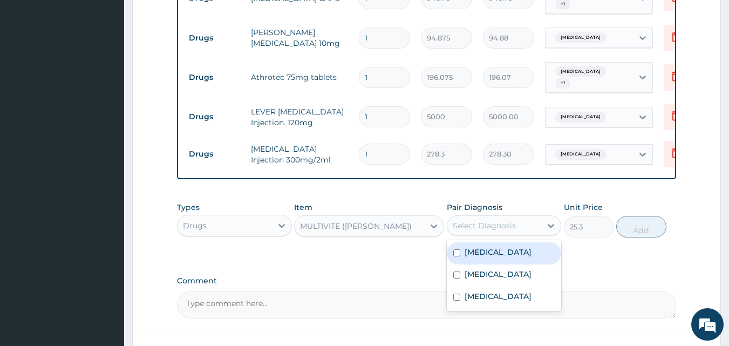
click at [482, 247] on label "Malaria" at bounding box center [498, 252] width 67 height 11
checkbox input "true"
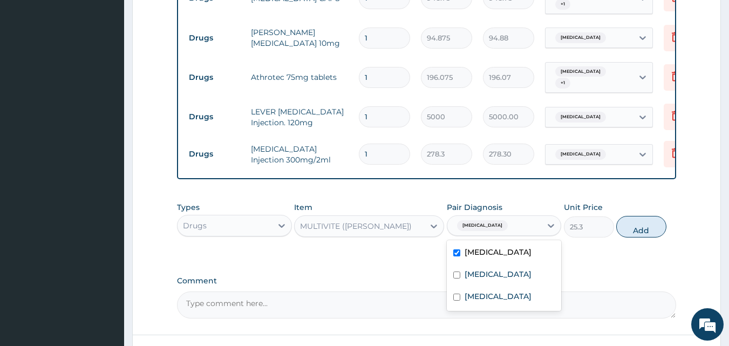
click at [479, 269] on label "Typhoid fever" at bounding box center [498, 274] width 67 height 11
checkbox input "true"
drag, startPoint x: 479, startPoint y: 284, endPoint x: 504, endPoint y: 279, distance: 24.8
click at [479, 291] on label "Upper respiratory infection" at bounding box center [498, 296] width 67 height 11
checkbox input "true"
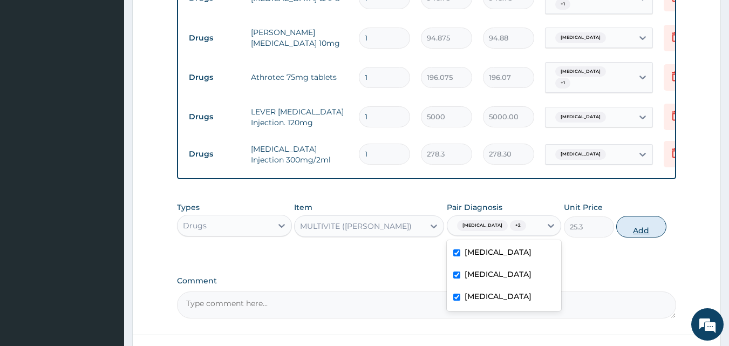
click at [662, 216] on button "Add" at bounding box center [641, 227] width 50 height 22
type input "0"
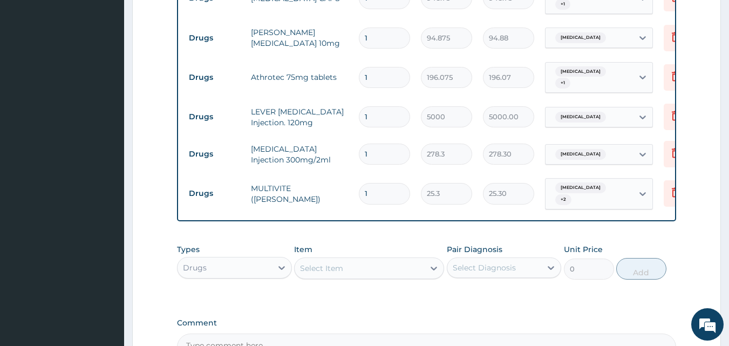
click at [378, 183] on input "1" at bounding box center [384, 193] width 51 height 21
type input "10"
type input "253.00"
type input "10"
click at [377, 144] on input "1" at bounding box center [384, 154] width 51 height 21
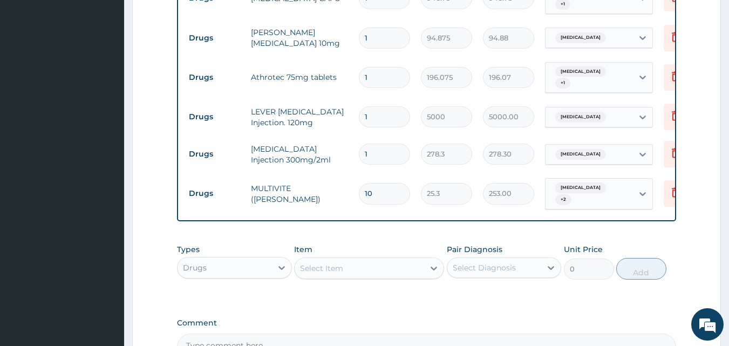
drag, startPoint x: 377, startPoint y: 134, endPoint x: 350, endPoint y: 135, distance: 27.6
click at [350, 135] on tr "Drugs PARACETAMOL Injection 300mg/2ml 1 278.3 278.30 Malaria Delete" at bounding box center [447, 153] width 529 height 37
type input "3"
type input "834.90"
type input "3"
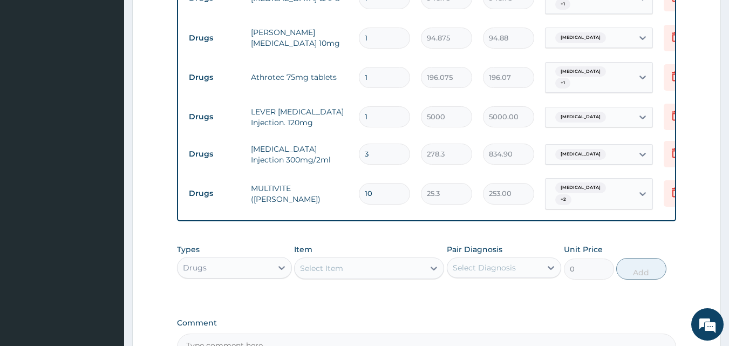
drag, startPoint x: 379, startPoint y: 100, endPoint x: 321, endPoint y: 107, distance: 58.2
click at [321, 107] on tr "Drugs LEVER ARTESUNATE Injection. 120mg 1 5000 5000.00 Malaria Delete" at bounding box center [447, 116] width 529 height 37
type input "3"
type input "15000.00"
type input "3"
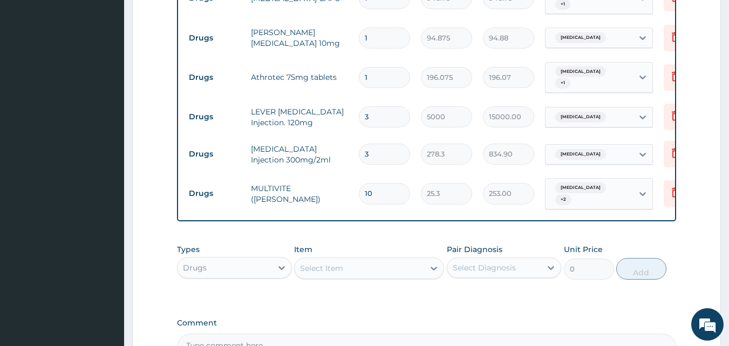
click at [376, 67] on input "1" at bounding box center [384, 77] width 51 height 21
type input "10"
type input "1960.75"
type input "10"
click at [384, 28] on input "1" at bounding box center [384, 38] width 51 height 21
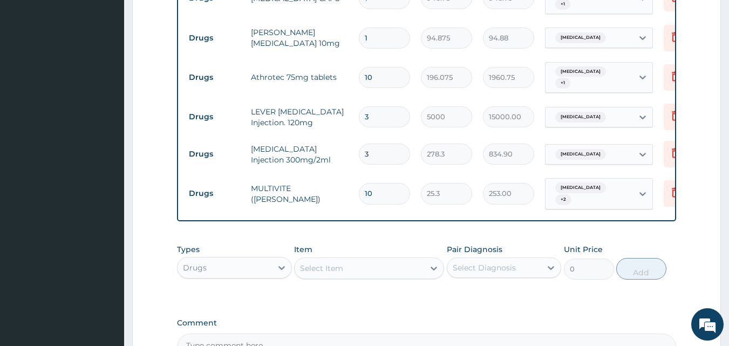
type input "10"
type input "948.75"
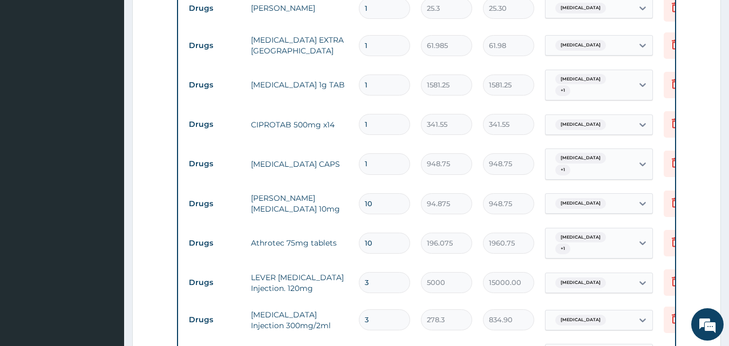
scroll to position [643, 0]
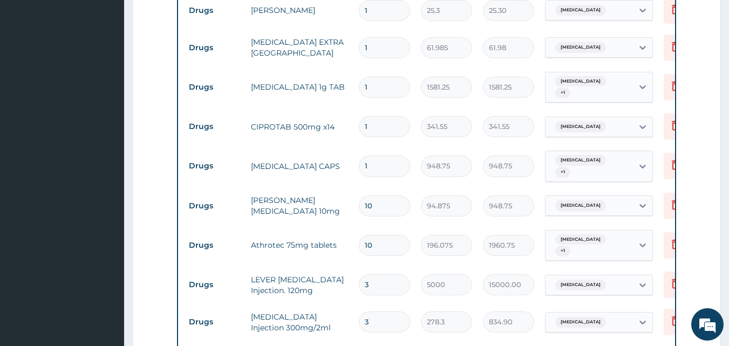
type input "10"
drag, startPoint x: 385, startPoint y: 158, endPoint x: 349, endPoint y: 168, distance: 37.4
click at [349, 168] on tr "Drugs ZITHROMAX CAPS 1 948.75 948.75 Typhoid fever + 1 Delete" at bounding box center [447, 166] width 529 height 42
type input "3"
type input "2846.25"
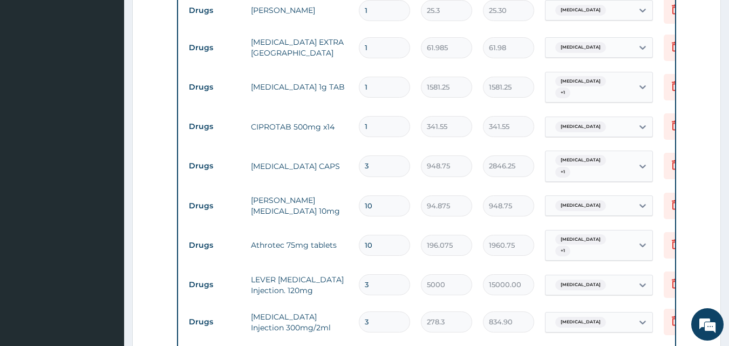
type input "3"
click at [380, 116] on input "1" at bounding box center [384, 126] width 51 height 21
type input "0.00"
type input "2"
type input "683.10"
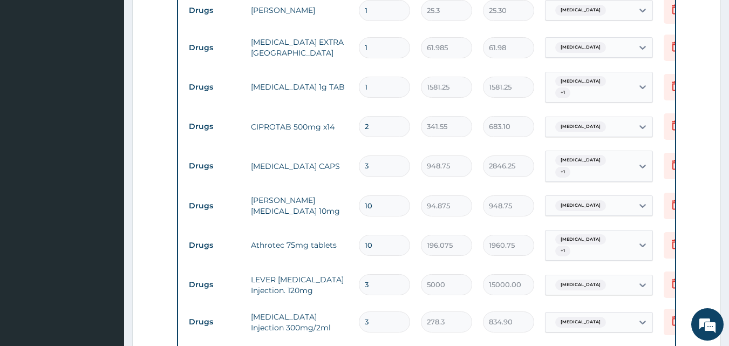
type input "20"
type input "6831.00"
type input "20"
click at [377, 77] on input "1" at bounding box center [384, 87] width 51 height 21
type input "14"
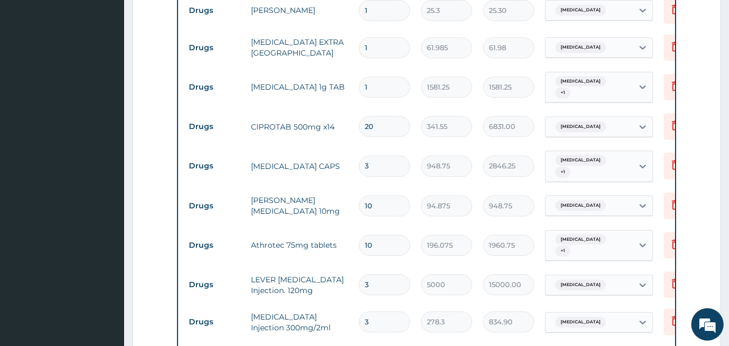
type input "22137.50"
type input "14"
click at [382, 38] on input "1" at bounding box center [384, 47] width 51 height 21
drag, startPoint x: 382, startPoint y: 38, endPoint x: 320, endPoint y: 41, distance: 61.6
click at [320, 41] on tr "Drugs PANADOL EXTRA NIGERIA 1 61.985 61.98 Malaria Delete" at bounding box center [447, 47] width 529 height 37
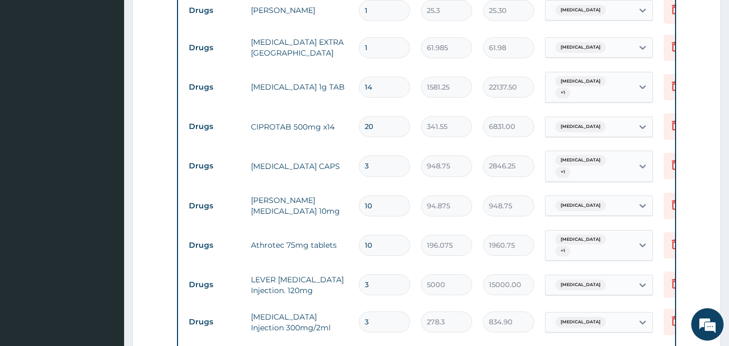
type input "2"
type input "123.97"
type input "24"
type input "1487.64"
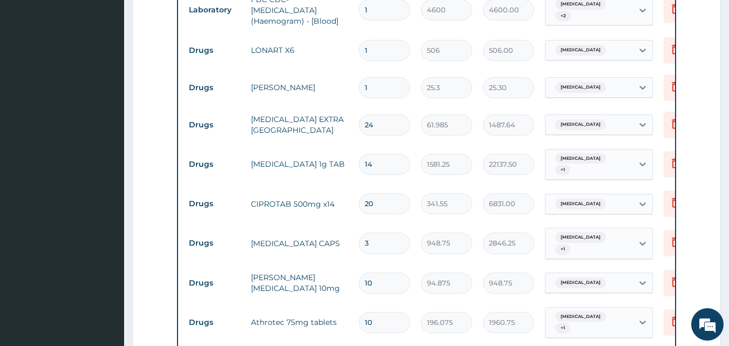
scroll to position [528, 0]
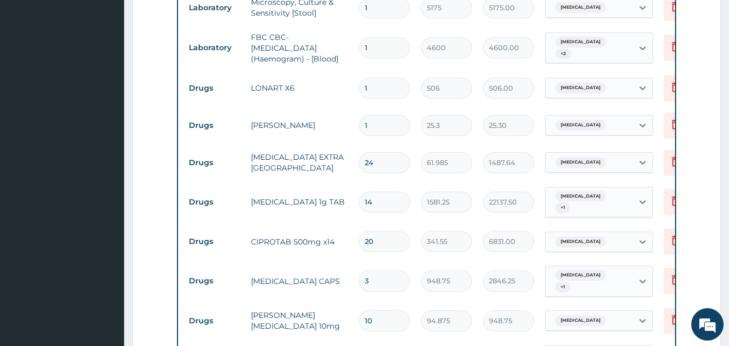
type input "24"
click at [383, 121] on input "1" at bounding box center [384, 125] width 51 height 21
click at [674, 123] on icon at bounding box center [676, 124] width 8 height 10
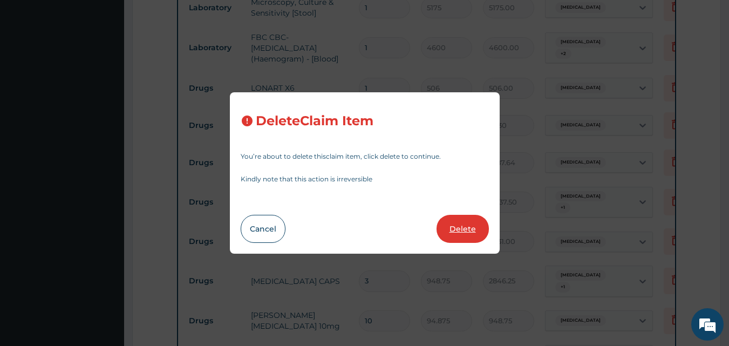
click at [451, 227] on button "Delete" at bounding box center [463, 229] width 52 height 28
type input "24"
type input "61.985"
type input "1487.64"
type input "14"
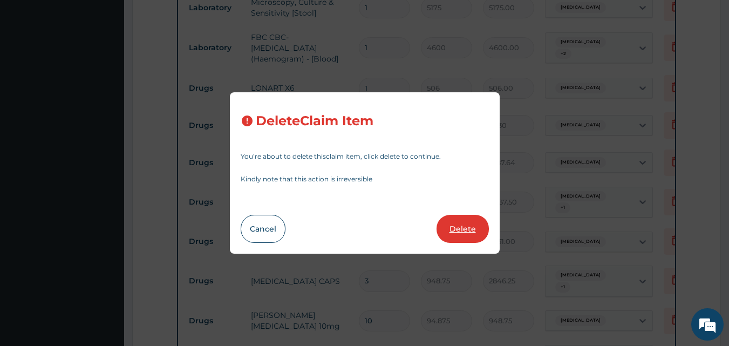
type input "1581.25"
type input "22137.50"
type input "20"
type input "341.55"
type input "6831.00"
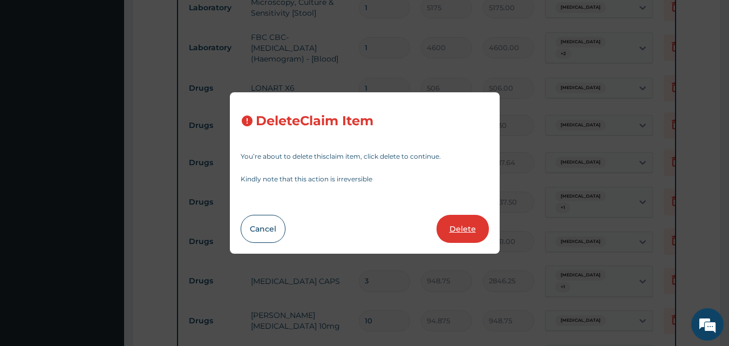
type input "3"
type input "948.75"
type input "2846.25"
type input "10"
type input "94.875"
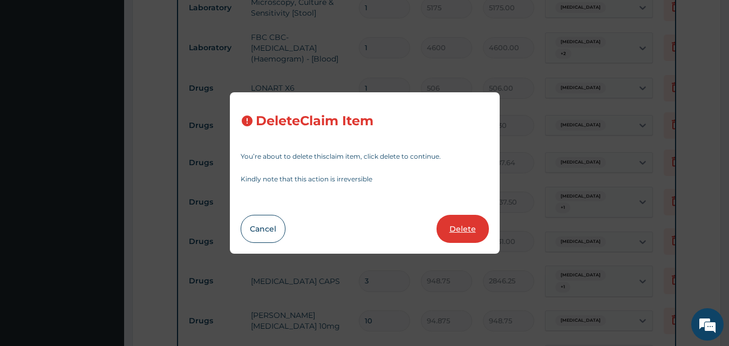
type input "948.75"
type input "196.075"
type input "1960.75"
type input "3"
type input "5000"
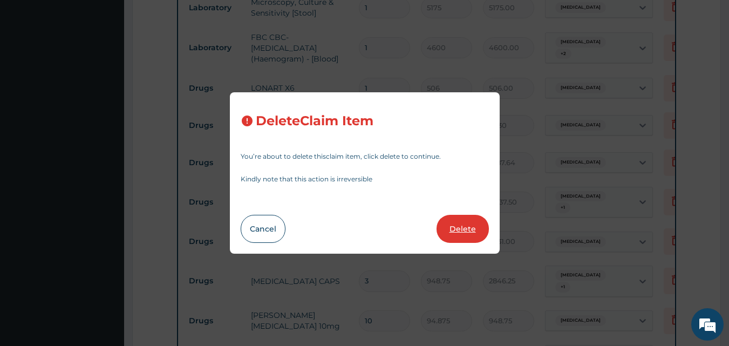
type input "15000.00"
type input "278.3"
type input "834.90"
type input "10"
type input "25.3"
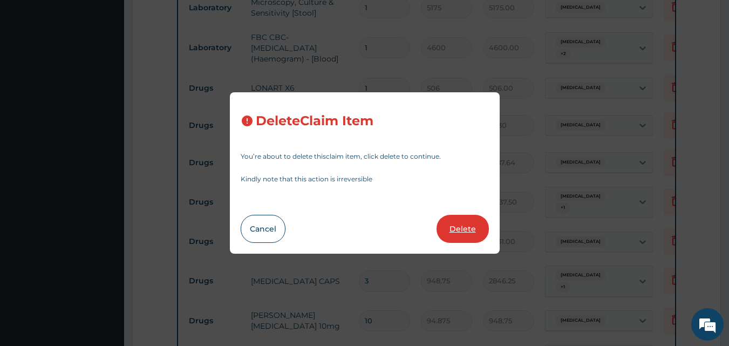
type input "253.00"
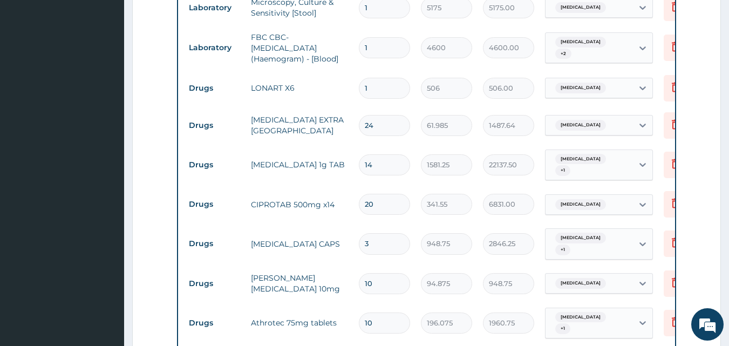
drag, startPoint x: 370, startPoint y: 85, endPoint x: 323, endPoint y: 87, distance: 46.4
click at [323, 87] on tr "Drugs LONART X6 1 506 506.00 Malaria Delete" at bounding box center [447, 88] width 529 height 37
type input "6"
type input "3036.00"
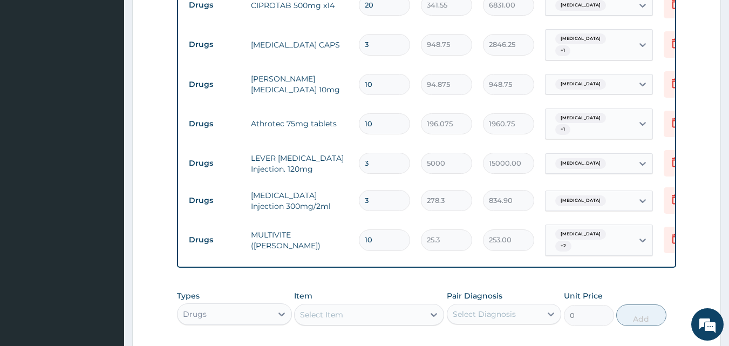
scroll to position [885, 0]
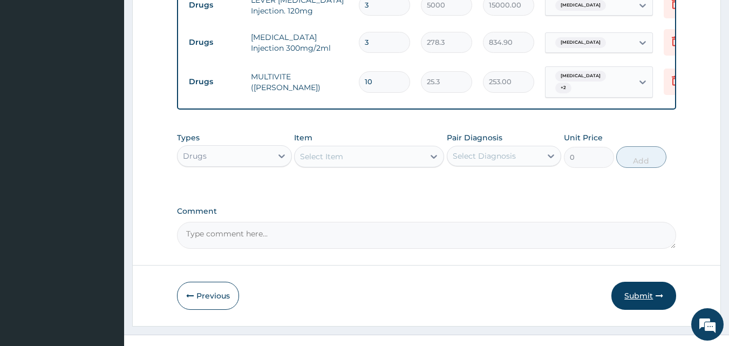
click at [642, 282] on button "Submit" at bounding box center [643, 296] width 65 height 28
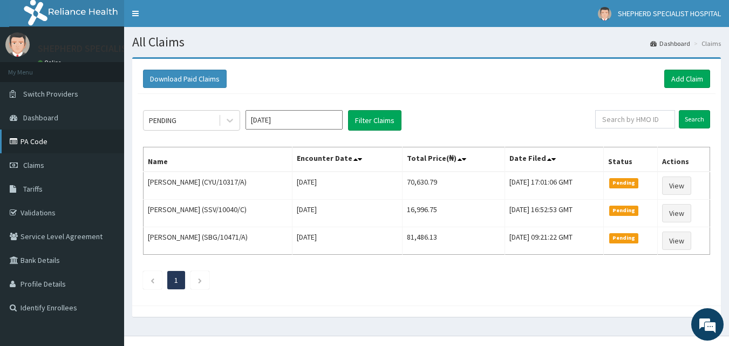
click at [26, 134] on link "PA Code" at bounding box center [62, 142] width 124 height 24
